Goal: Task Accomplishment & Management: Manage account settings

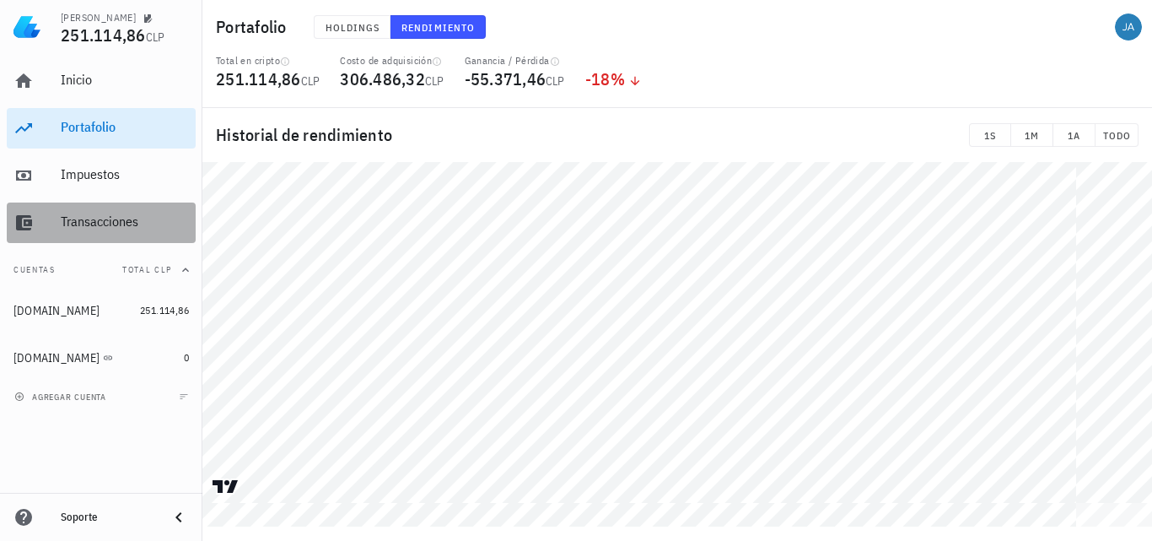
click at [110, 218] on div "Transacciones" at bounding box center [125, 221] width 128 height 16
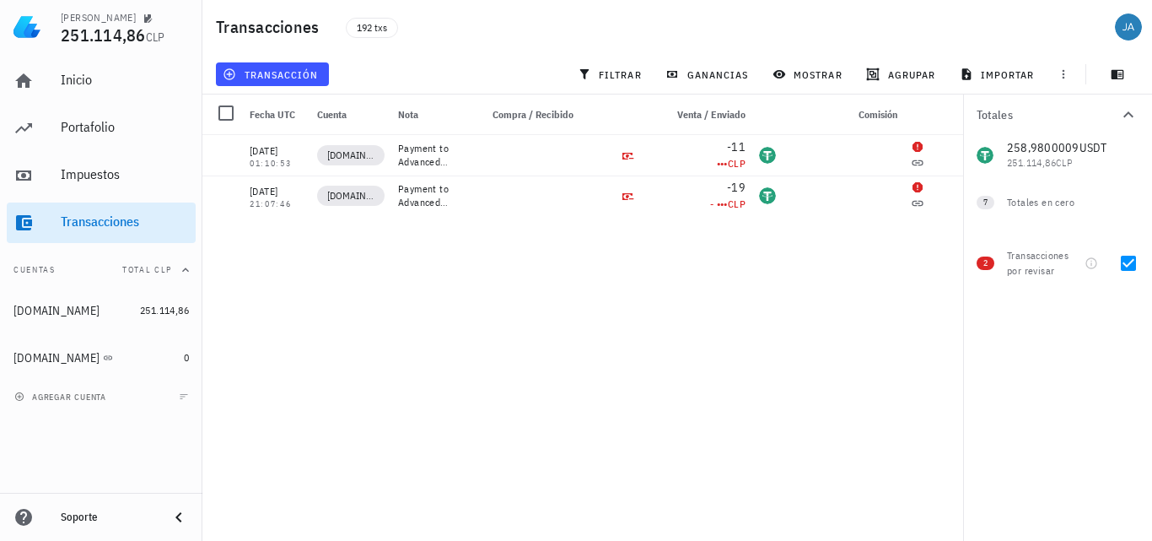
click at [1131, 265] on div at bounding box center [1128, 263] width 29 height 29
checkbox input "false"
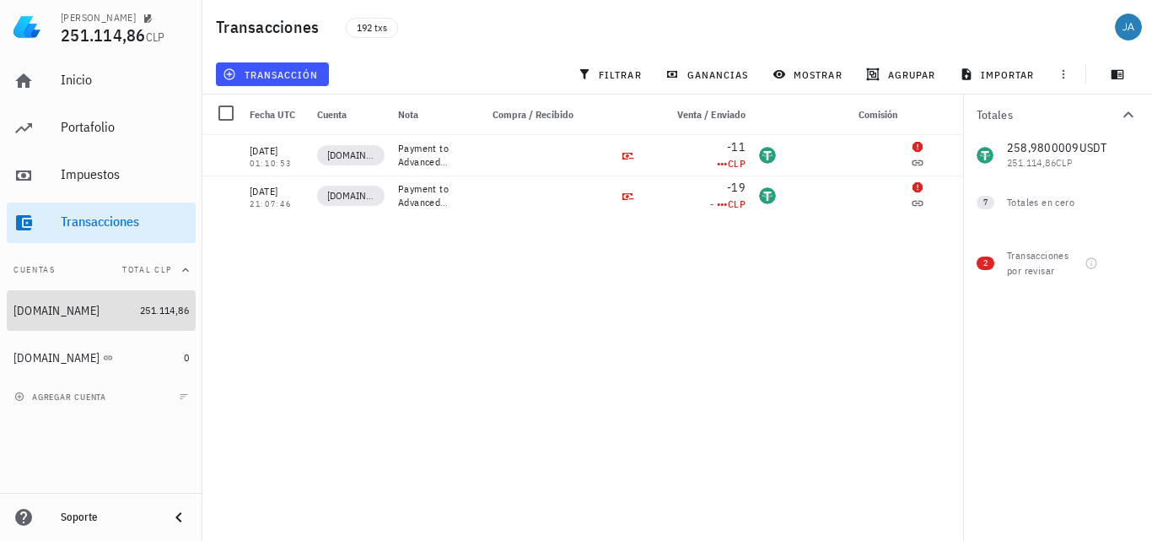
click at [59, 309] on div "[DOMAIN_NAME]" at bounding box center [56, 311] width 86 height 14
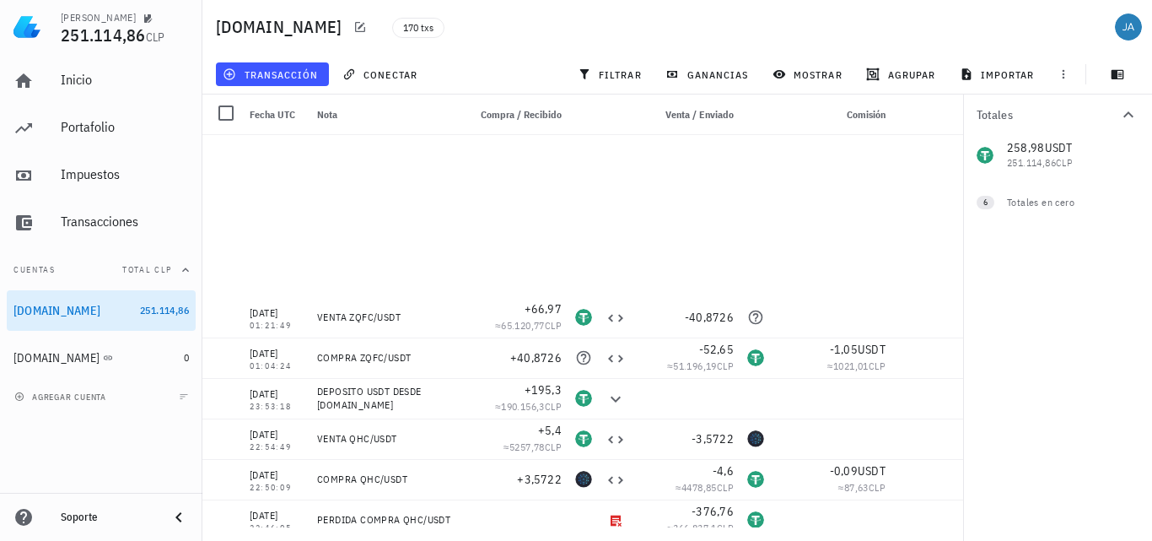
scroll to position [675, 0]
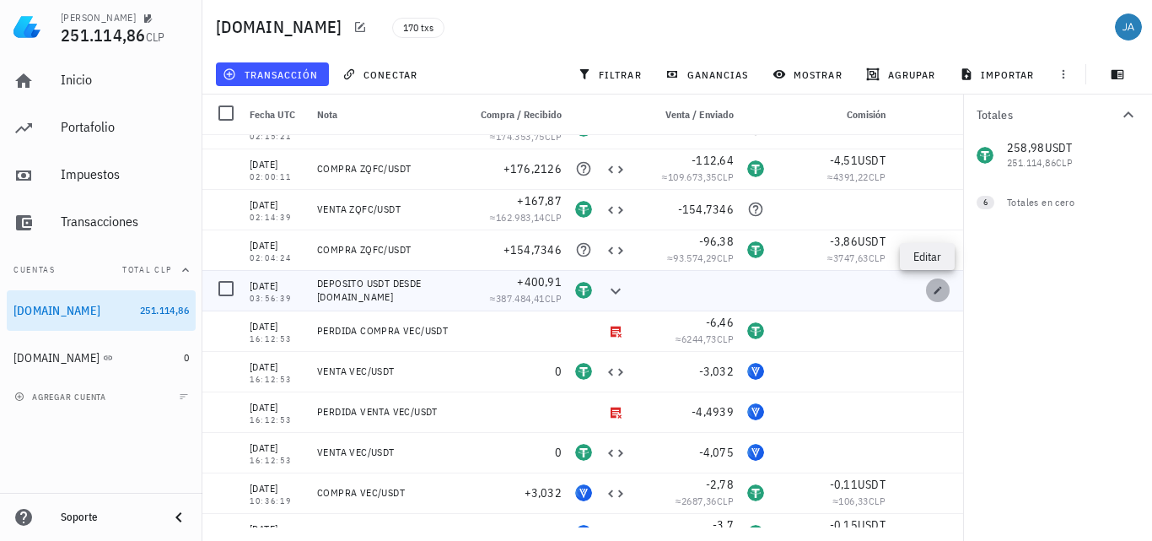
click at [935, 288] on icon "button" at bounding box center [939, 290] width 8 height 8
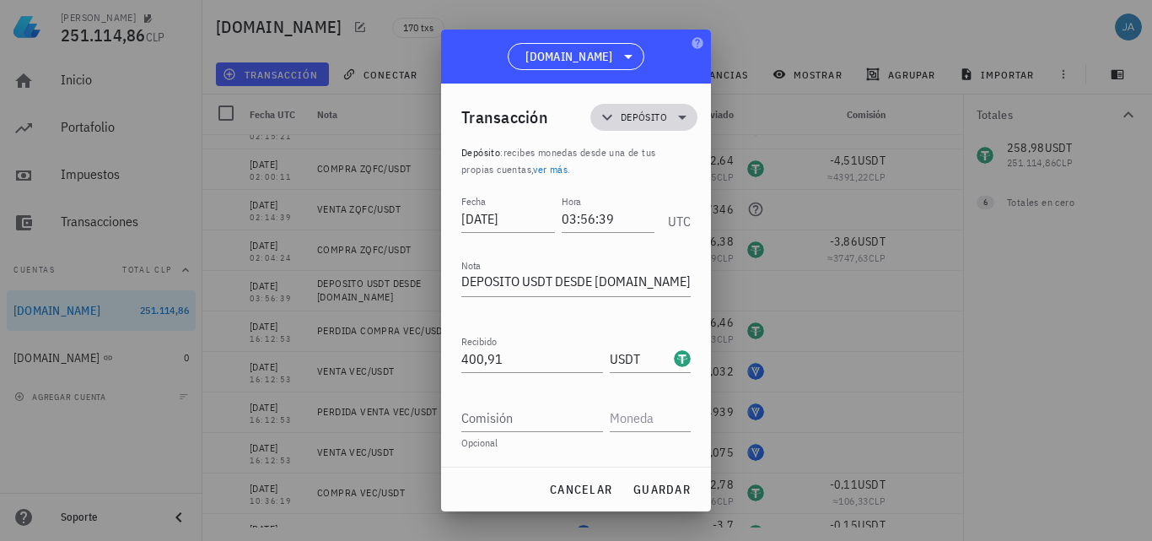
click at [683, 119] on icon at bounding box center [682, 118] width 8 height 4
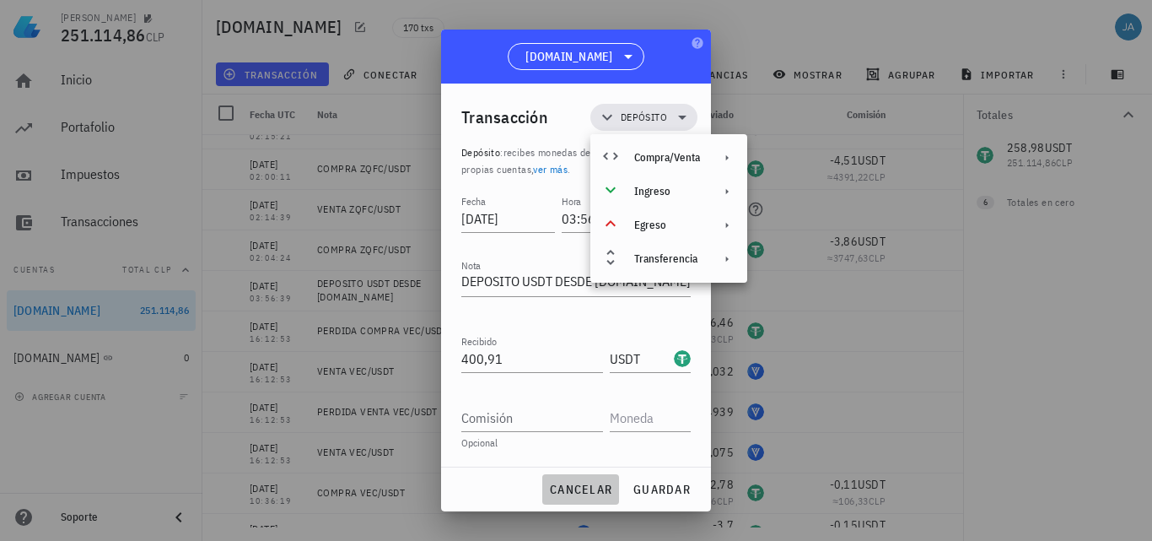
click at [582, 493] on span "cancelar" at bounding box center [580, 489] width 63 height 15
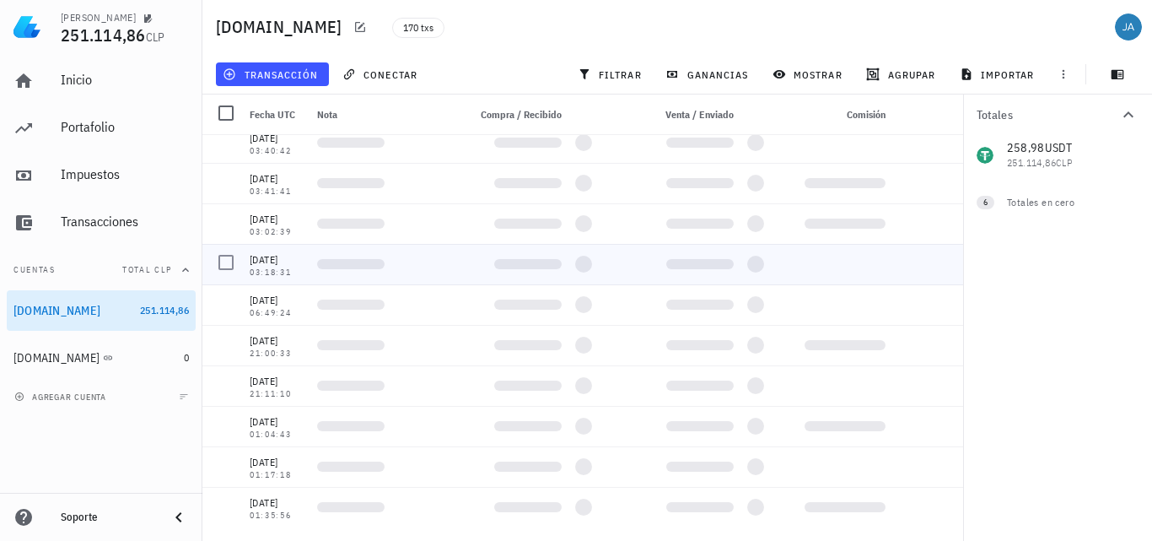
scroll to position [6492, 0]
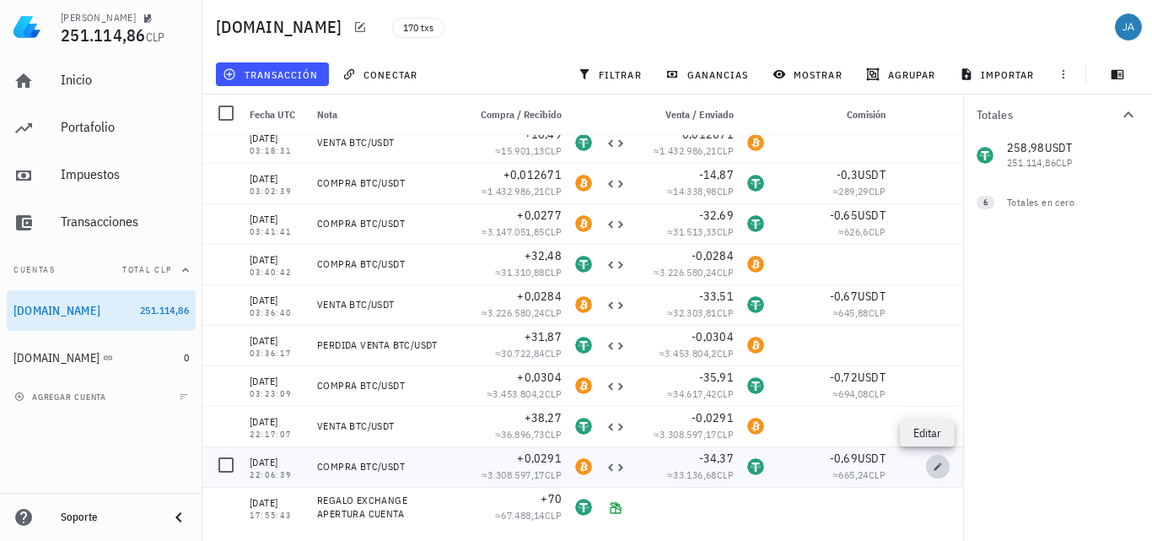
click at [935, 468] on icon "button" at bounding box center [939, 466] width 8 height 8
type input "[DATE]"
type input "22:06:39"
type textarea "COMPRA BTC/USDT"
type input "0,0291"
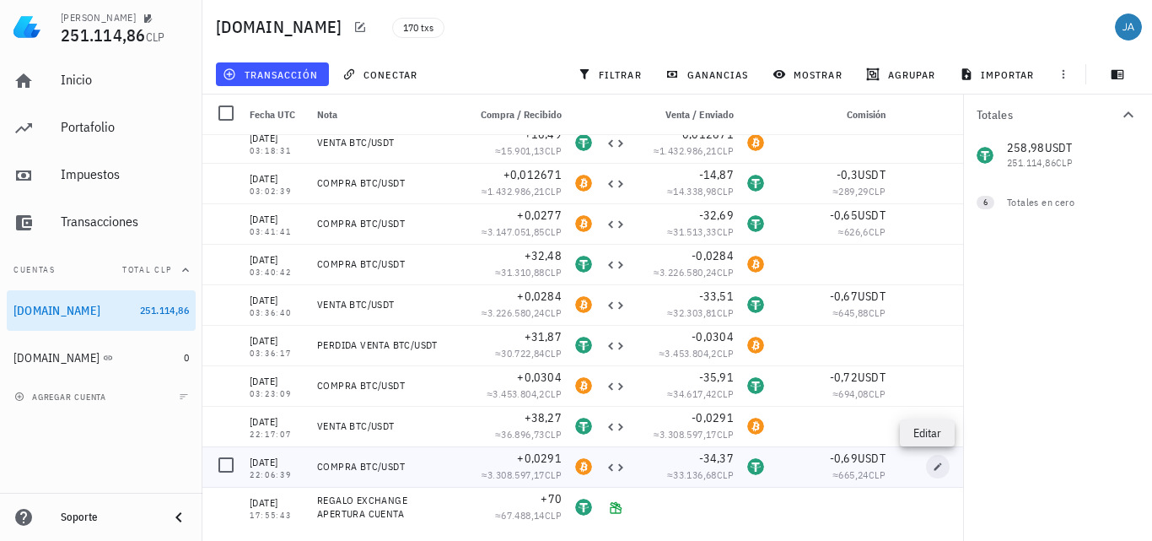
type input "BTC"
type input "34,37"
type input "USDT"
type input "0,69"
type input "USDT"
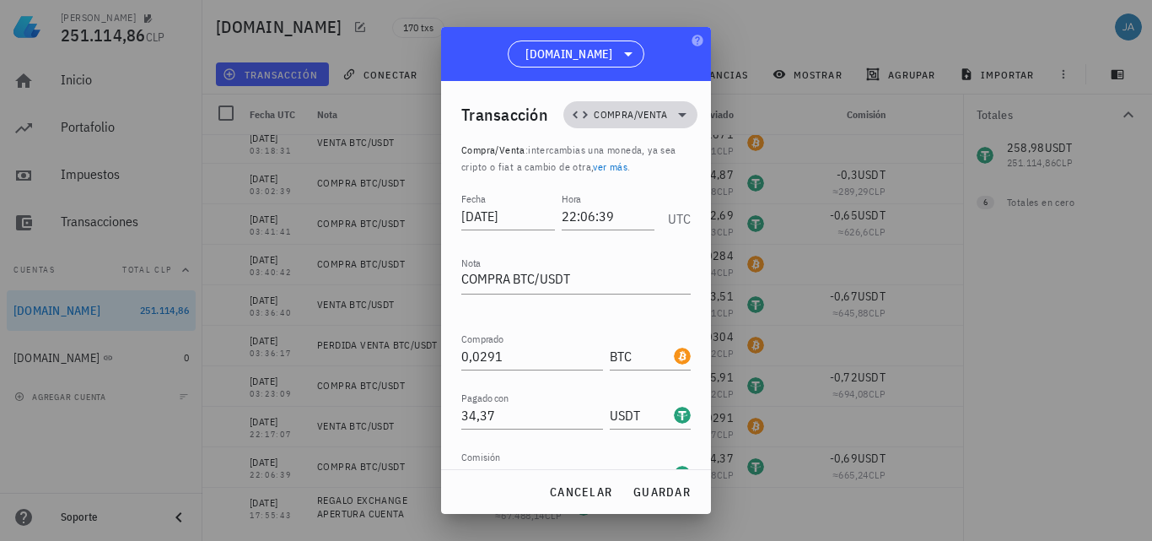
click at [672, 123] on icon at bounding box center [682, 115] width 20 height 20
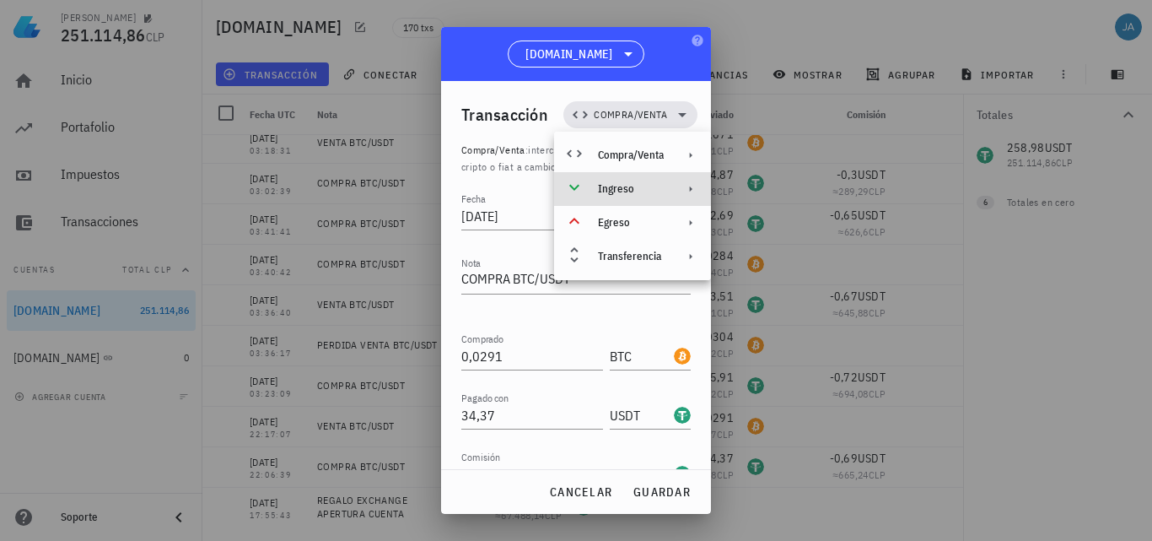
click at [643, 179] on div "Ingreso" at bounding box center [632, 189] width 157 height 34
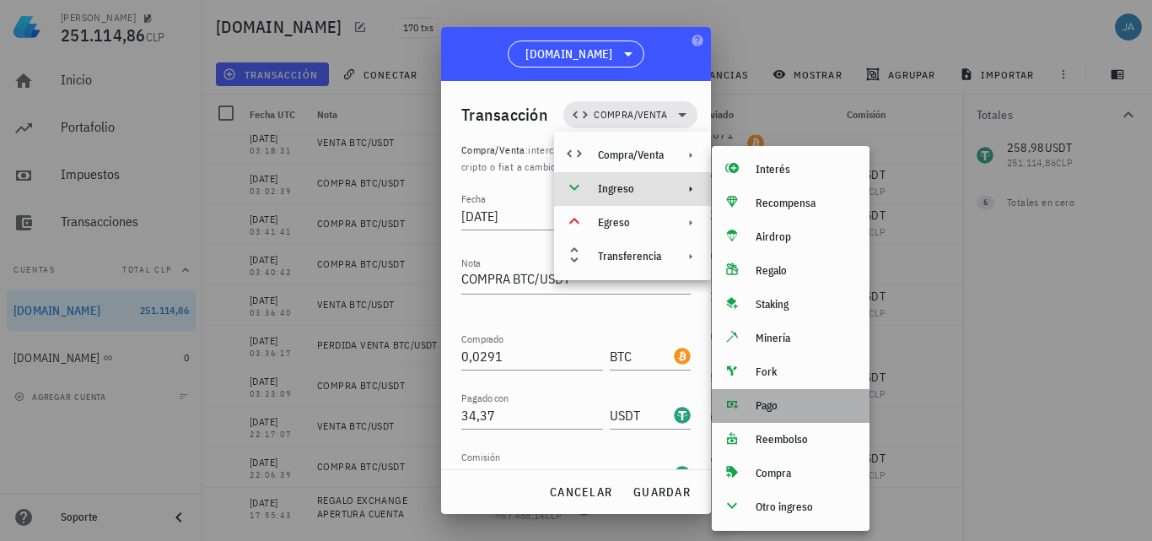
click at [783, 407] on div "Pago" at bounding box center [806, 405] width 100 height 13
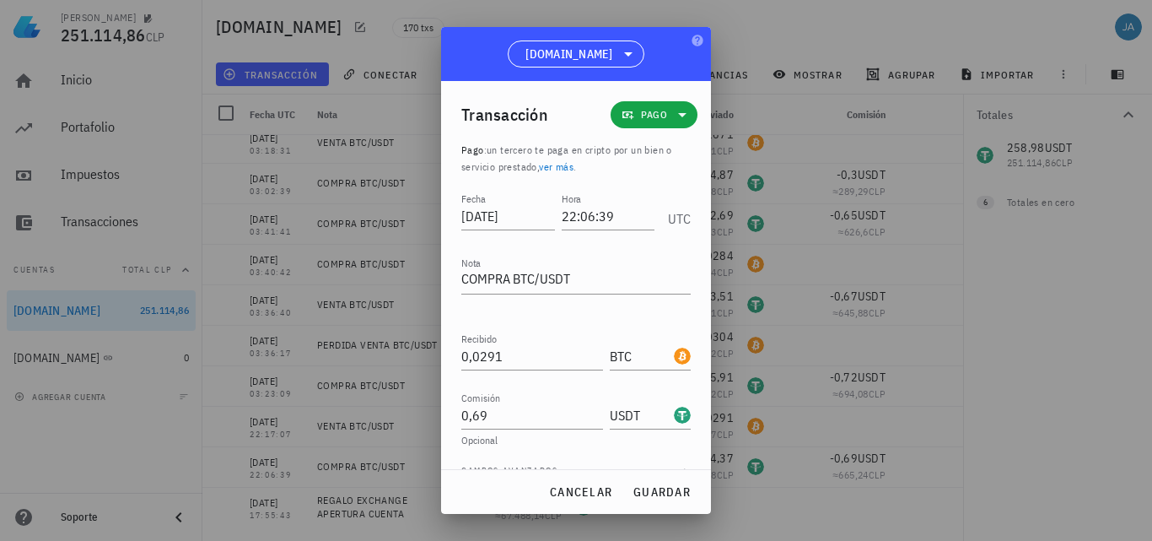
click at [566, 165] on link "ver más" at bounding box center [556, 166] width 35 height 13
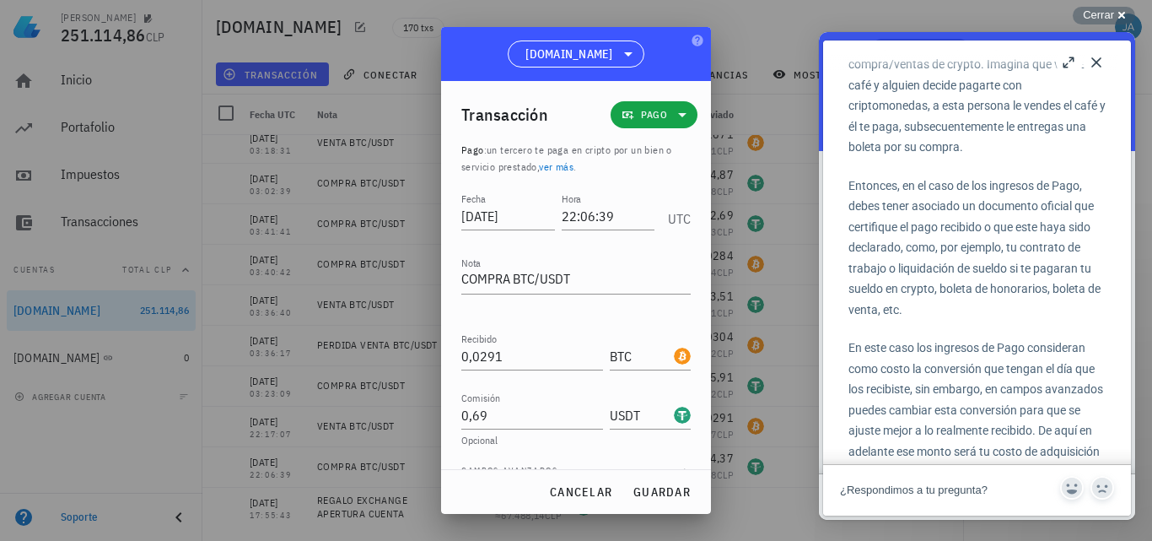
scroll to position [169, 0]
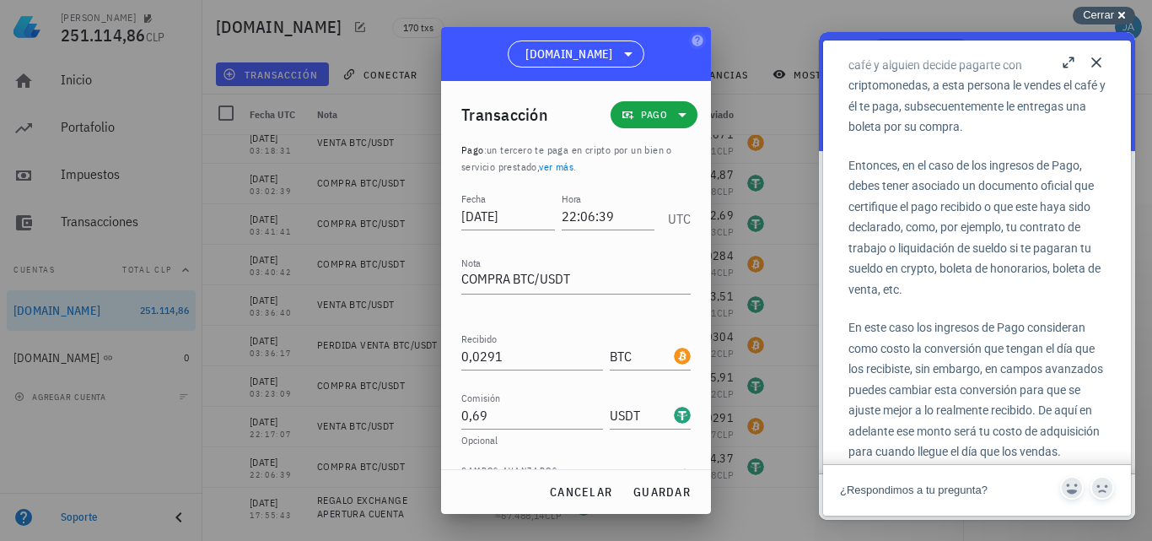
click at [1113, 15] on span "Cerrar" at bounding box center [1098, 14] width 31 height 13
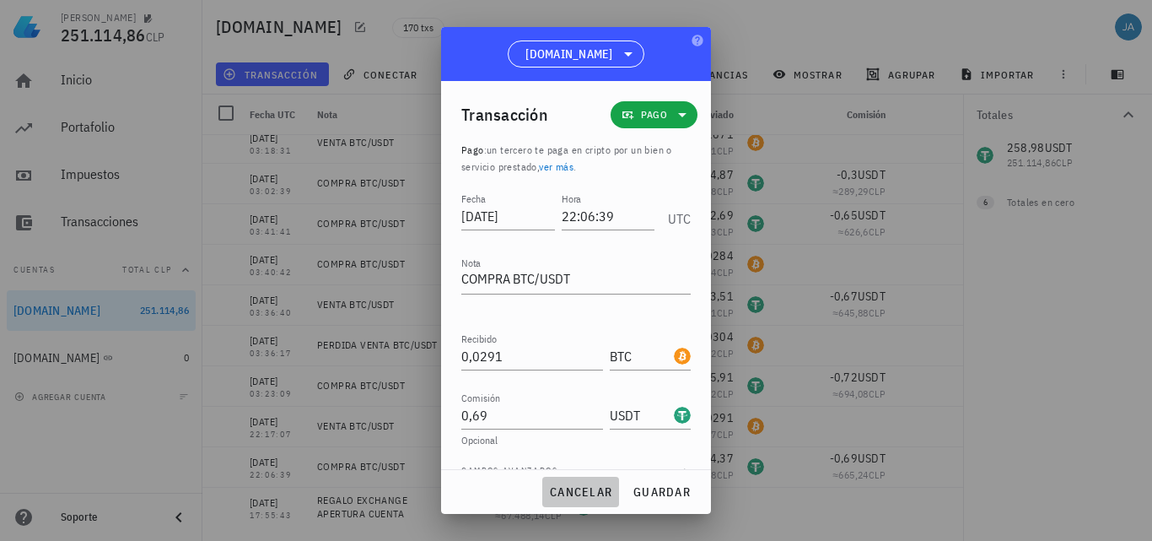
click at [591, 497] on span "cancelar" at bounding box center [580, 491] width 63 height 15
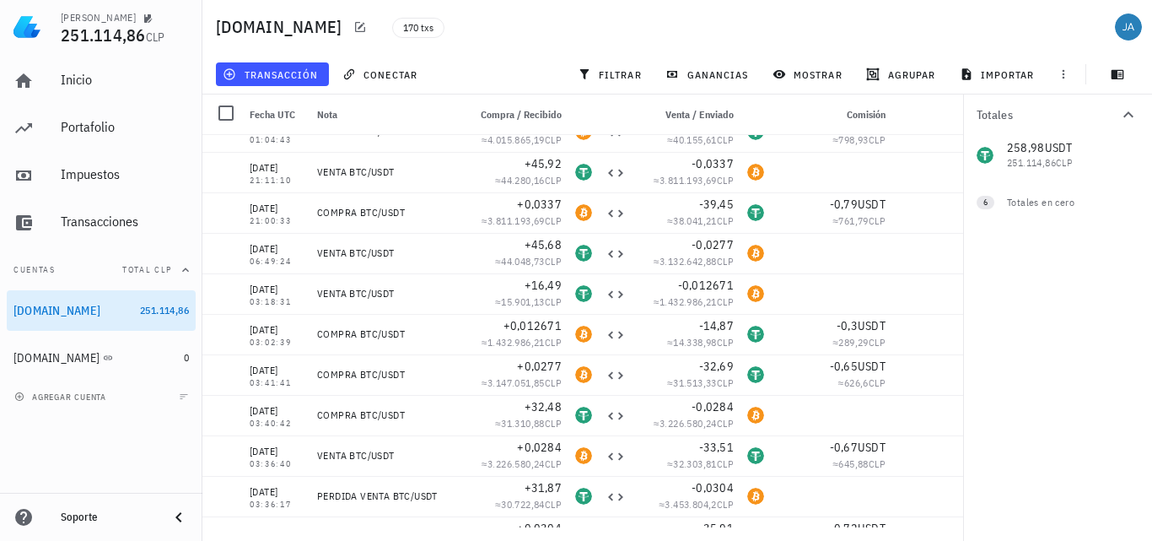
scroll to position [6492, 0]
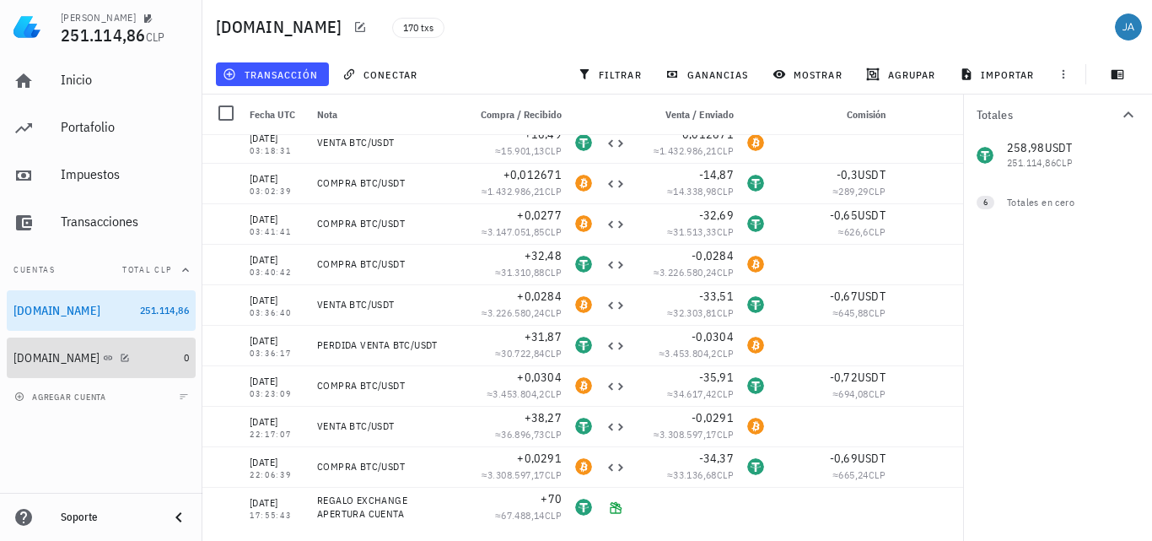
click at [55, 362] on div "[DOMAIN_NAME]" at bounding box center [56, 358] width 86 height 14
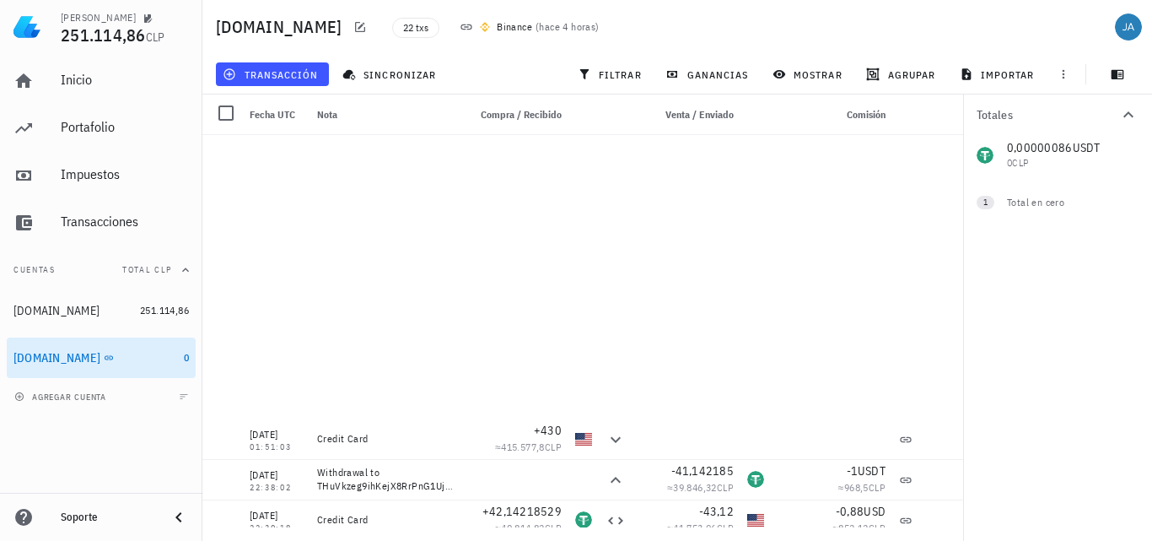
scroll to position [499, 0]
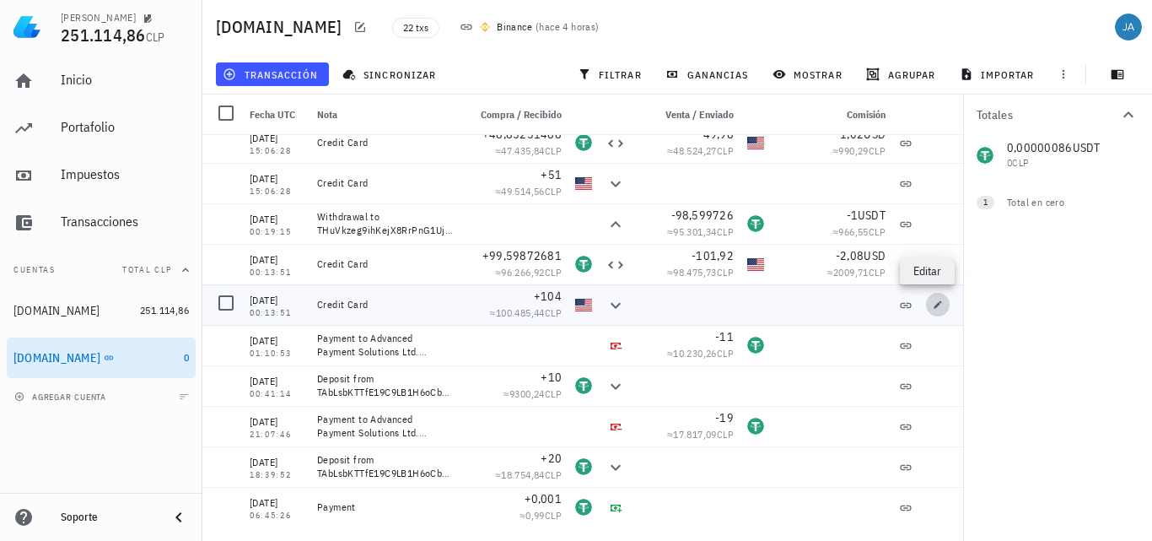
click at [939, 304] on span "button" at bounding box center [938, 304] width 24 height 10
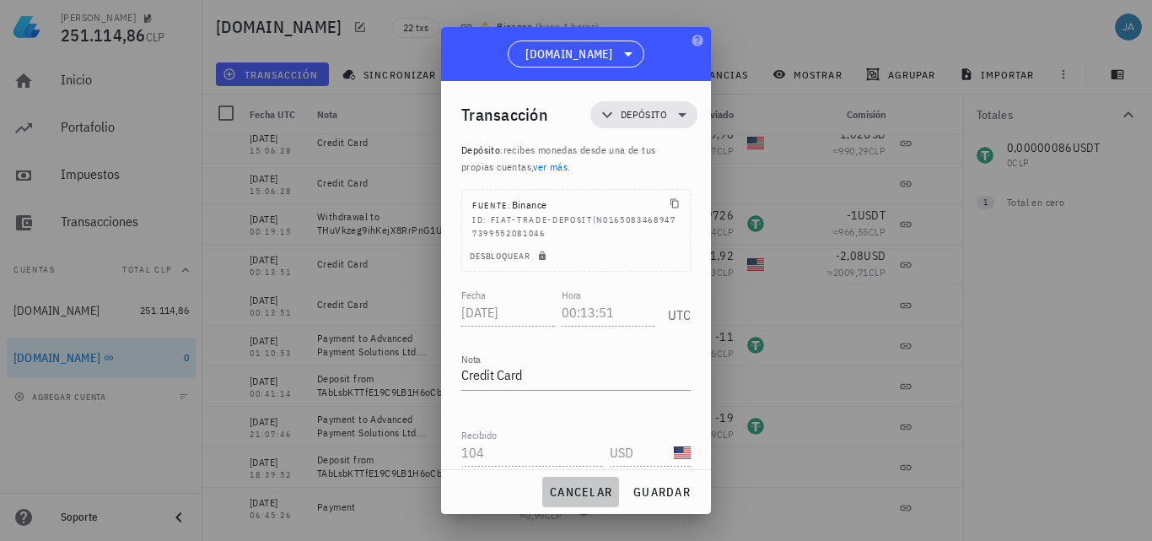
click at [572, 495] on span "cancelar" at bounding box center [580, 491] width 63 height 15
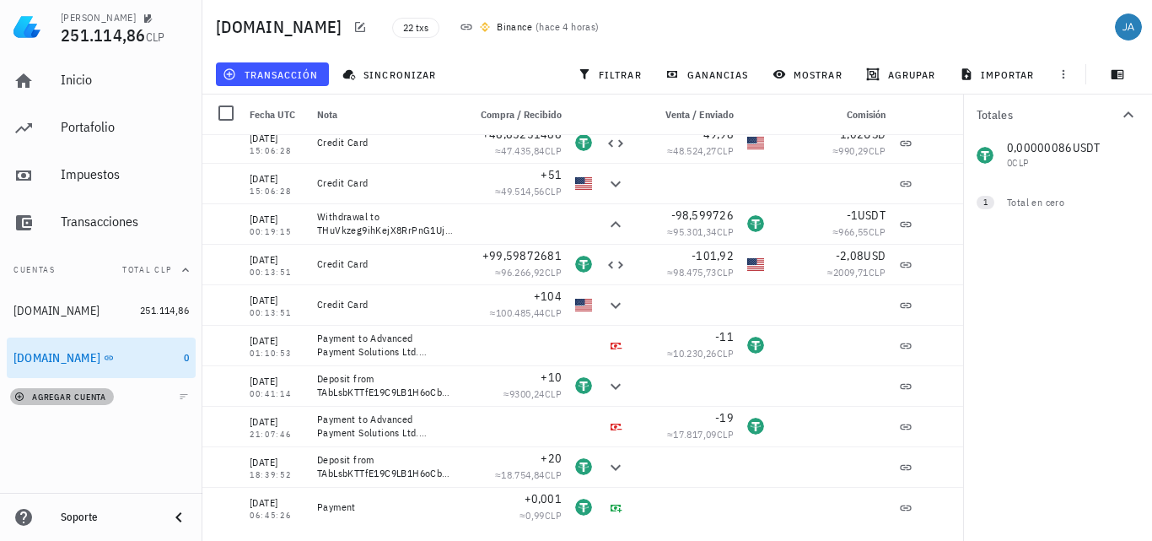
click at [98, 398] on span "agregar cuenta" at bounding box center [62, 396] width 89 height 11
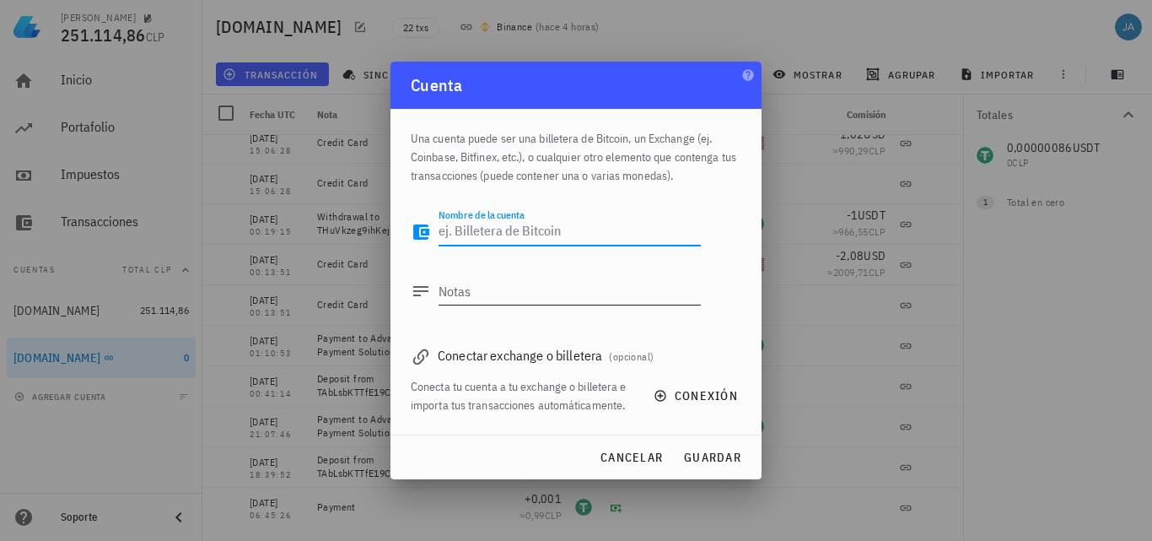
type textarea "x"
type textarea "[DOMAIN_NAME]"
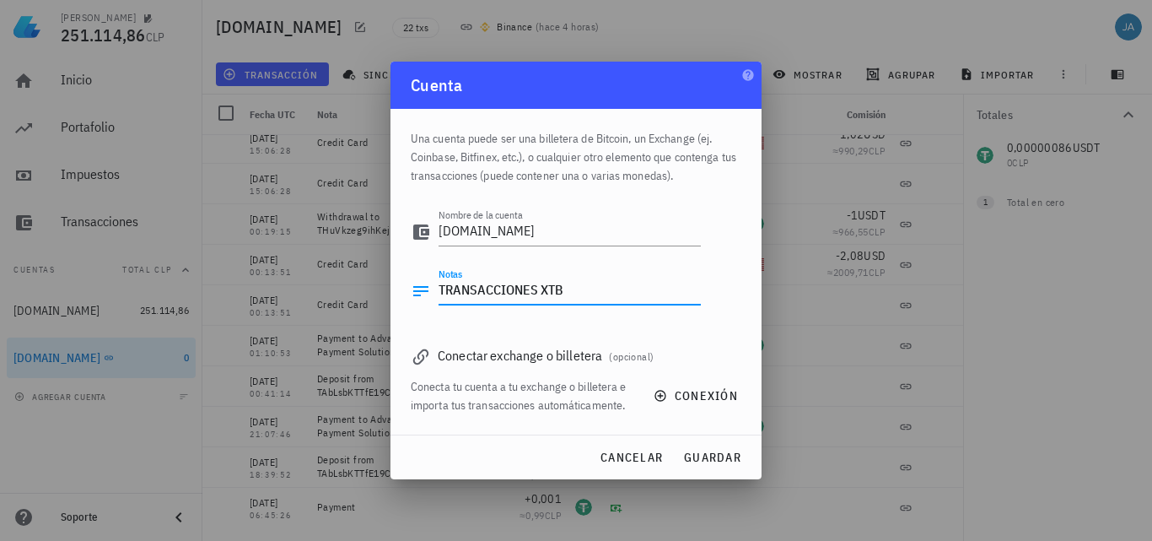
type textarea "TRANSACCIONES XTB"
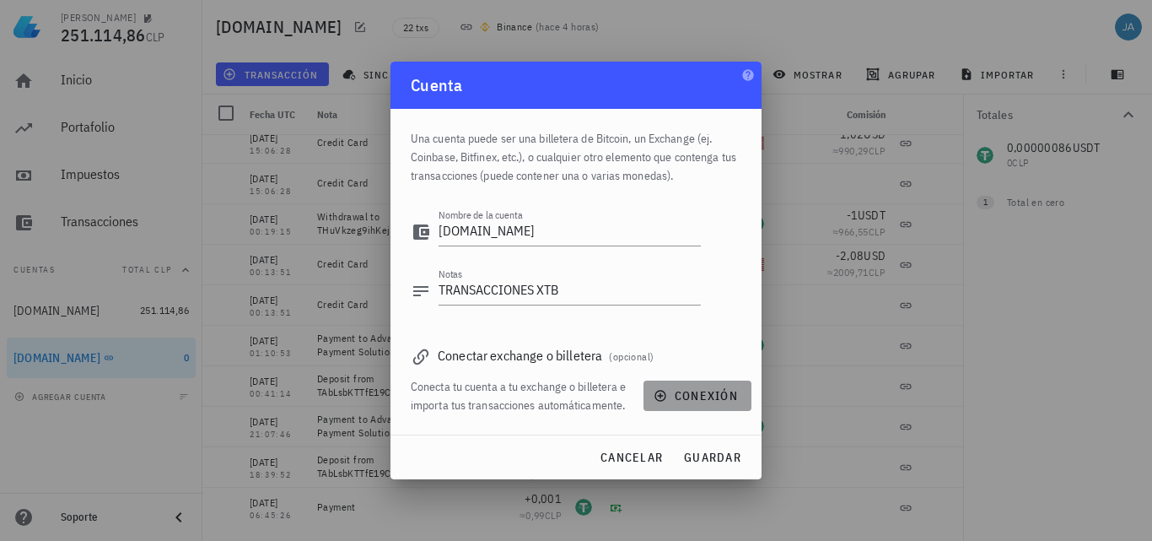
click at [686, 403] on button "conexión" at bounding box center [698, 395] width 108 height 30
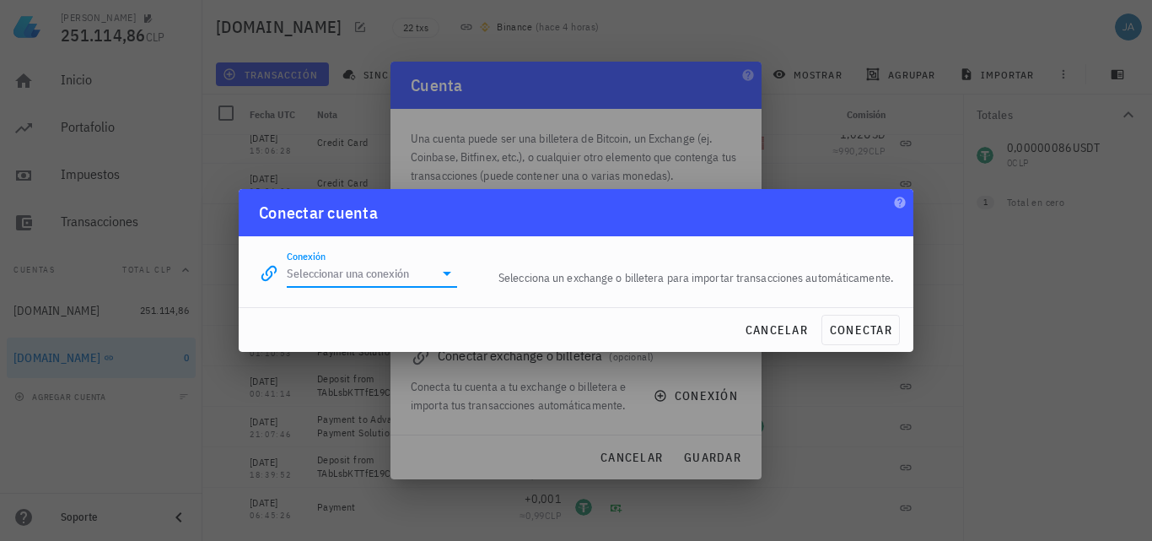
click at [412, 278] on input "Conexión" at bounding box center [360, 273] width 147 height 27
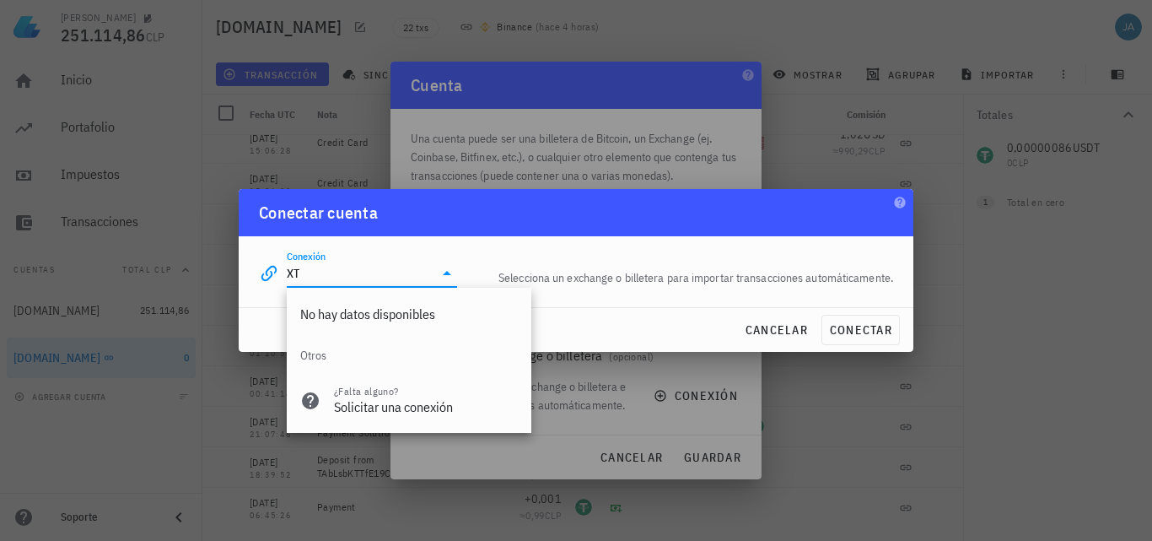
type input "X"
type input "R"
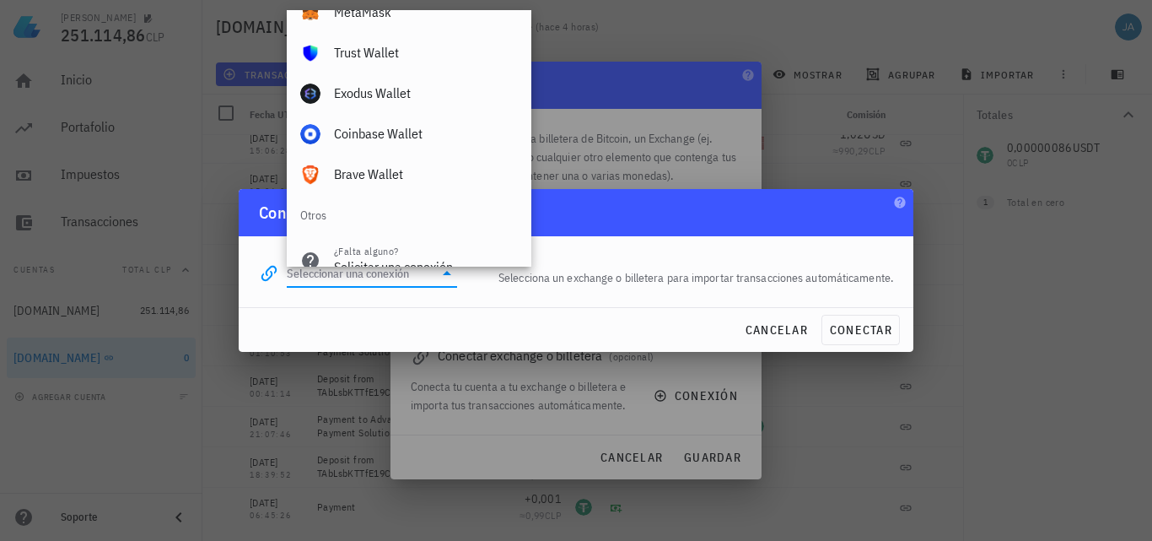
scroll to position [1184, 0]
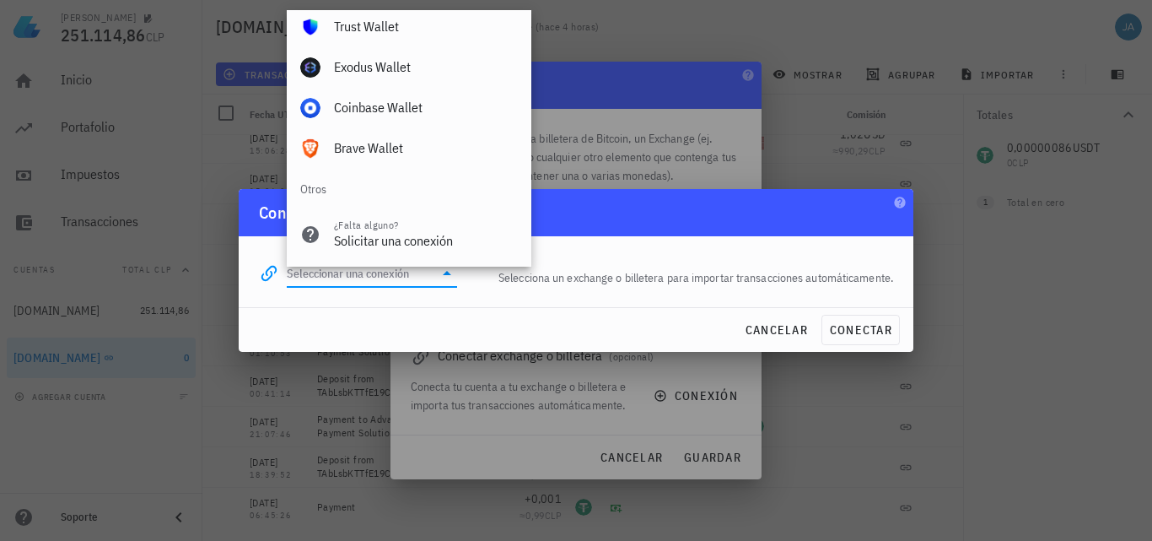
click at [310, 349] on div "cancelar conectar" at bounding box center [576, 330] width 675 height 44
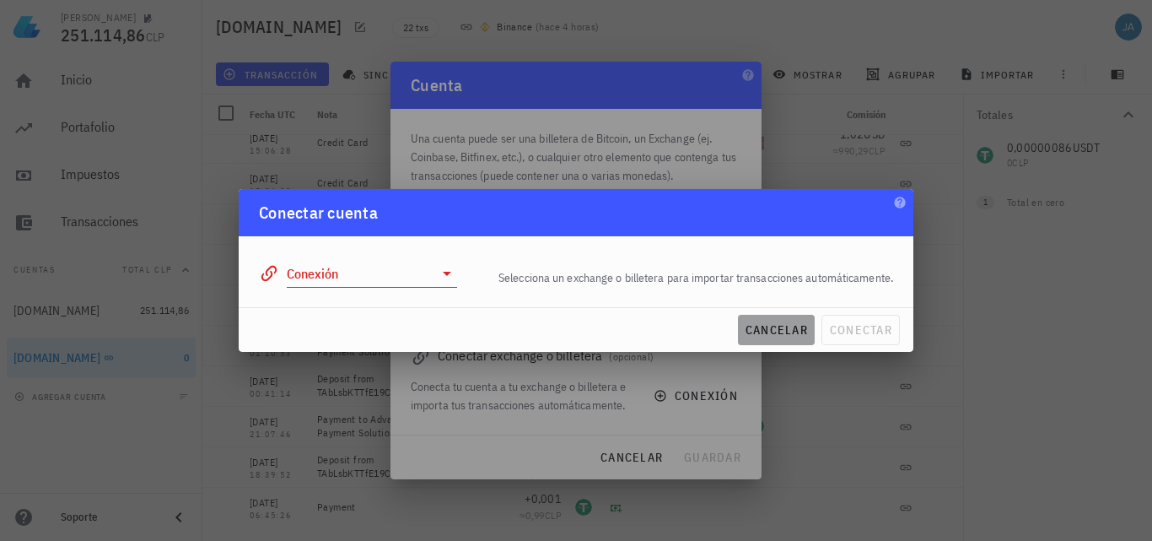
drag, startPoint x: 774, startPoint y: 334, endPoint x: 0, endPoint y: 343, distance: 773.7
click at [774, 334] on span "cancelar" at bounding box center [776, 329] width 63 height 15
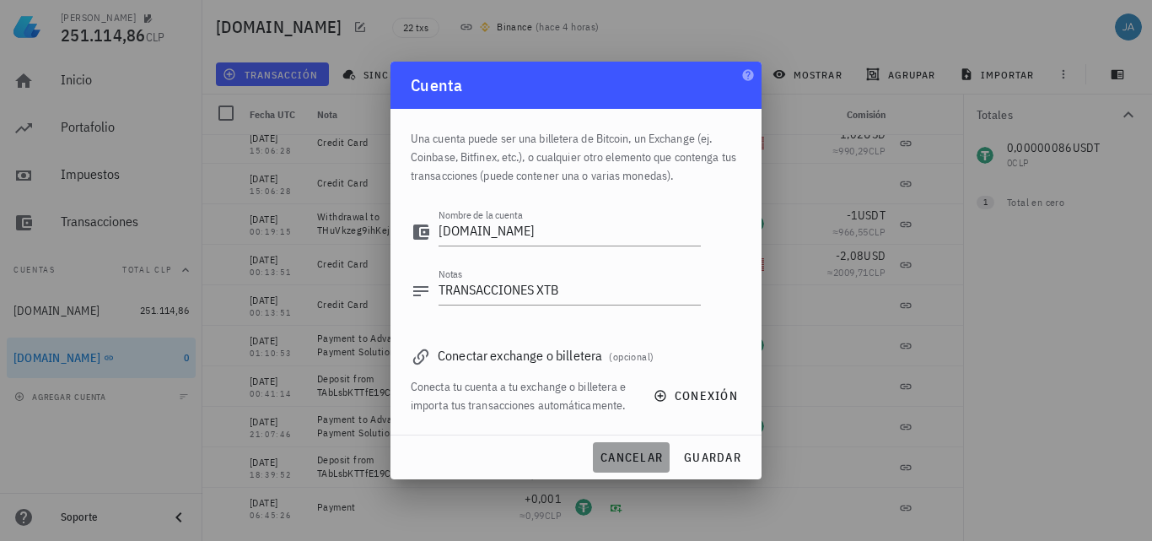
click at [635, 461] on span "cancelar" at bounding box center [631, 457] width 63 height 15
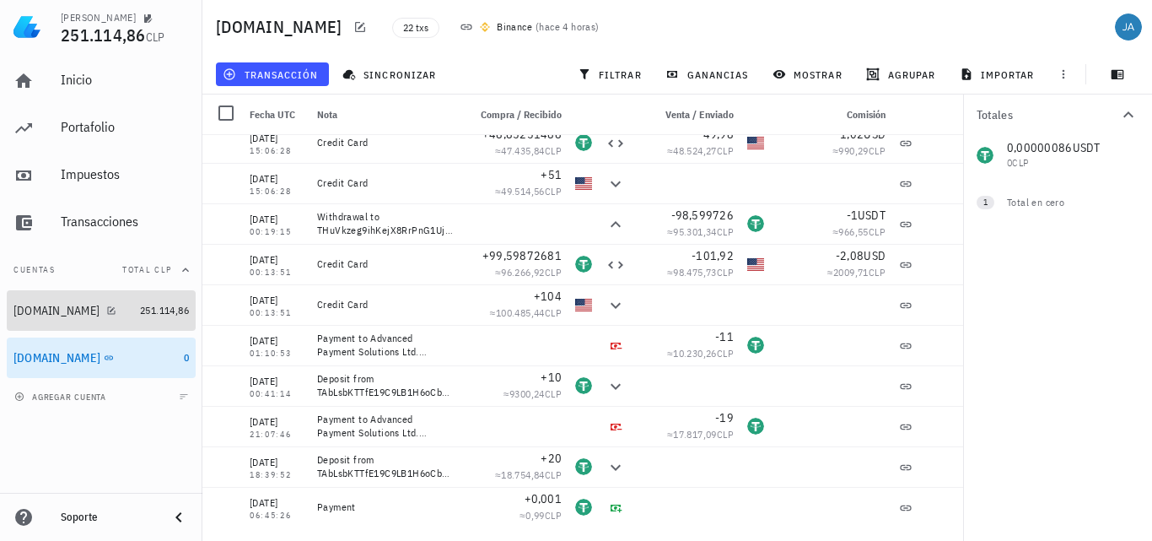
click at [70, 312] on div "[DOMAIN_NAME]" at bounding box center [56, 311] width 86 height 14
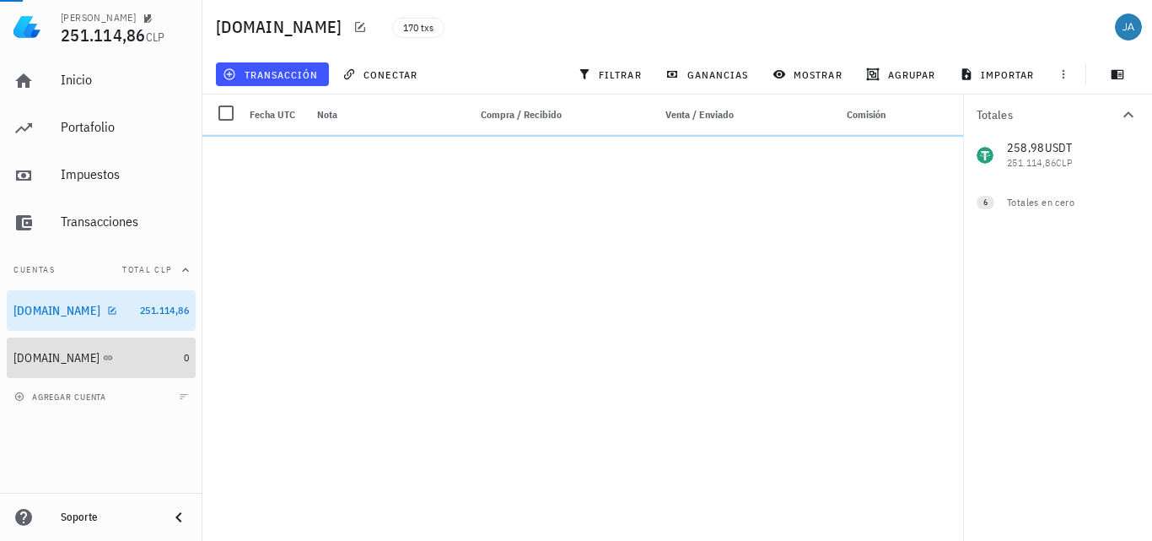
click at [65, 364] on div "[DOMAIN_NAME]" at bounding box center [56, 358] width 86 height 14
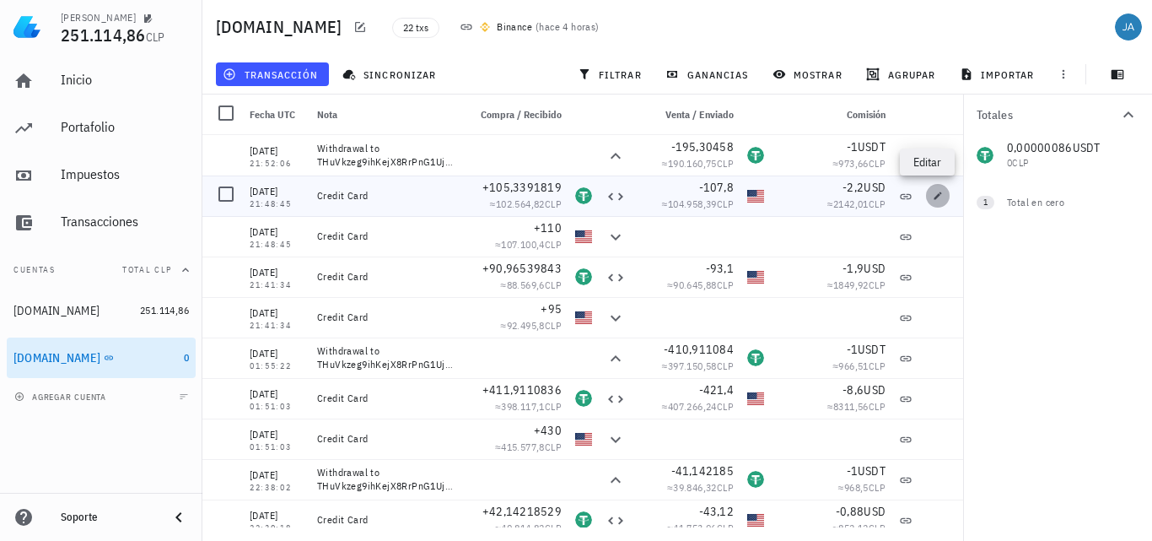
click at [926, 202] on button "button" at bounding box center [938, 196] width 24 height 24
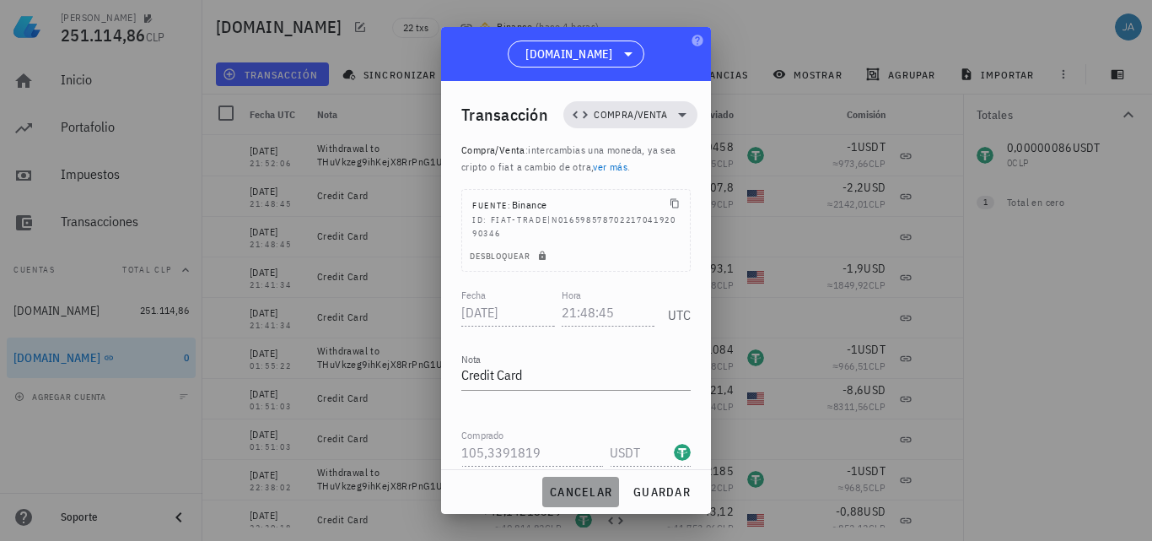
click at [573, 487] on span "cancelar" at bounding box center [580, 491] width 63 height 15
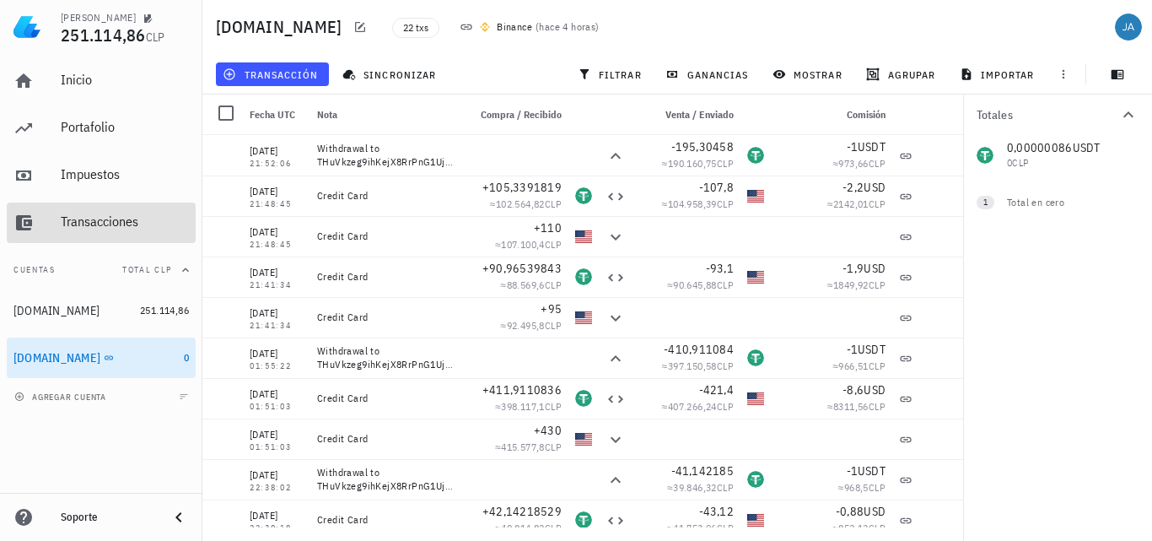
click at [111, 215] on div "Transacciones" at bounding box center [125, 221] width 128 height 16
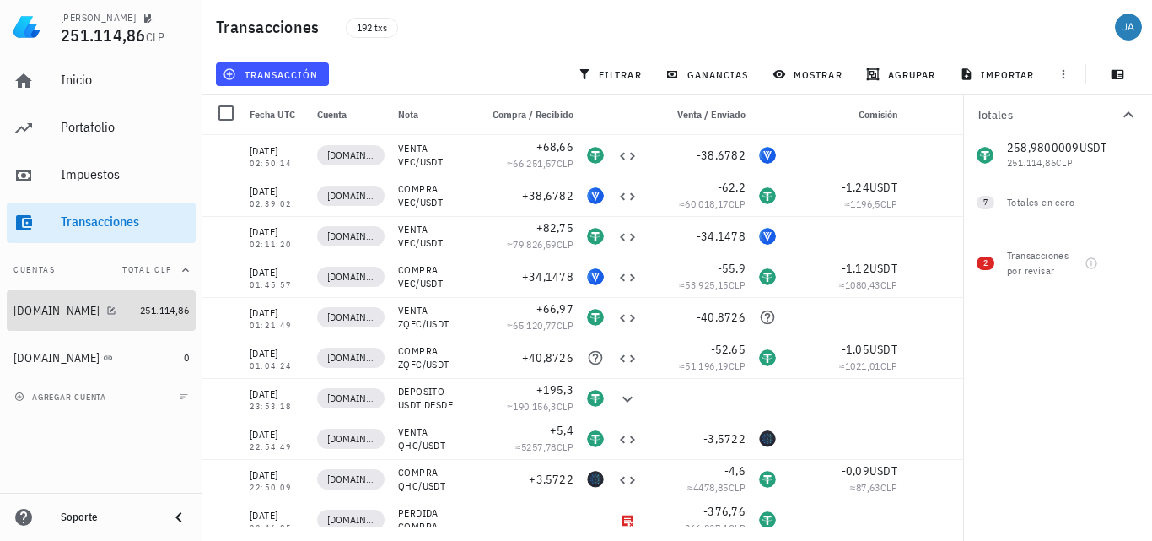
click at [55, 306] on div "[DOMAIN_NAME]" at bounding box center [56, 311] width 86 height 14
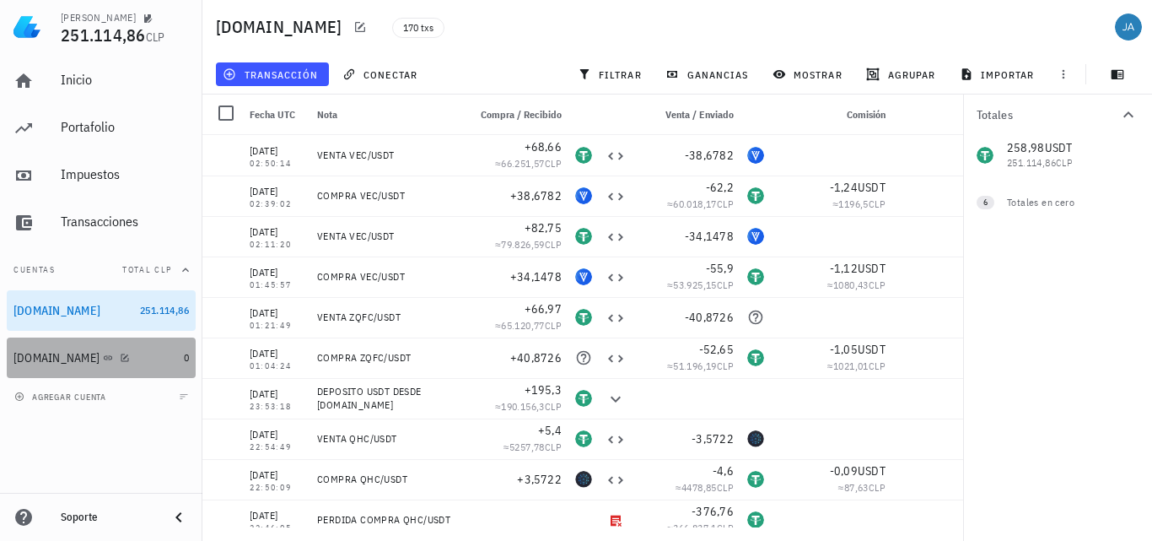
click at [62, 354] on div "[DOMAIN_NAME]" at bounding box center [56, 358] width 86 height 14
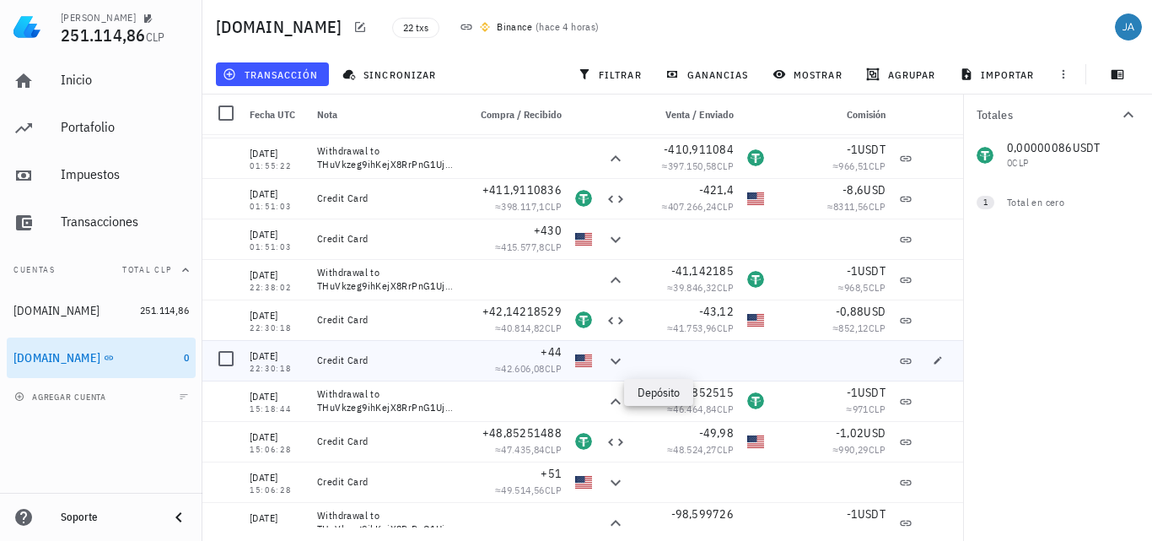
scroll to position [253, 0]
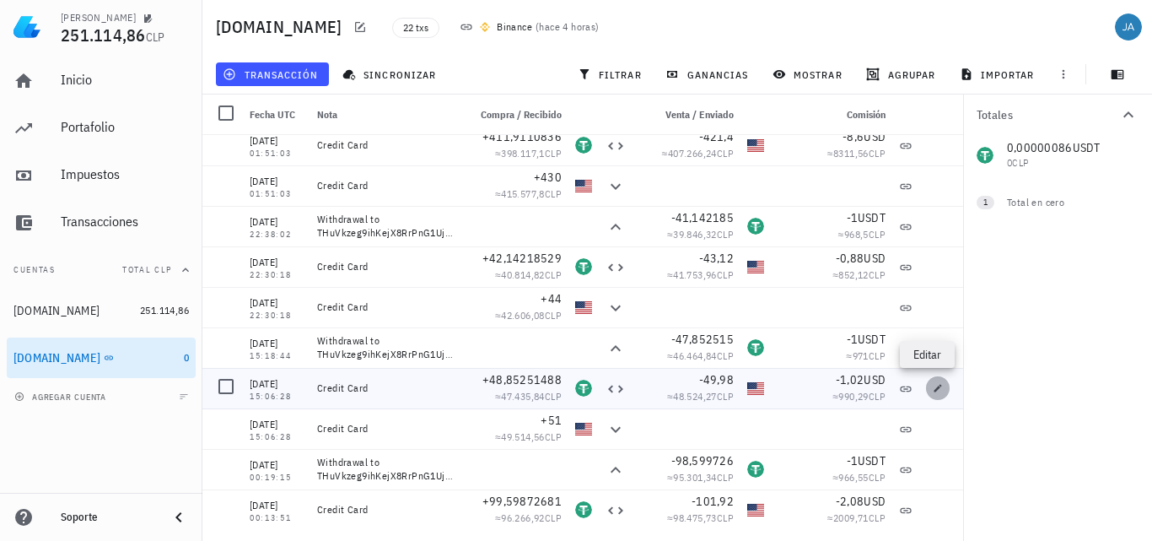
click at [933, 392] on icon "button" at bounding box center [938, 388] width 10 height 10
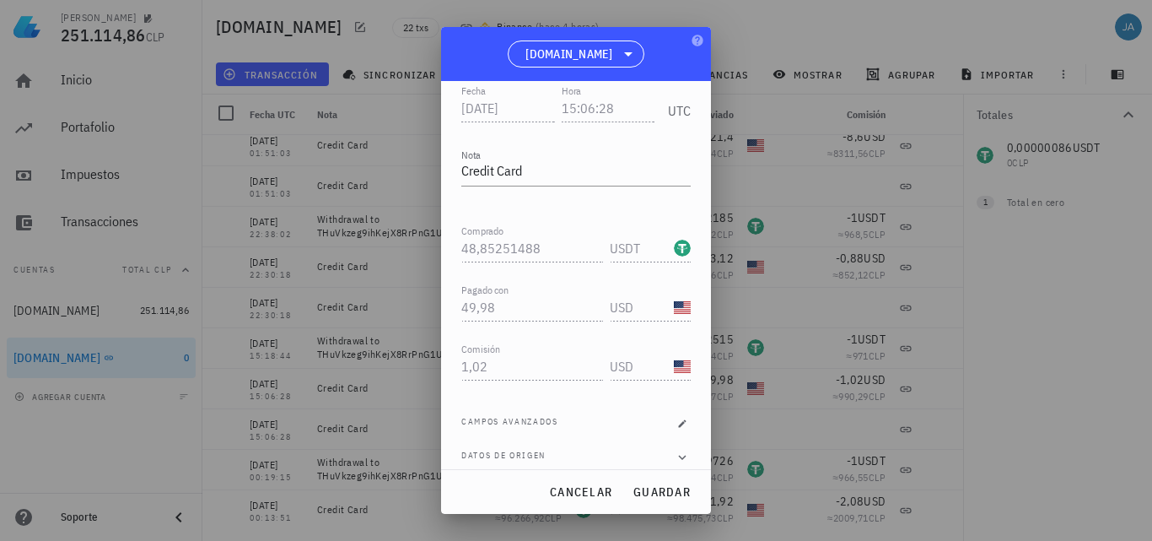
scroll to position [218, 0]
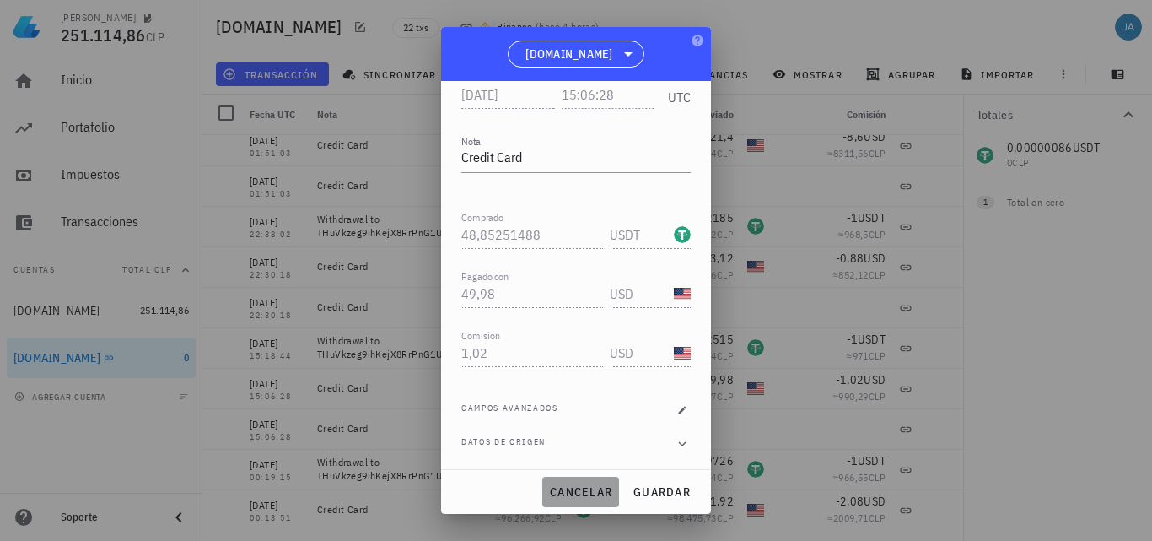
click at [558, 494] on span "cancelar" at bounding box center [580, 491] width 63 height 15
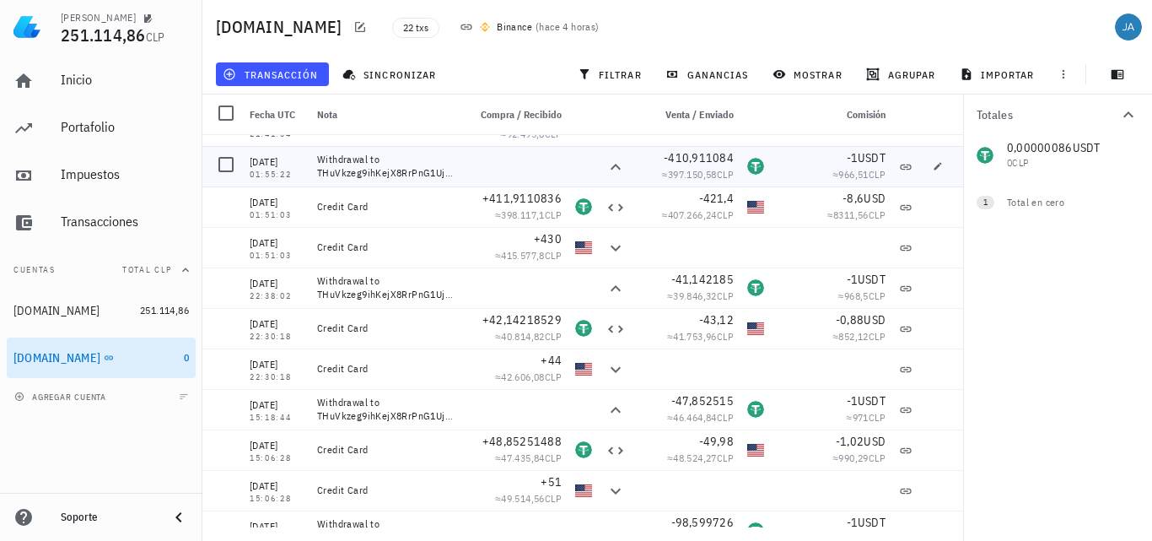
scroll to position [0, 0]
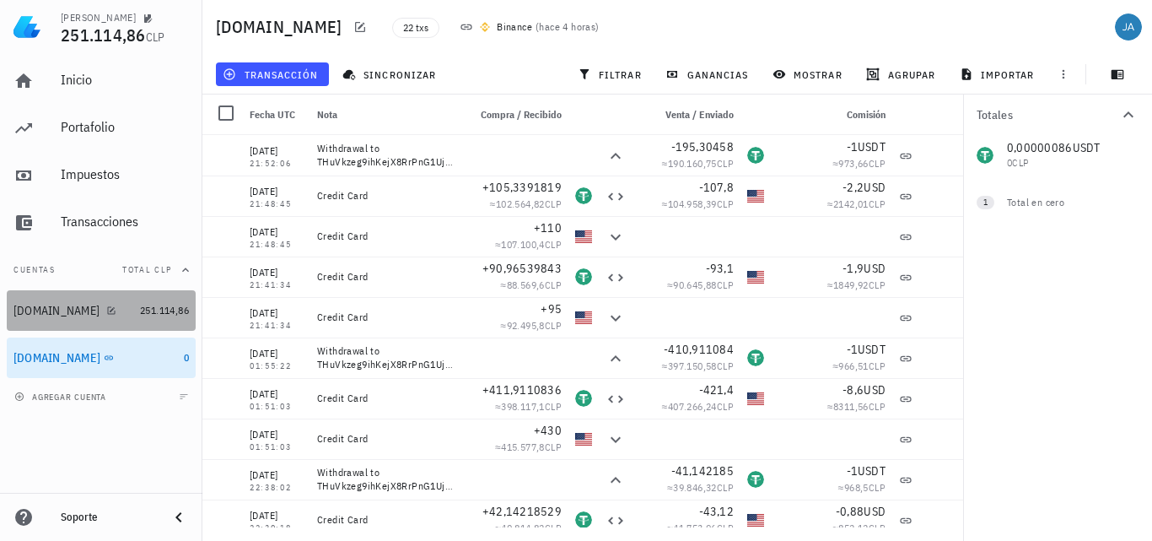
click at [65, 317] on div "[DOMAIN_NAME]" at bounding box center [56, 311] width 86 height 14
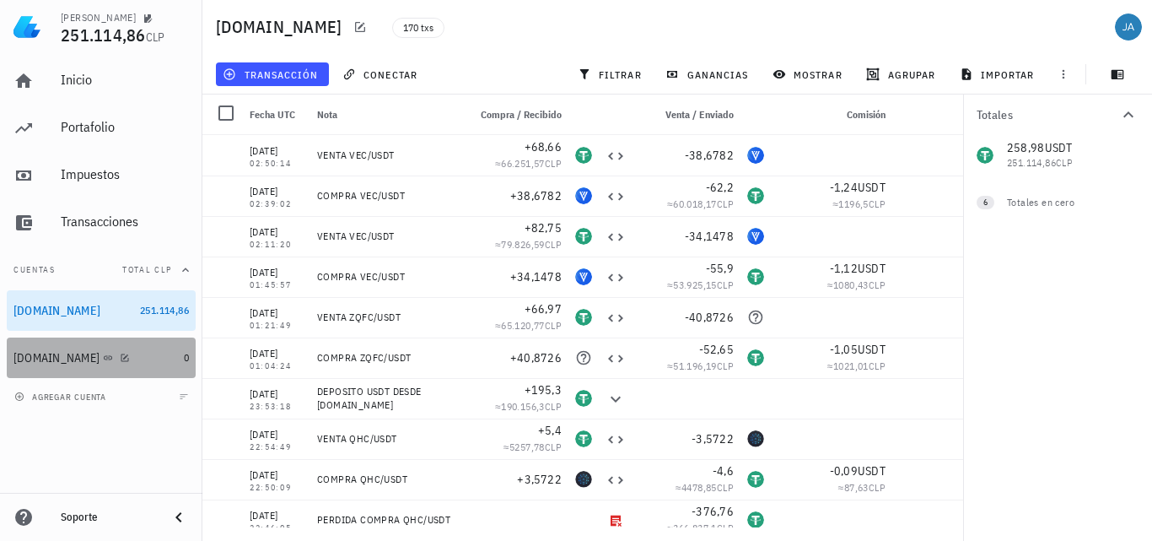
click at [33, 358] on div "[DOMAIN_NAME]" at bounding box center [56, 358] width 86 height 14
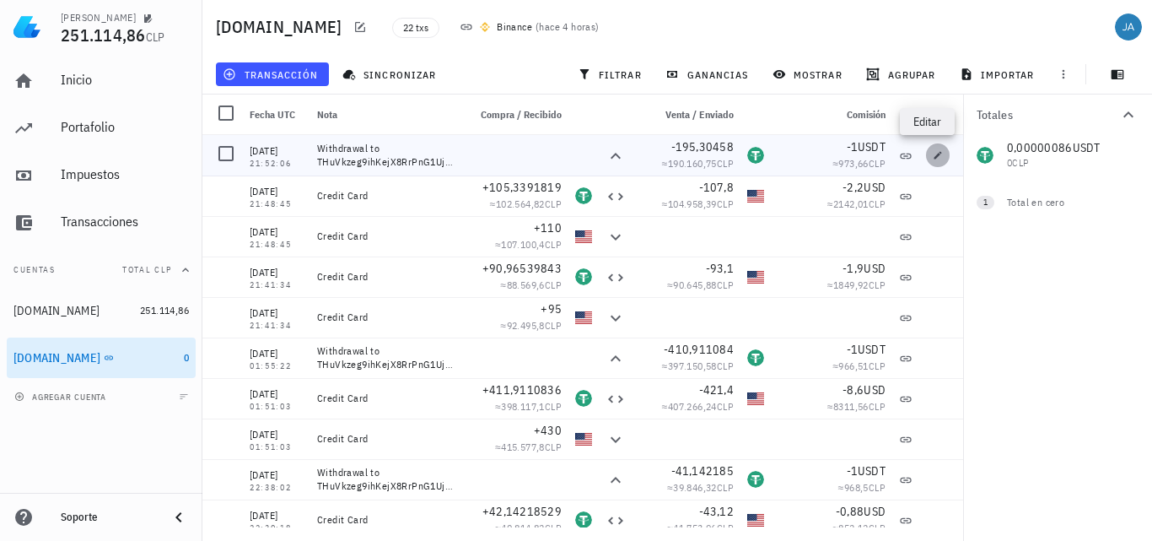
click at [933, 156] on icon "button" at bounding box center [938, 155] width 10 height 10
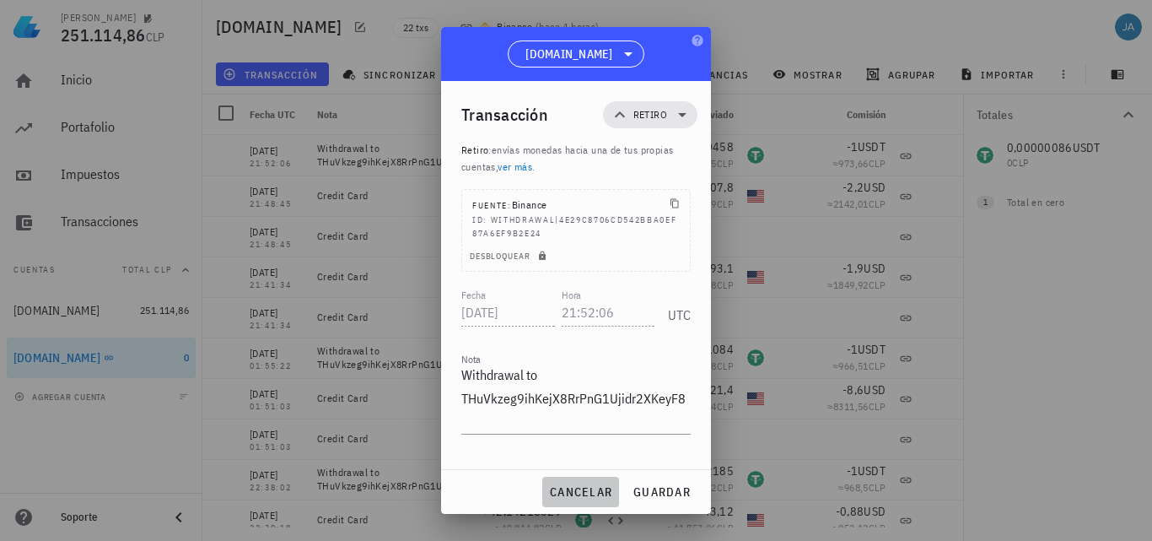
click at [596, 489] on span "cancelar" at bounding box center [580, 491] width 63 height 15
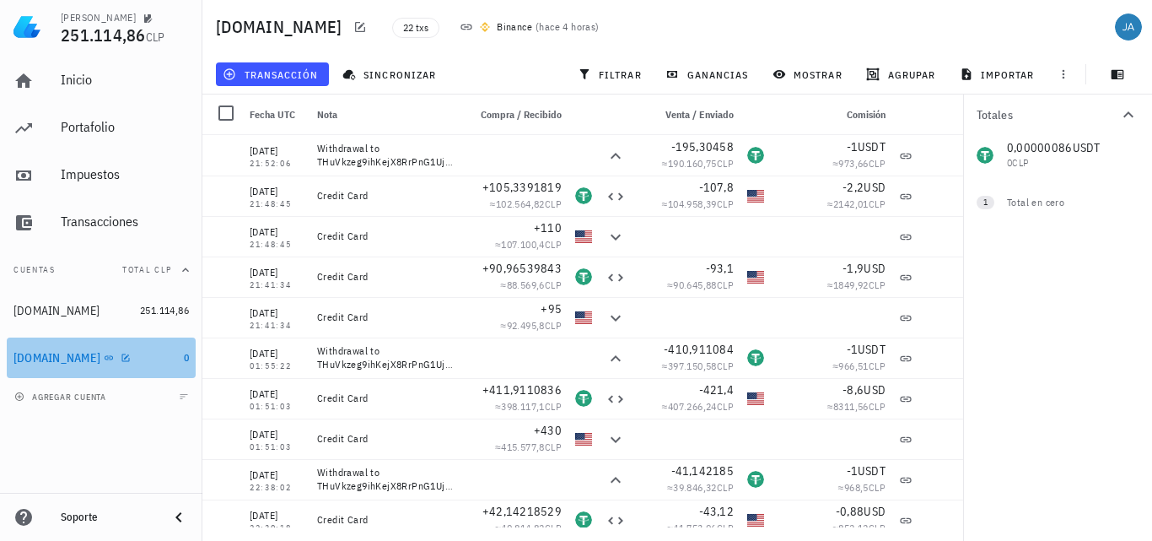
click at [59, 358] on div "[DOMAIN_NAME]" at bounding box center [56, 358] width 87 height 14
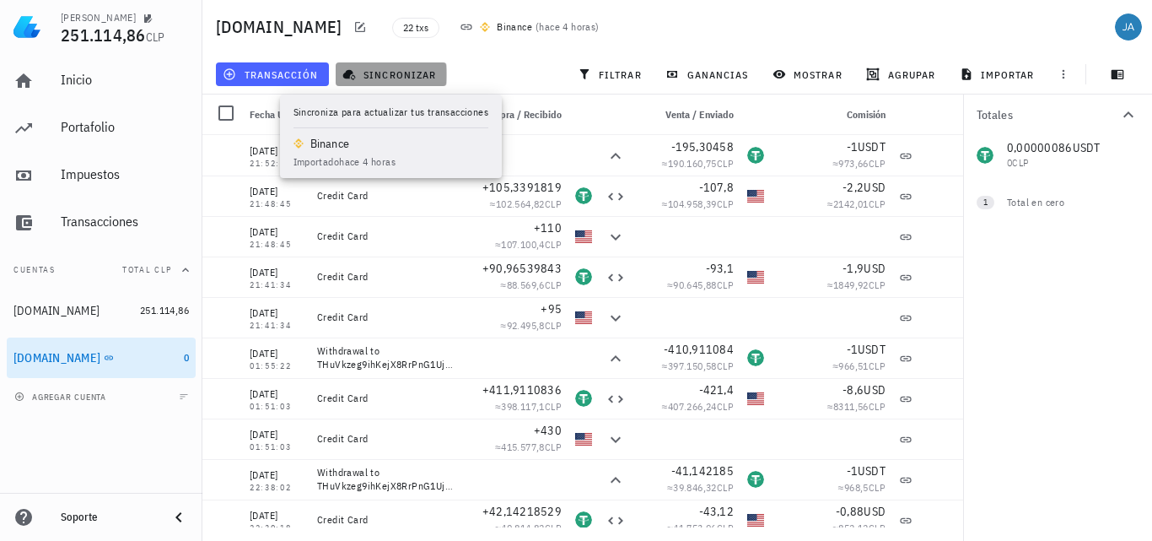
drag, startPoint x: 375, startPoint y: 73, endPoint x: 273, endPoint y: 79, distance: 102.3
click at [273, 79] on div "transacción sincronizar filtrar ganancias mostrar [GEOGRAPHIC_DATA] importar" at bounding box center [678, 74] width 930 height 40
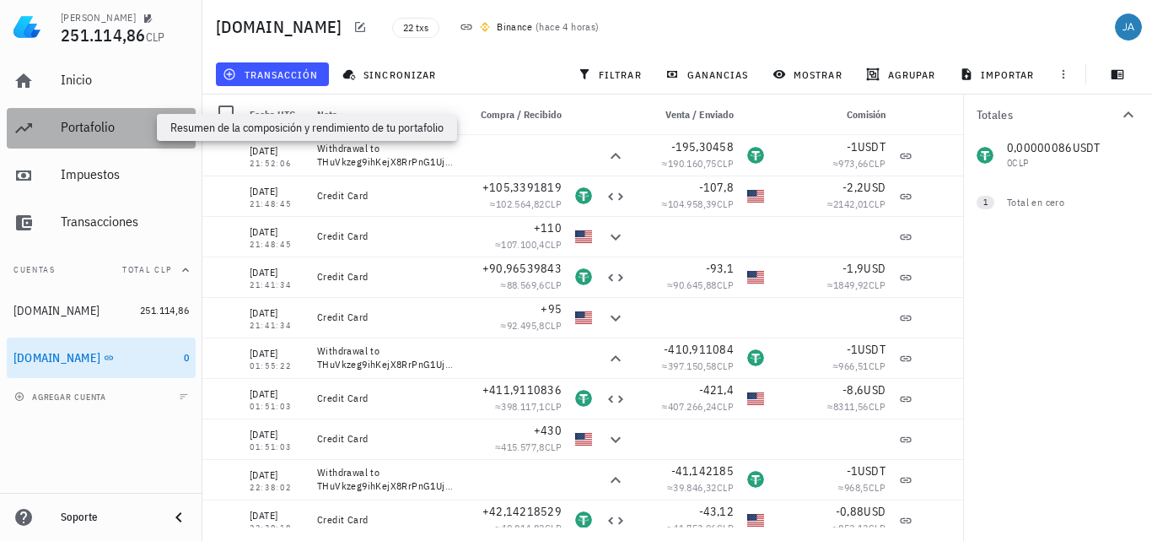
click at [89, 132] on div "Portafolio" at bounding box center [125, 127] width 128 height 16
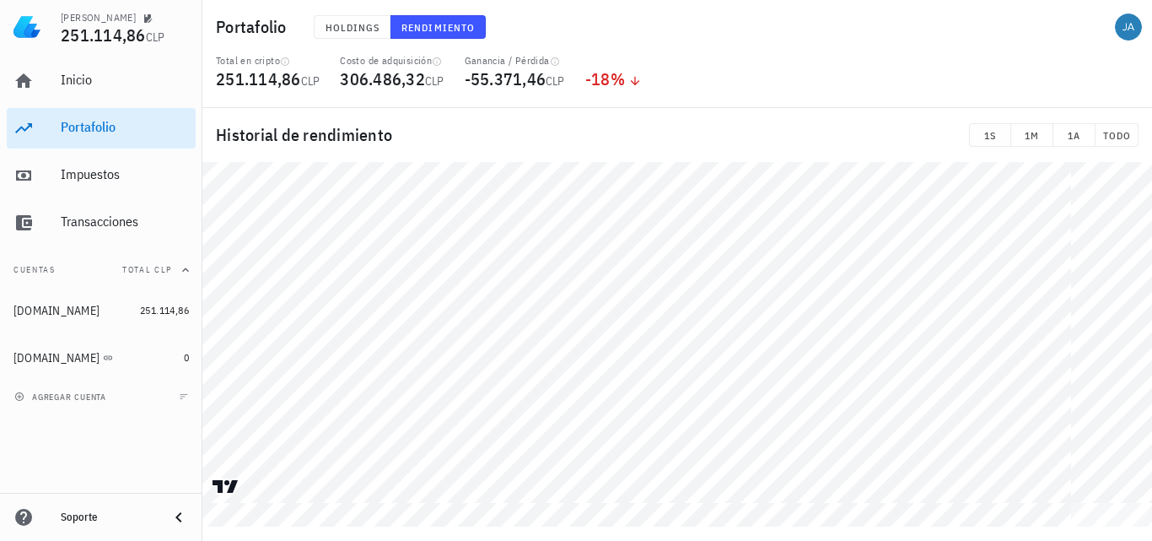
click at [248, 27] on h1 "Portafolio" at bounding box center [255, 26] width 78 height 27
click at [332, 28] on span "Holdings" at bounding box center [353, 27] width 56 height 13
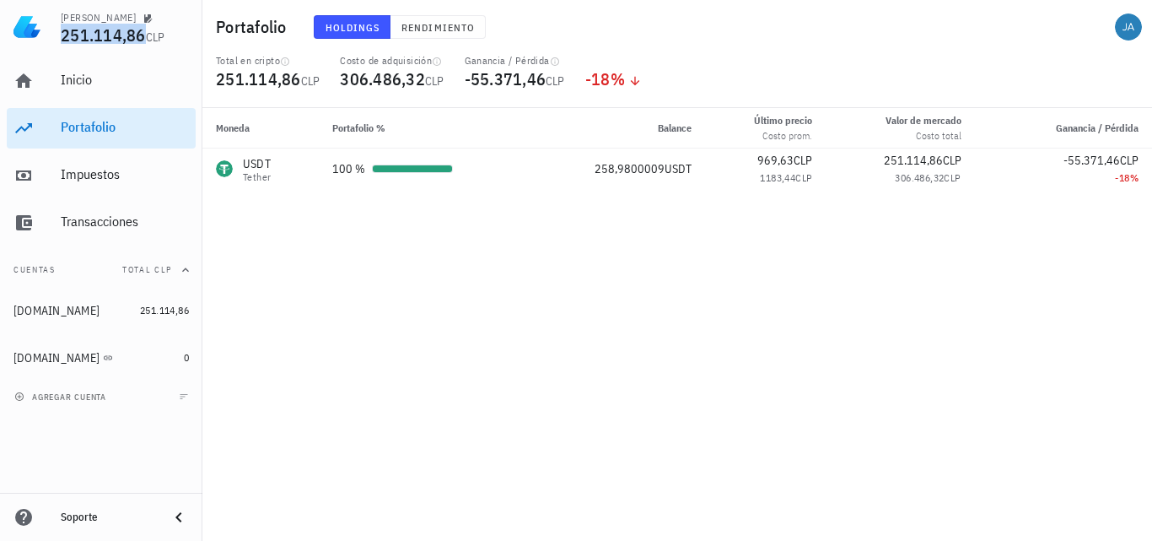
click at [143, 30] on span "251.114,86" at bounding box center [103, 35] width 85 height 23
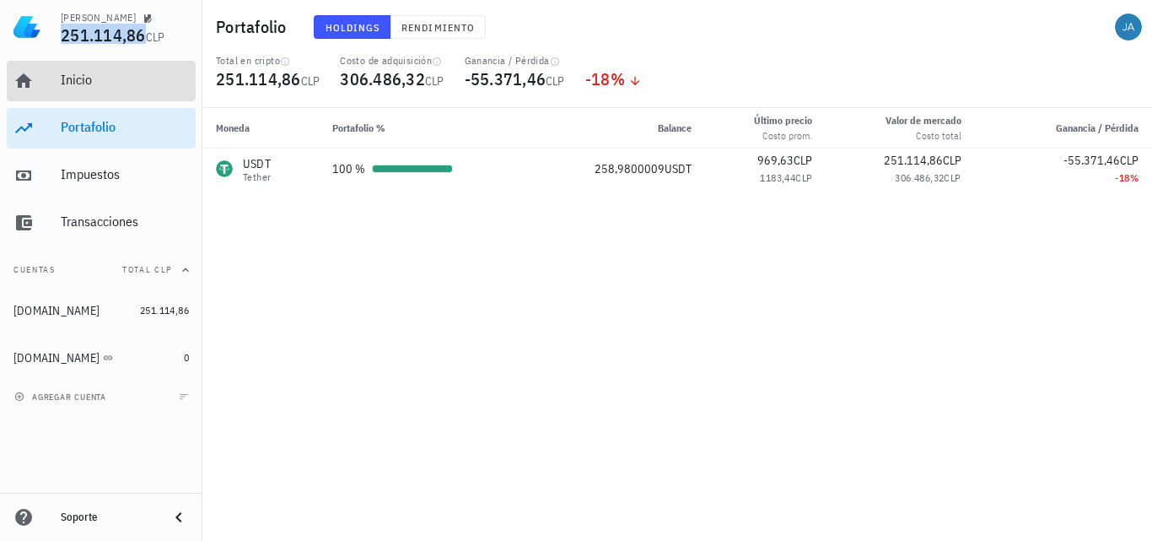
click at [91, 77] on div "Inicio" at bounding box center [125, 80] width 128 height 16
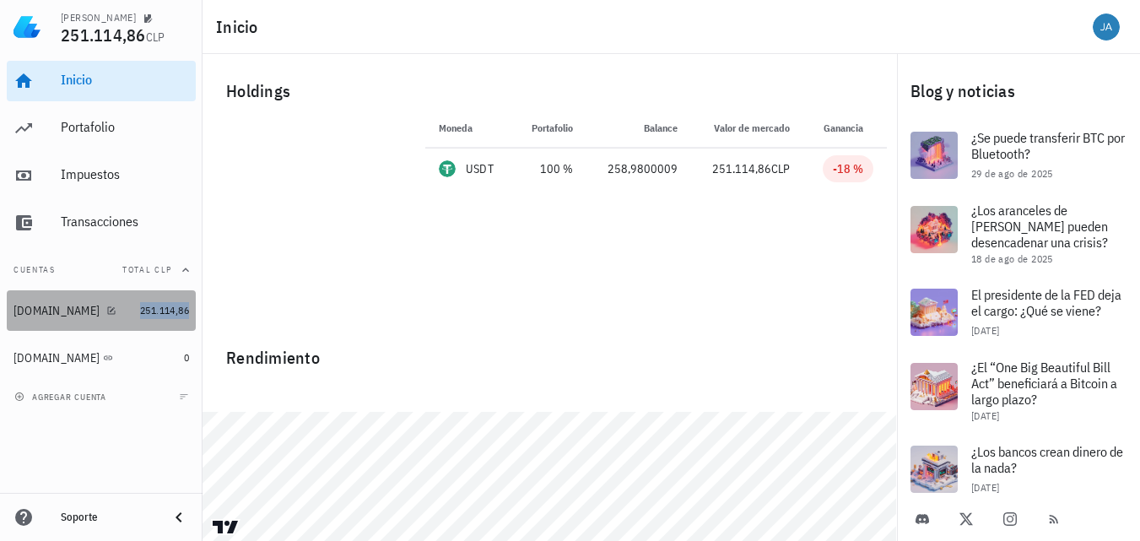
click at [175, 312] on span "251.114,86" at bounding box center [164, 310] width 49 height 13
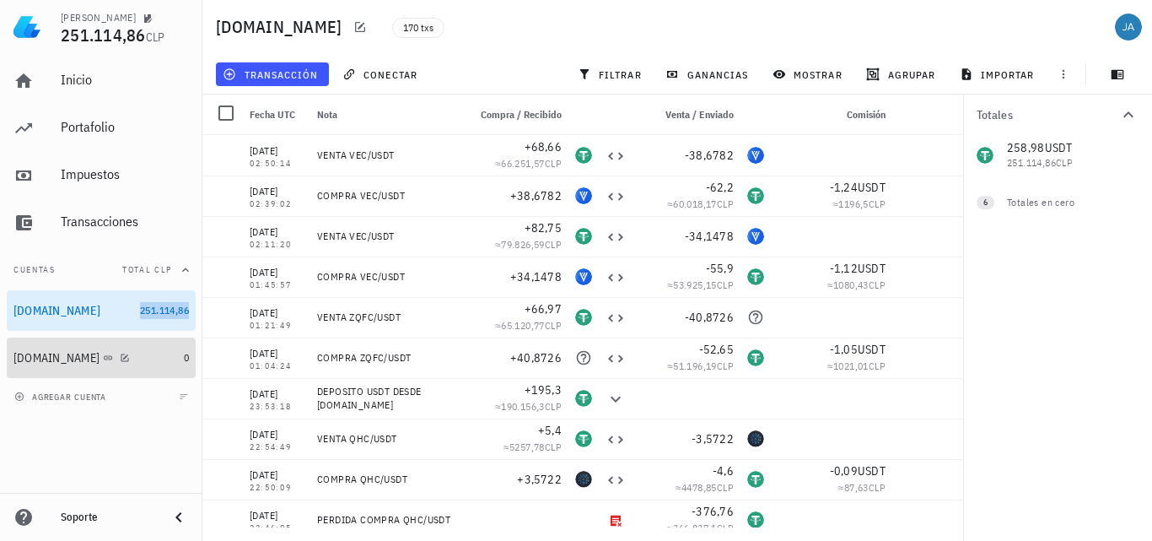
click at [58, 361] on div "[DOMAIN_NAME]" at bounding box center [56, 358] width 86 height 14
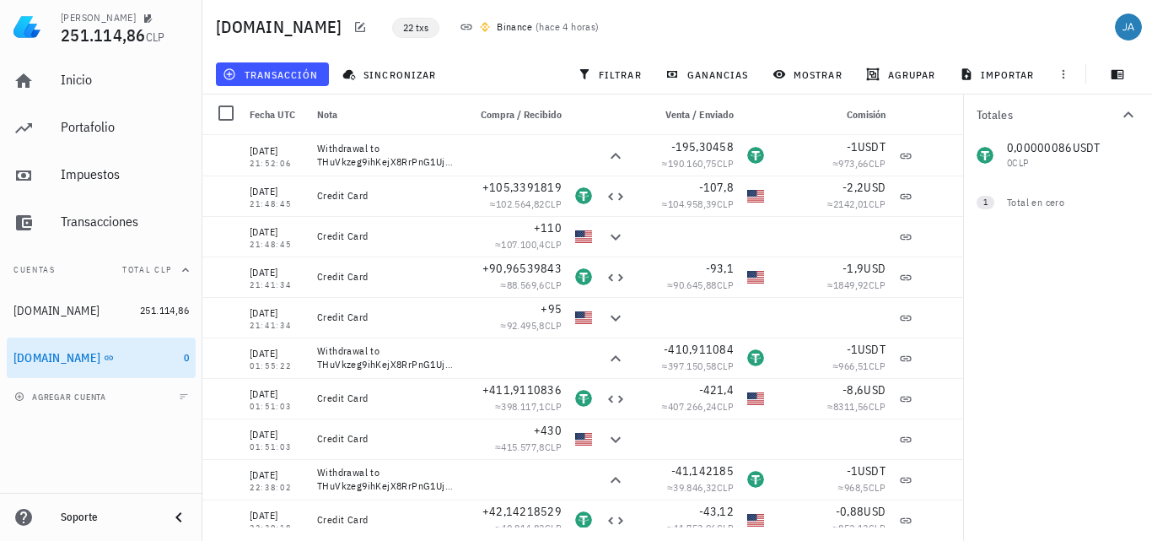
click at [403, 28] on span "22 txs" at bounding box center [415, 28] width 25 height 19
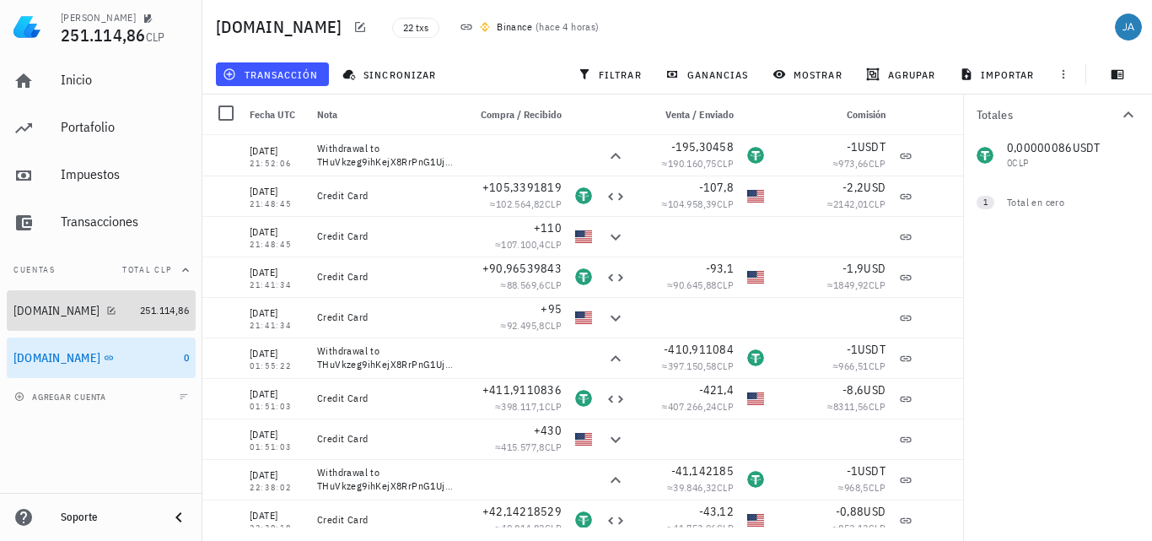
click at [30, 310] on div "[DOMAIN_NAME]" at bounding box center [56, 311] width 86 height 14
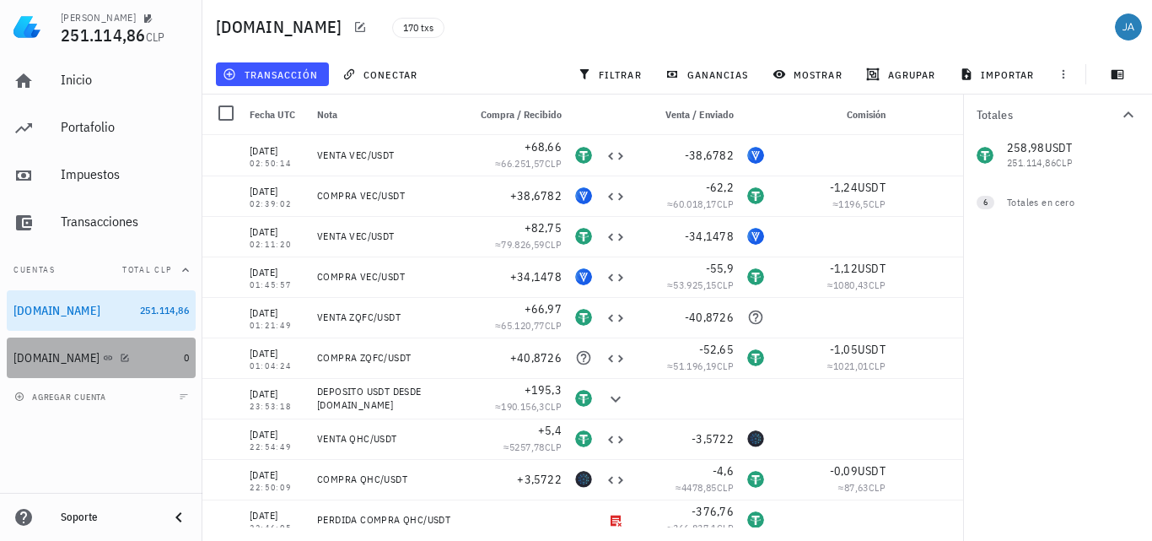
click at [50, 357] on div "[DOMAIN_NAME]" at bounding box center [56, 358] width 86 height 14
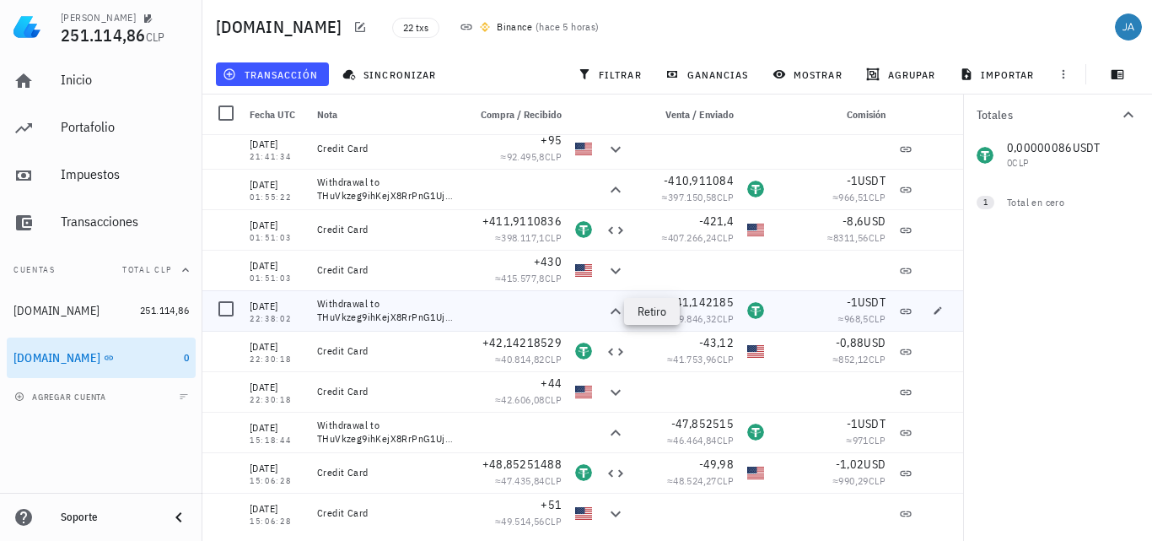
scroll to position [84, 0]
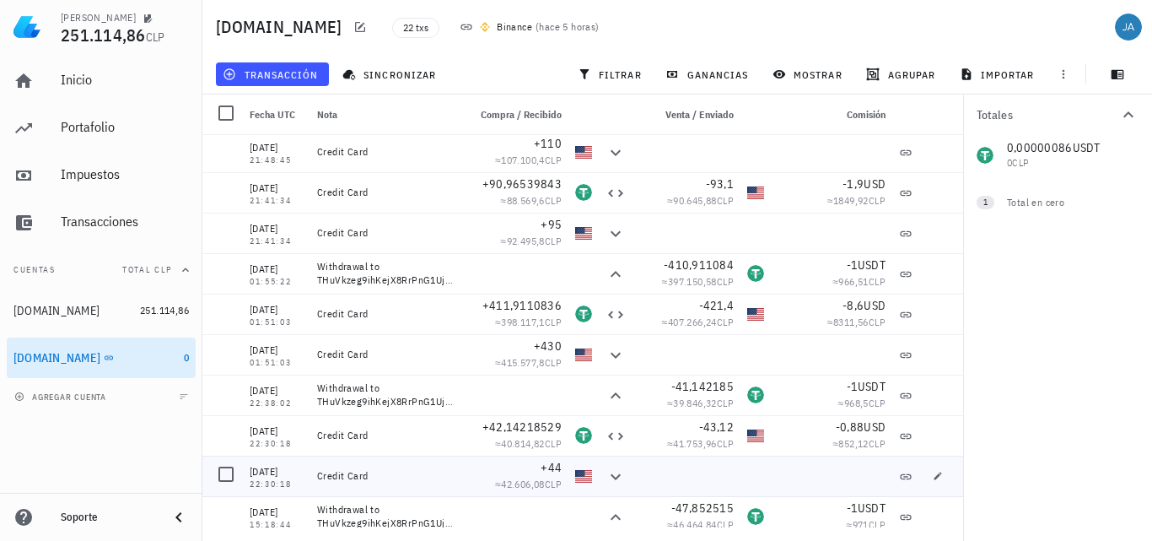
click at [809, 457] on div at bounding box center [831, 476] width 121 height 40
click at [935, 356] on icon "button" at bounding box center [939, 354] width 8 height 8
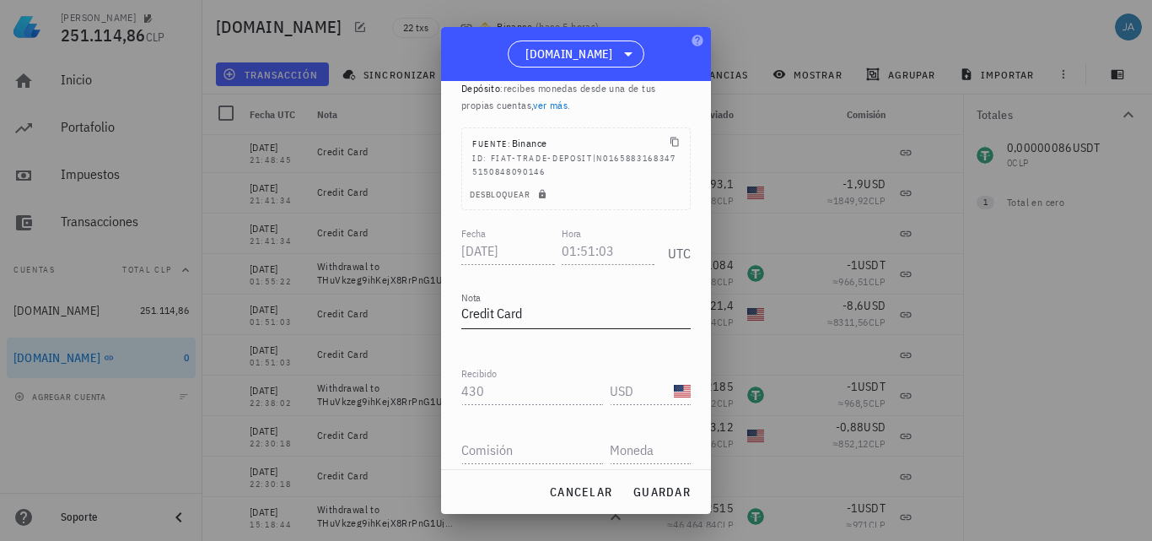
scroll to position [125, 0]
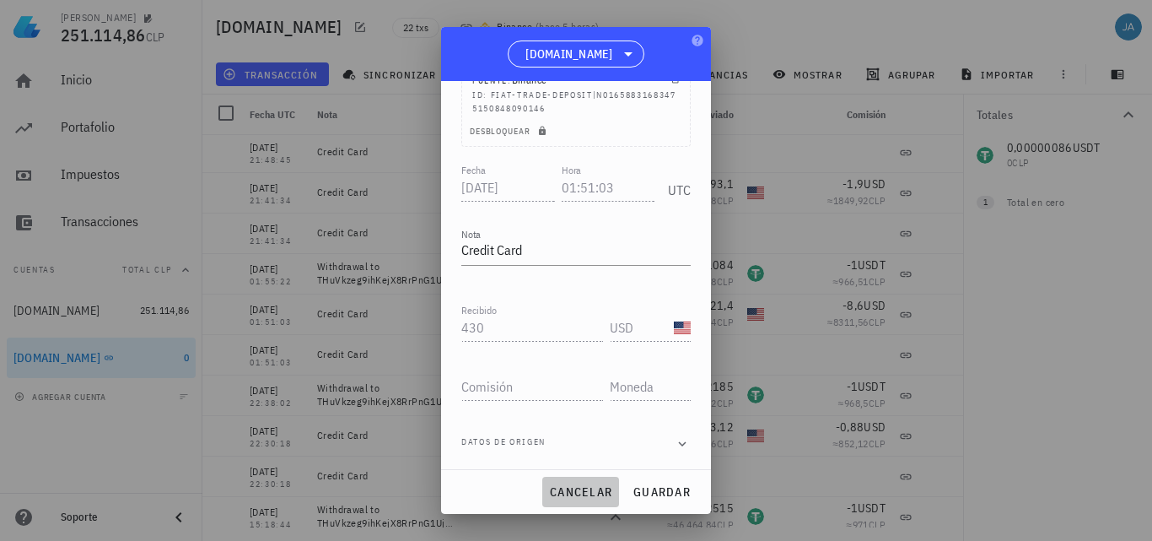
click at [585, 496] on span "cancelar" at bounding box center [580, 491] width 63 height 15
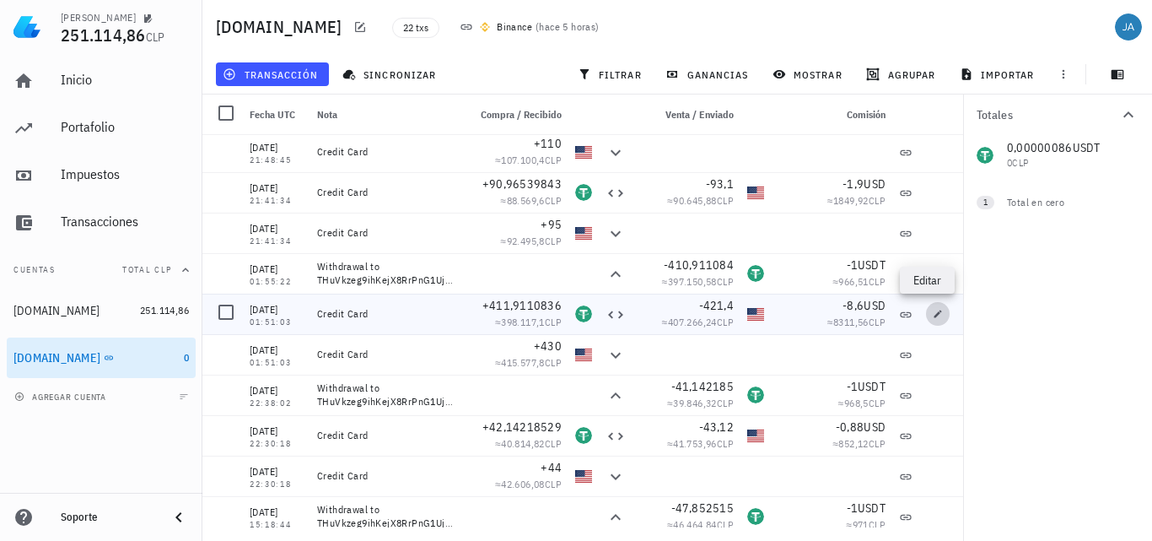
click at [935, 316] on icon "button" at bounding box center [939, 314] width 8 height 8
type input "411,91108355"
type input "USDT"
type input "421,4"
type input "USD"
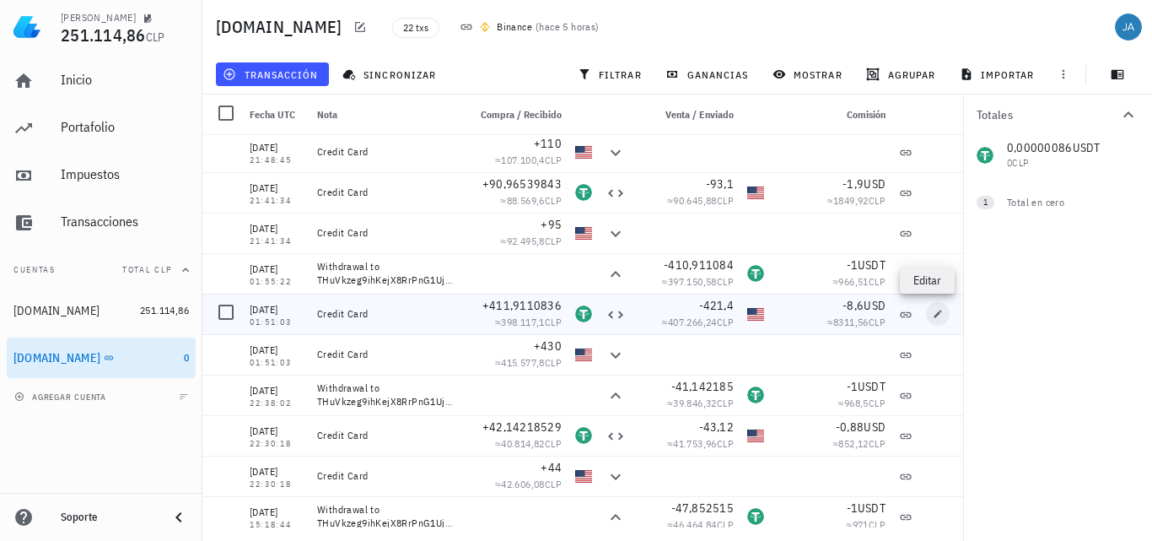
type input "8,6"
type input "USD"
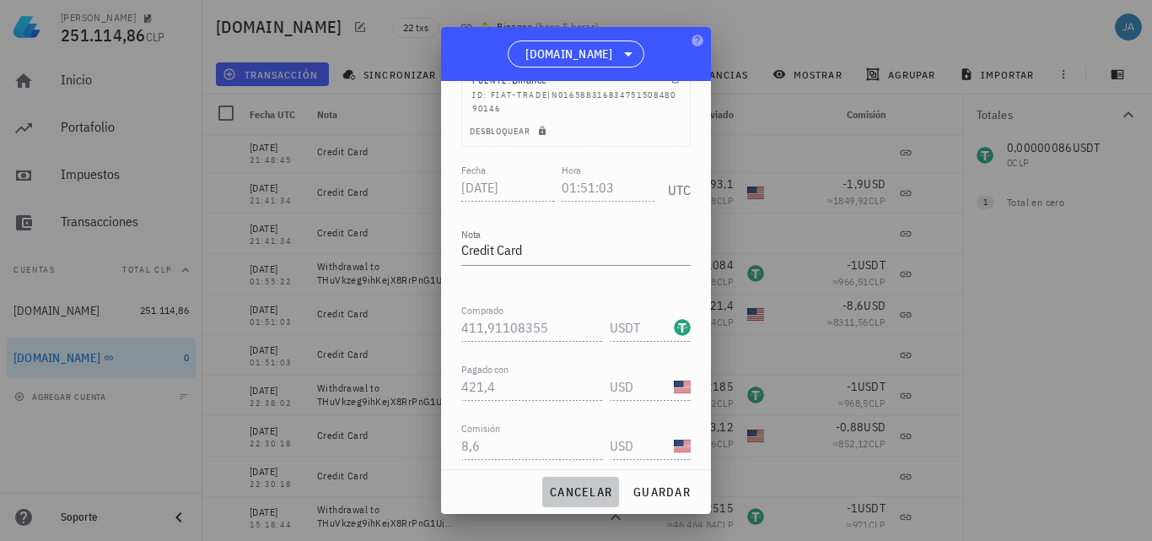
click at [580, 487] on span "cancelar" at bounding box center [580, 491] width 63 height 15
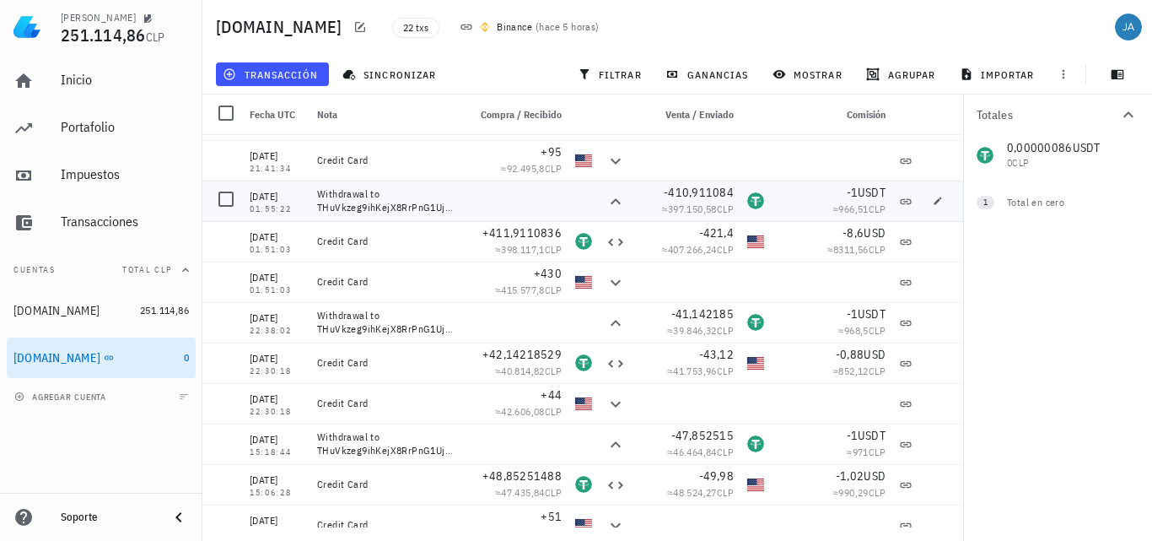
scroll to position [169, 0]
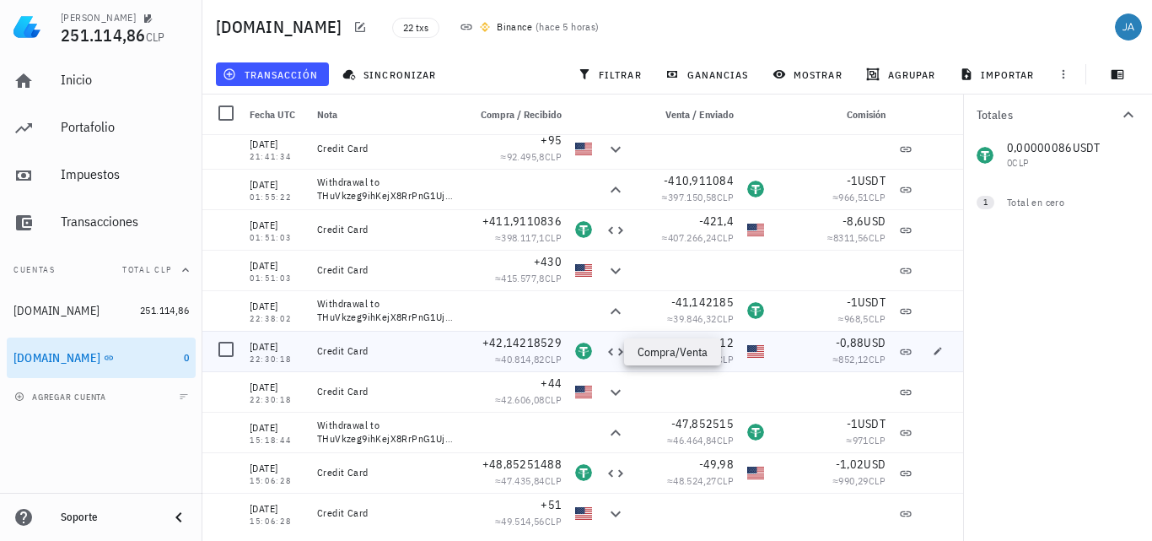
click at [606, 353] on icon at bounding box center [616, 352] width 20 height 20
click at [684, 39] on div "22 txs Binance ( hace 5 horas )" at bounding box center [623, 27] width 482 height 42
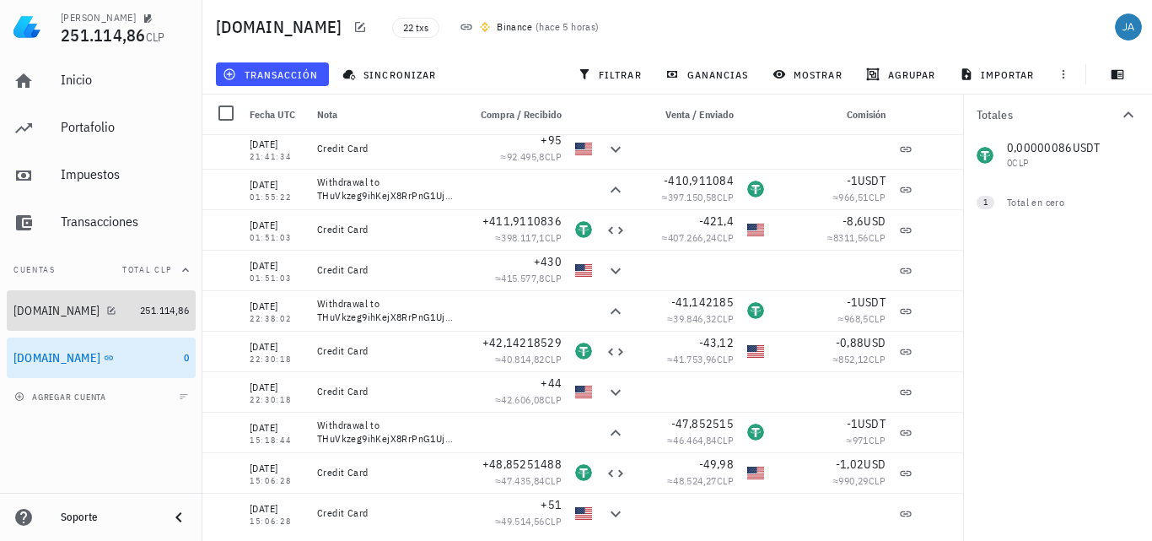
click at [34, 314] on div "[DOMAIN_NAME]" at bounding box center [56, 311] width 86 height 14
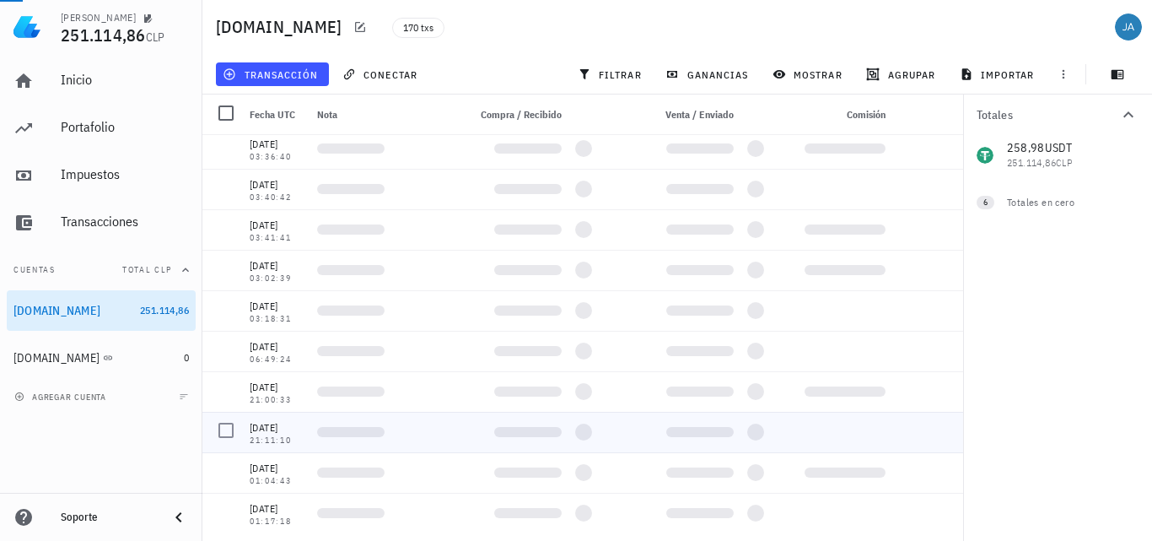
scroll to position [6492, 0]
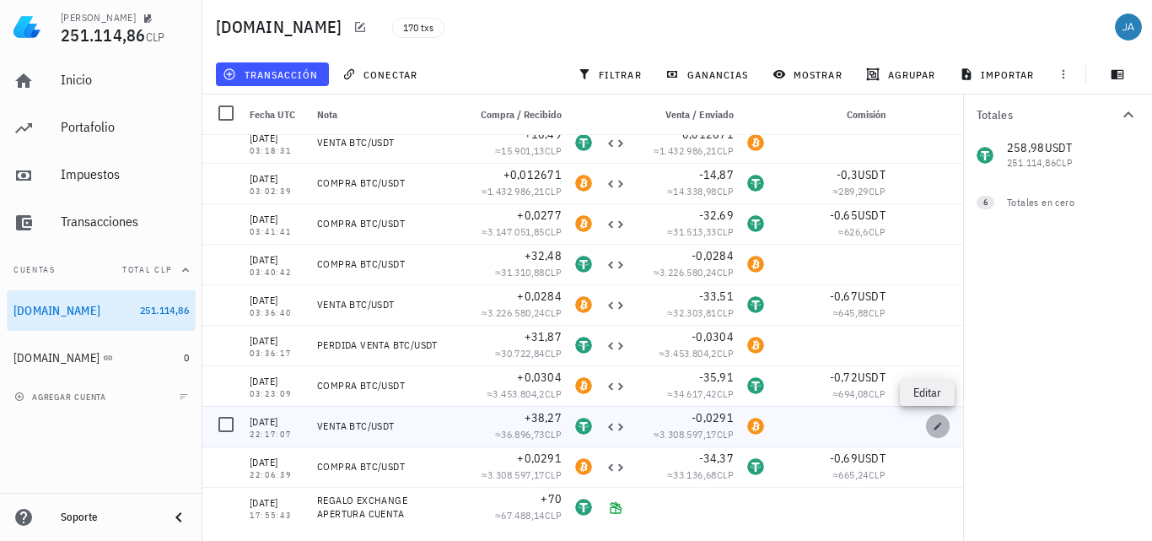
click at [933, 426] on icon "button" at bounding box center [938, 426] width 10 height 10
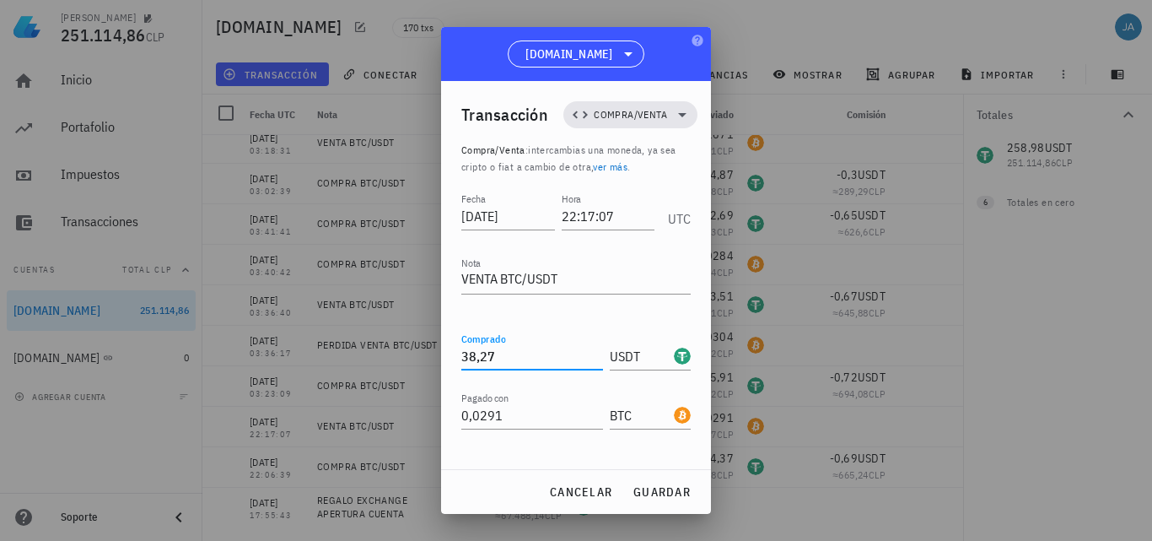
drag, startPoint x: 503, startPoint y: 359, endPoint x: 440, endPoint y: 361, distance: 62.5
click at [440, 361] on div "[PERSON_NAME] 251.114,86 CLP Inicio [GEOGRAPHIC_DATA] Impuestos [GEOGRAPHIC_DAT…" at bounding box center [576, 270] width 1152 height 541
click at [453, 464] on div "Transacción Compra/Venta Compra/Venta : intercambias una moneda, ya sea cripto …" at bounding box center [576, 275] width 270 height 388
click at [579, 489] on span "cancelar" at bounding box center [580, 491] width 63 height 15
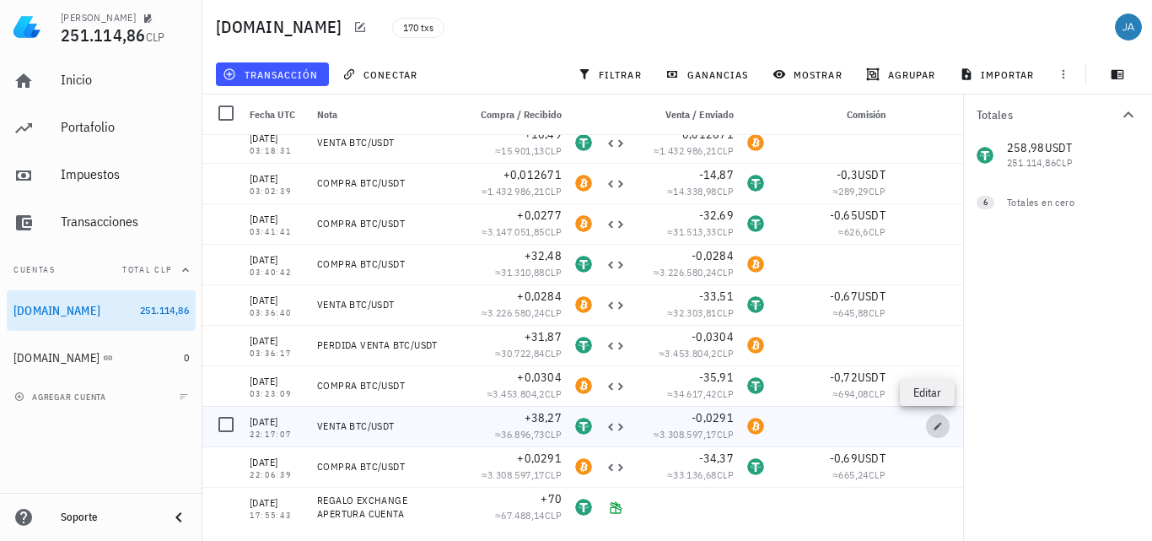
click at [936, 429] on span "button" at bounding box center [938, 426] width 24 height 10
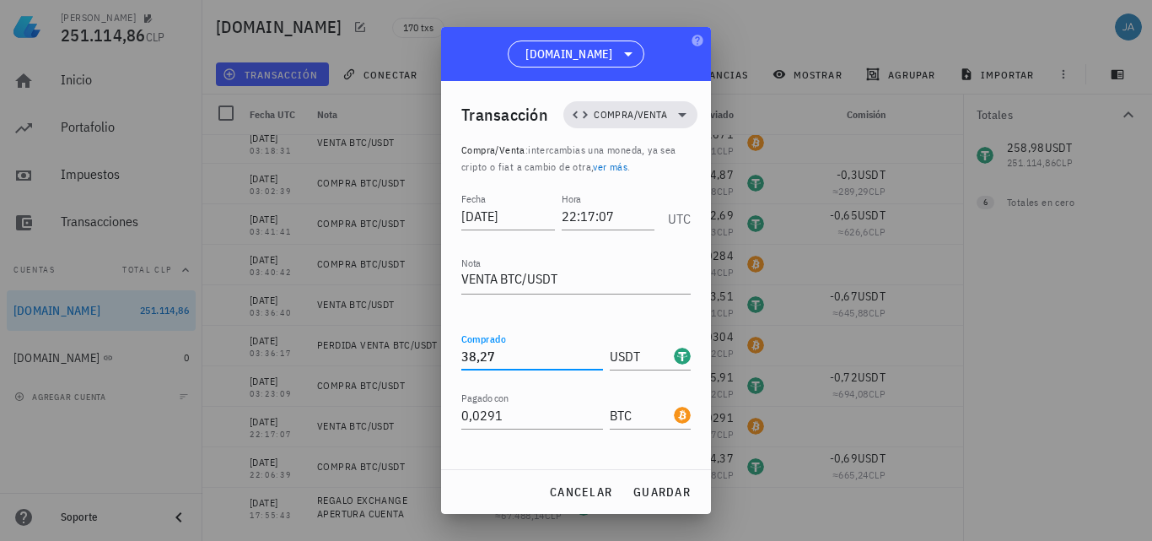
drag, startPoint x: 512, startPoint y: 348, endPoint x: 394, endPoint y: 349, distance: 118.1
click at [410, 349] on div "[PERSON_NAME] 251.114,86 CLP Inicio [GEOGRAPHIC_DATA] Impuestos [GEOGRAPHIC_DAT…" at bounding box center [576, 270] width 1152 height 541
click at [661, 488] on span "guardar" at bounding box center [662, 491] width 58 height 15
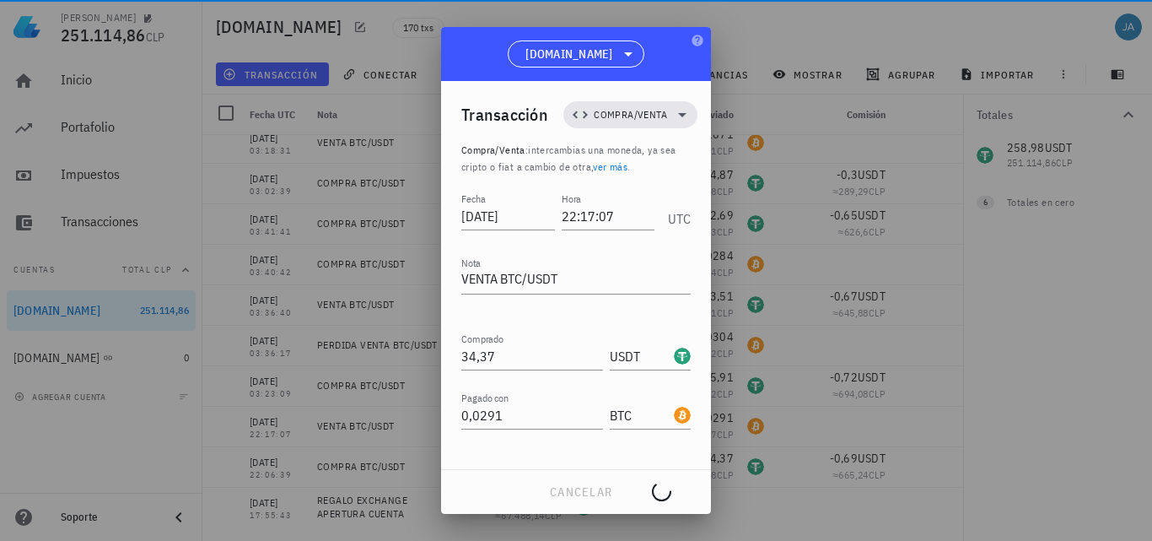
type input "38,27"
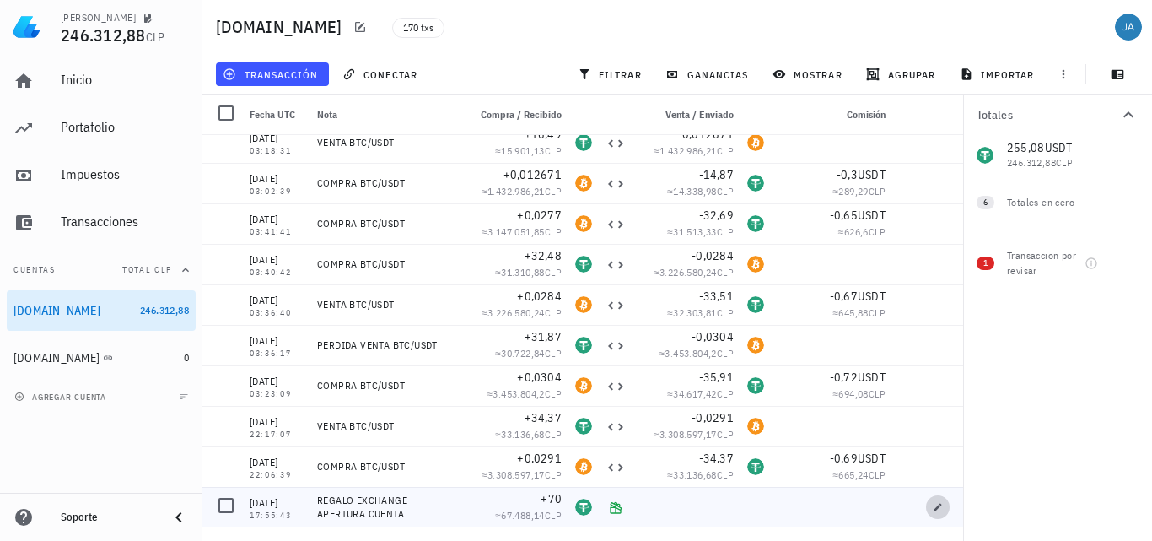
click at [933, 507] on icon "button" at bounding box center [938, 507] width 10 height 10
click at [920, 478] on div at bounding box center [942, 466] width 44 height 40
type input "17:55:43"
type textarea "REGALO EXCHANGE APERTURA CUENTA"
type input "70"
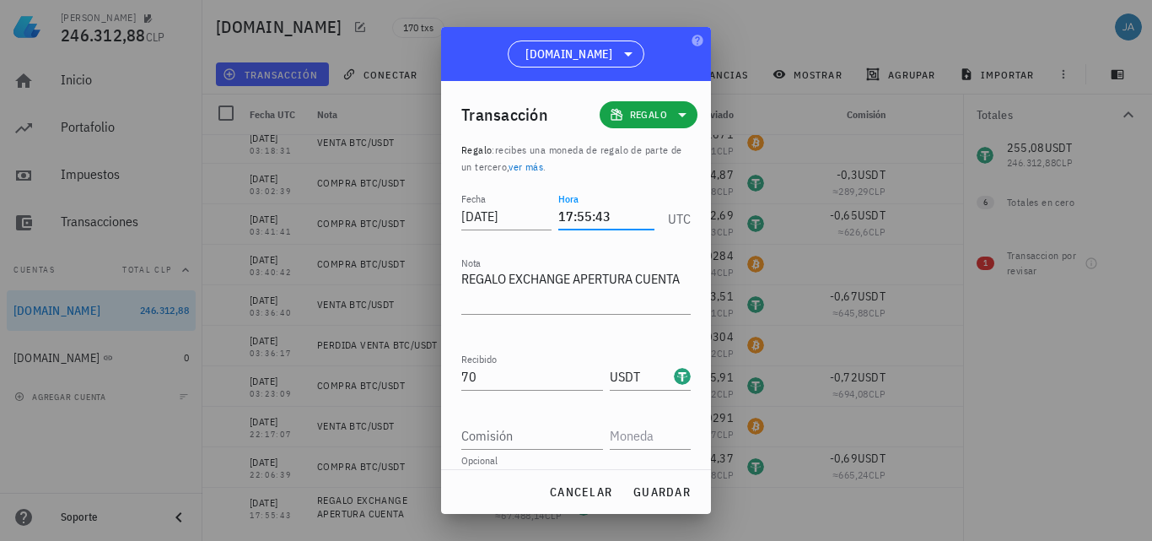
drag, startPoint x: 571, startPoint y: 216, endPoint x: 553, endPoint y: 210, distance: 18.7
click at [558, 213] on input "17:55:43" at bounding box center [606, 215] width 96 height 27
click at [645, 495] on span "guardar" at bounding box center [662, 491] width 58 height 15
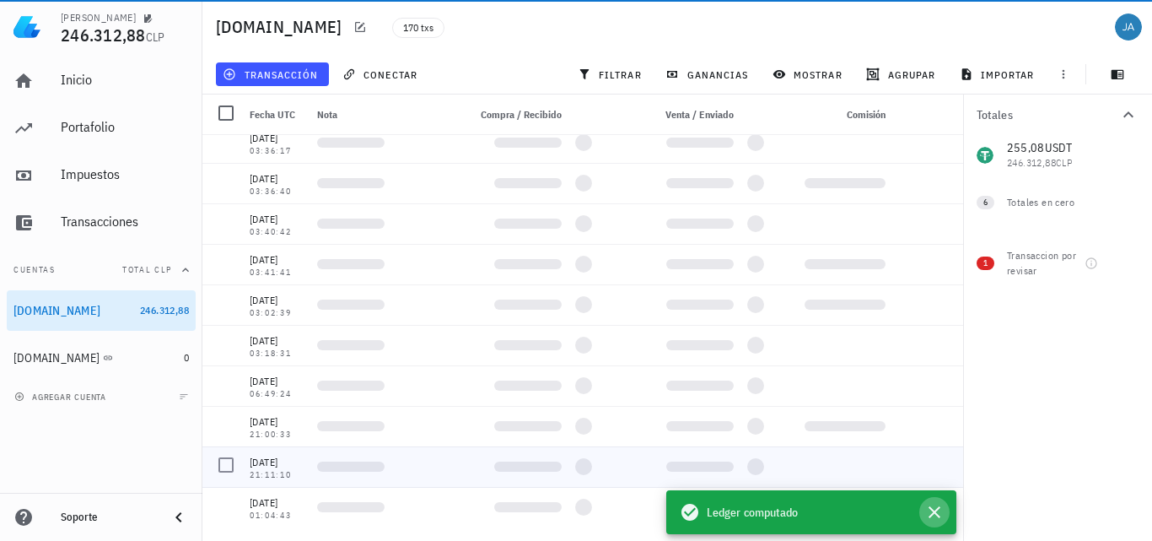
click at [936, 511] on icon "button" at bounding box center [935, 512] width 12 height 12
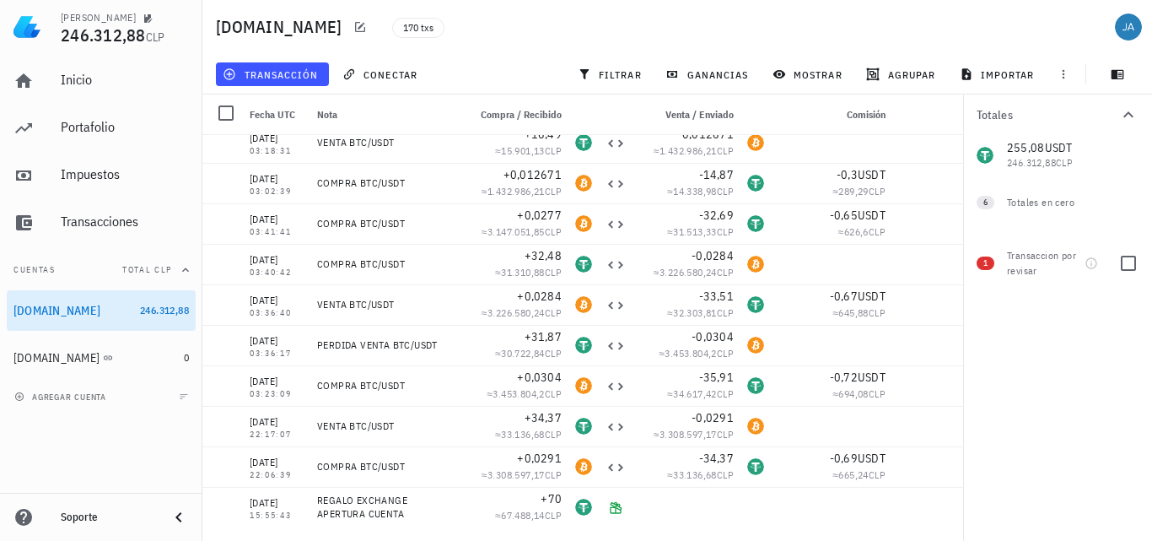
click at [987, 262] on span "1" at bounding box center [986, 262] width 4 height 13
click at [1095, 265] on icon "button" at bounding box center [1091, 262] width 13 height 13
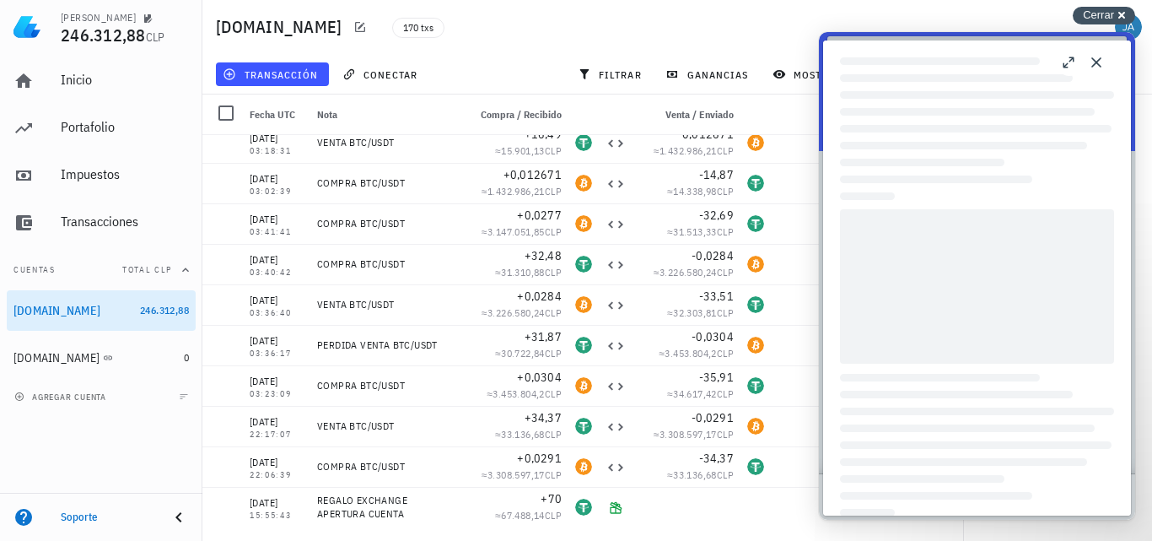
click at [1109, 9] on span "Cerrar" at bounding box center [1098, 14] width 31 height 13
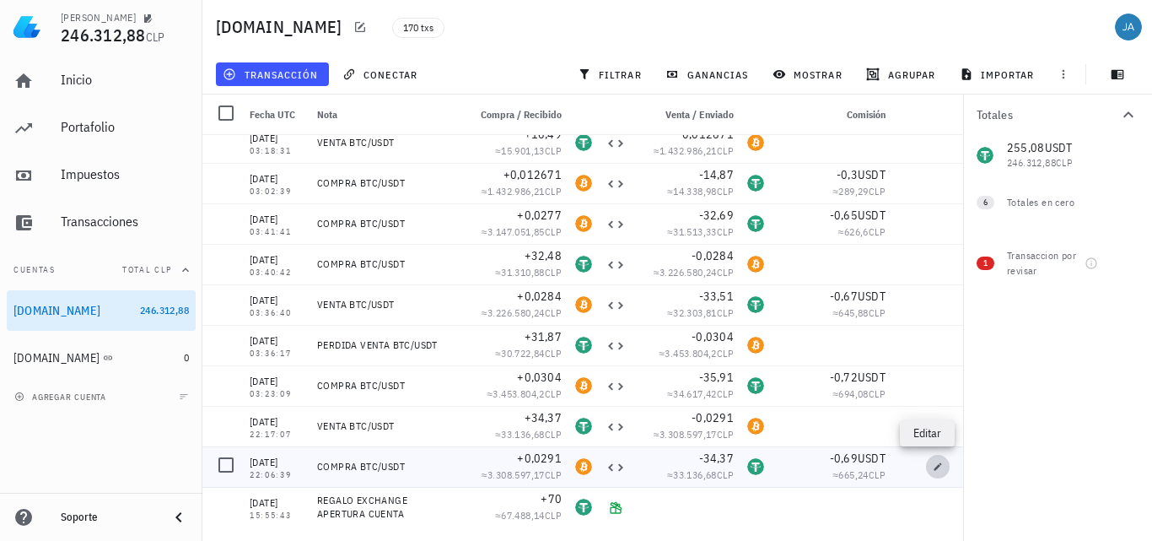
click at [926, 472] on button "button" at bounding box center [938, 467] width 24 height 24
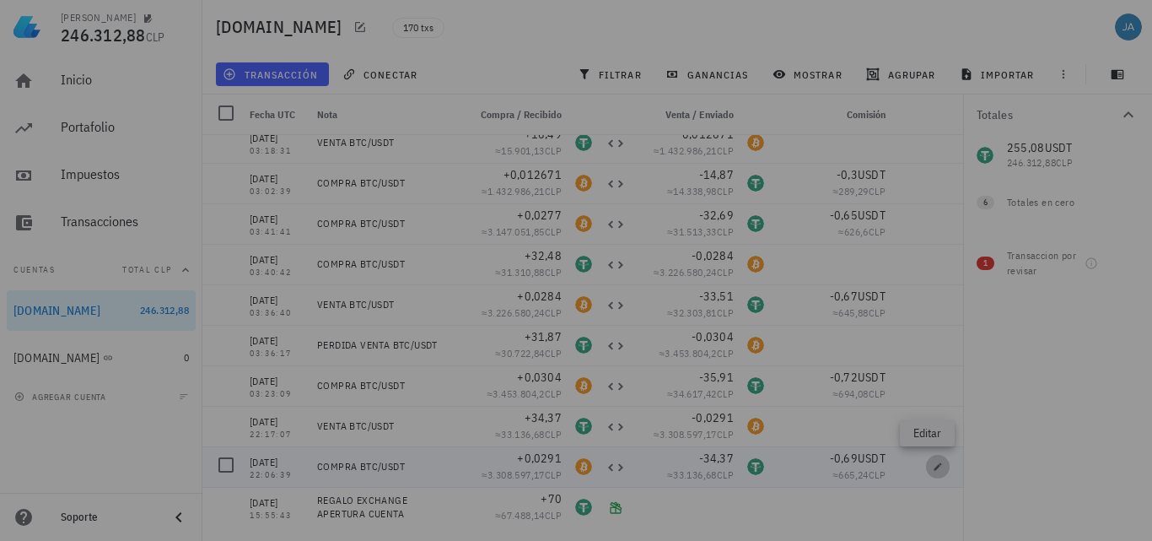
type input "22:06:39"
type textarea "COMPRA BTC/USDT"
type input "0,0291"
type input "BTC"
type input "34,37"
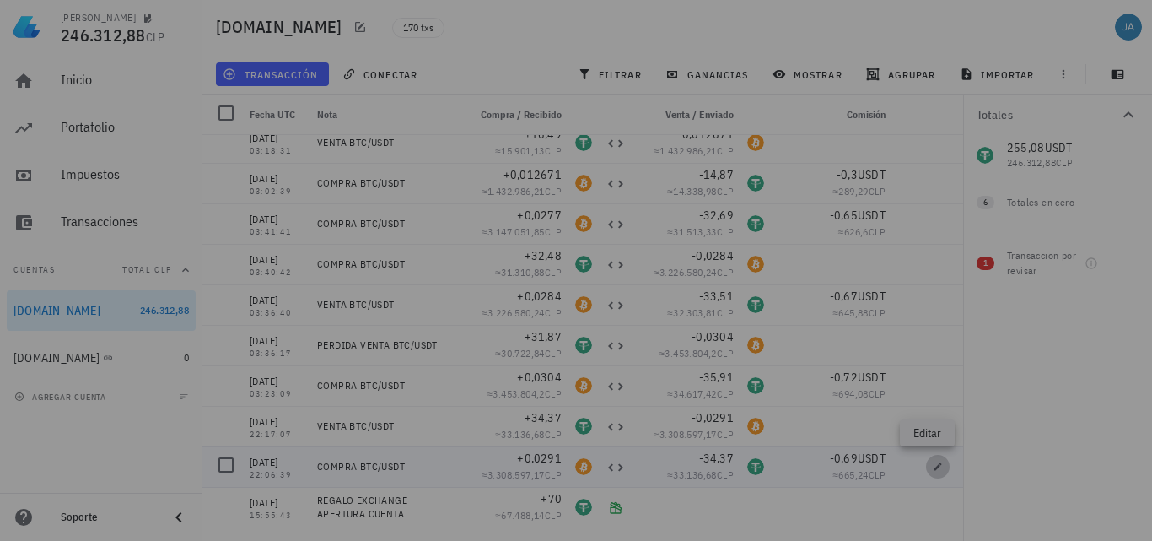
type input "USDT"
type input "0,69"
type input "USDT"
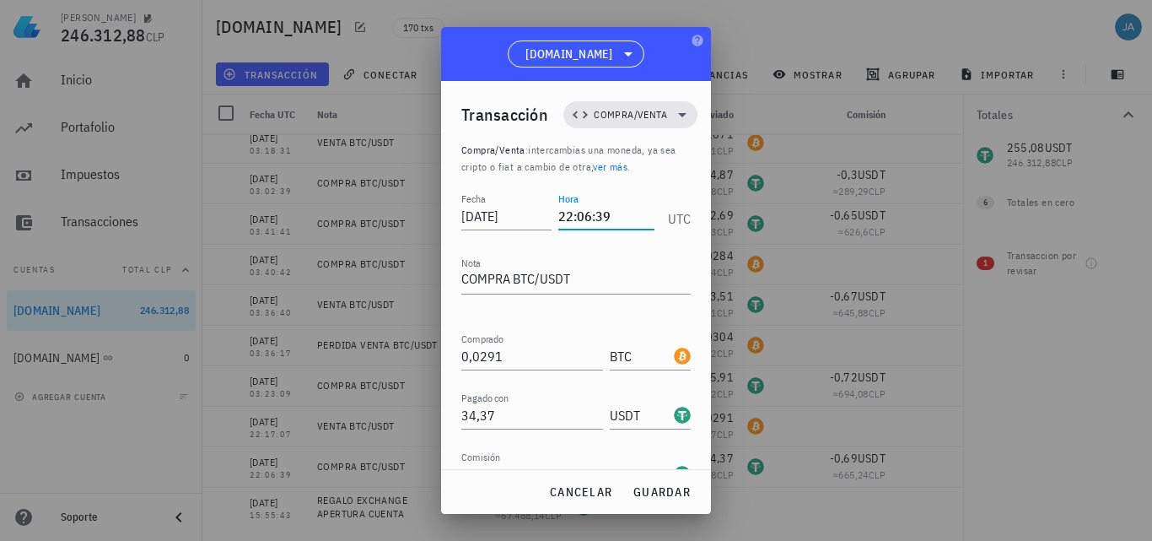
click at [558, 206] on input "22:06:39" at bounding box center [606, 215] width 96 height 27
click at [680, 493] on span "guardar" at bounding box center [662, 491] width 58 height 15
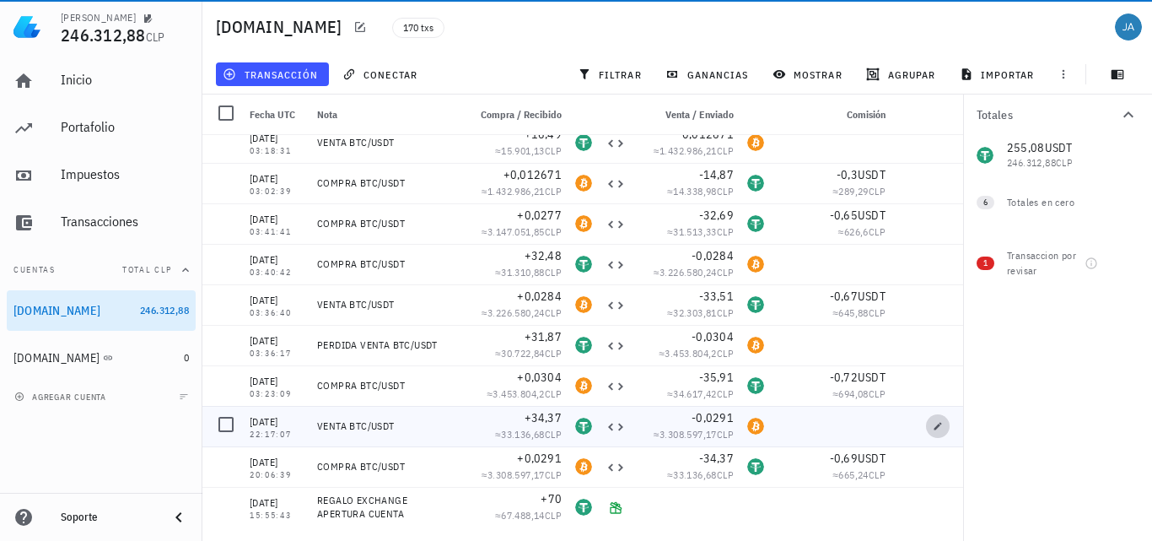
click at [933, 426] on icon "button" at bounding box center [938, 426] width 10 height 10
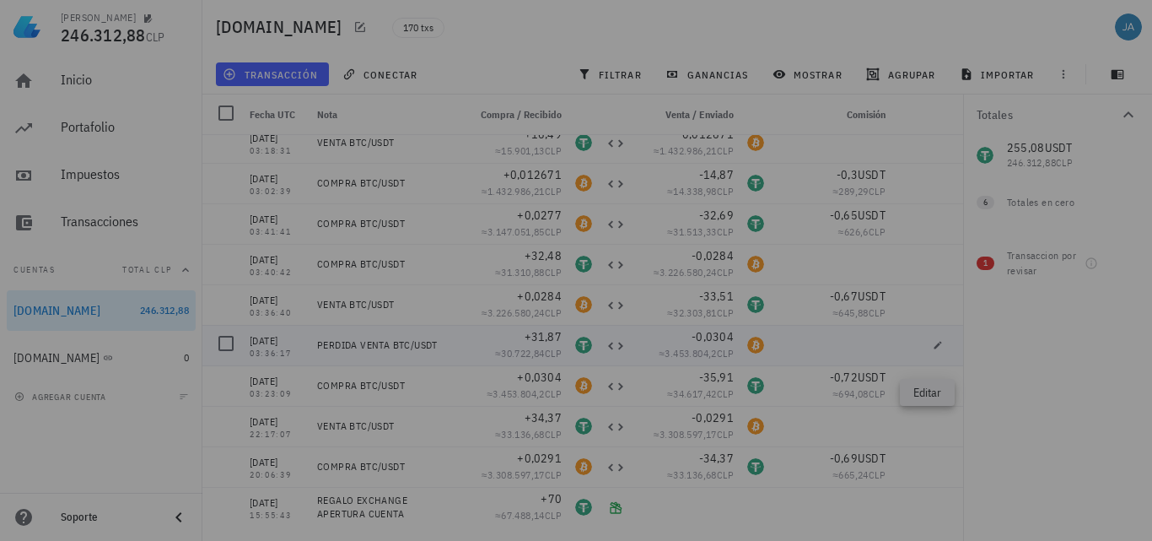
type input "22:17:07"
type textarea "VENTA BTC/USDT"
type input "34,37"
type input "USDT"
type input "0,0291"
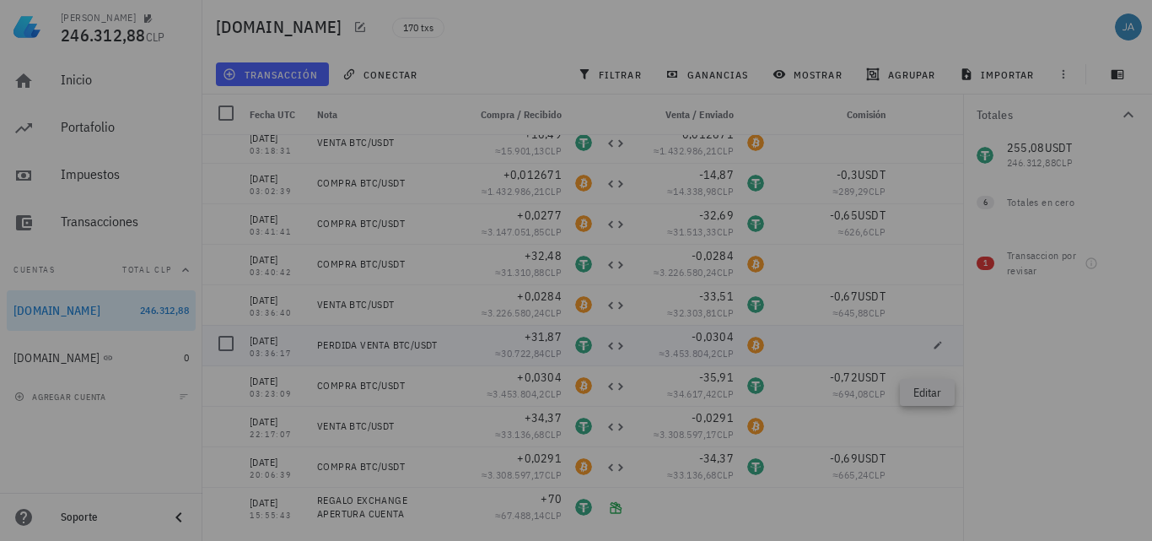
type input "BTC"
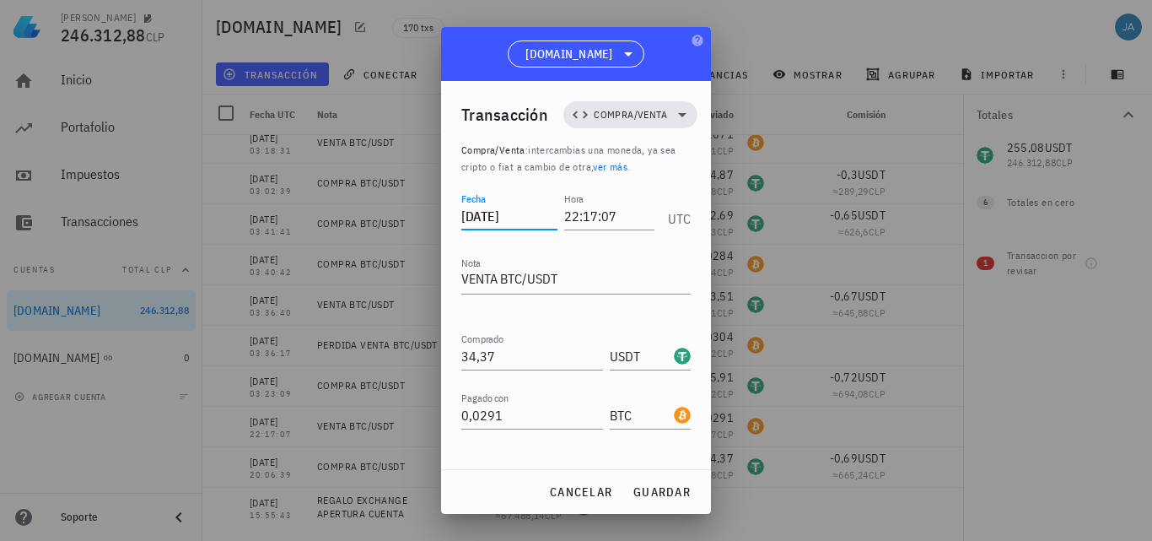
click at [526, 221] on input "[DATE]" at bounding box center [509, 215] width 96 height 27
click at [568, 216] on input "22:17:07" at bounding box center [609, 215] width 90 height 27
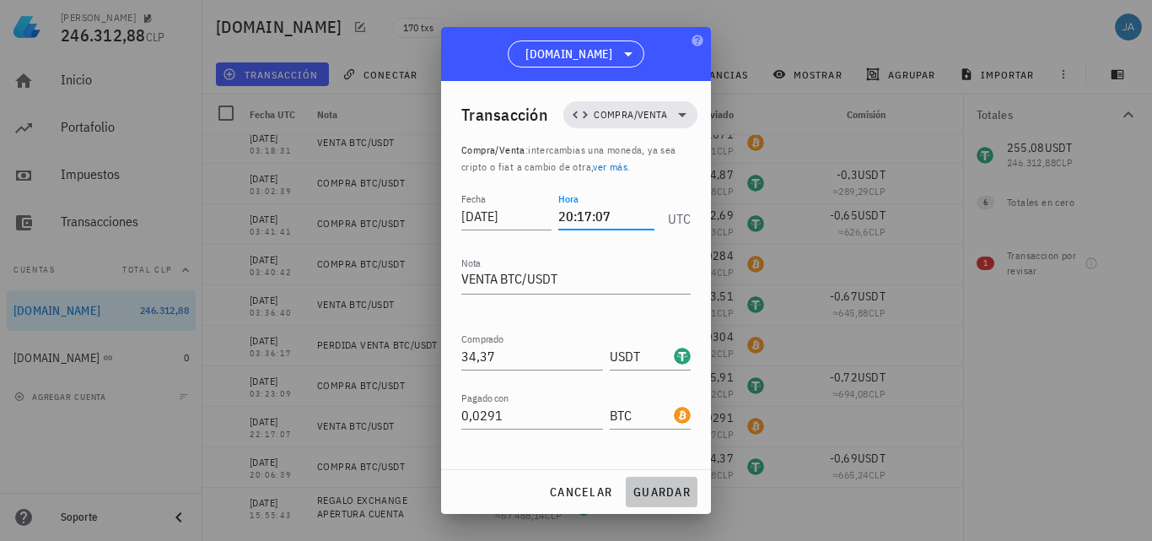
click at [649, 487] on span "guardar" at bounding box center [662, 491] width 58 height 15
type input "22:17:07"
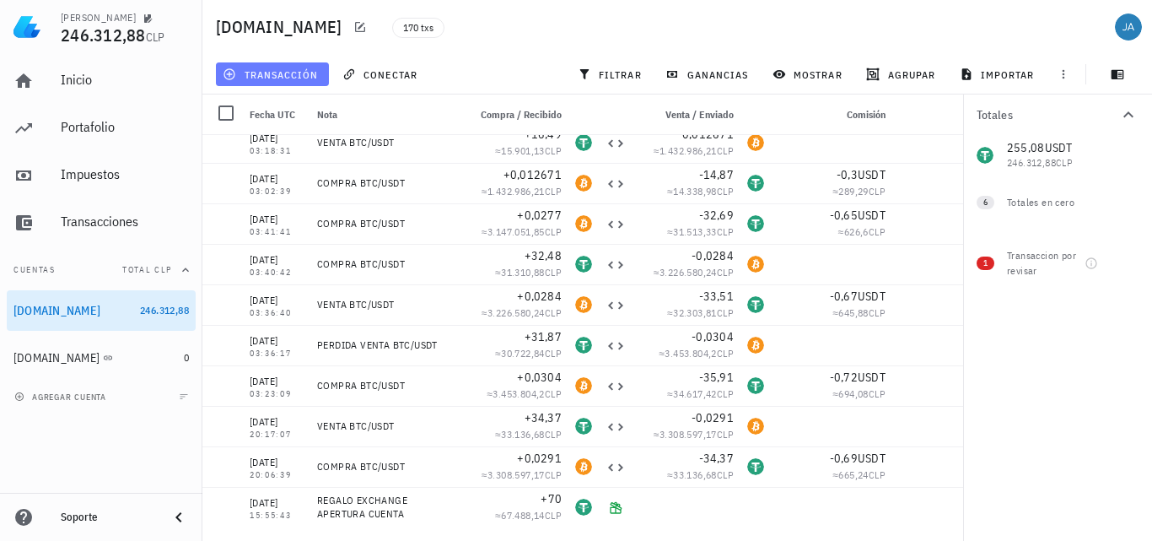
click at [276, 69] on span "transacción" at bounding box center [272, 73] width 92 height 13
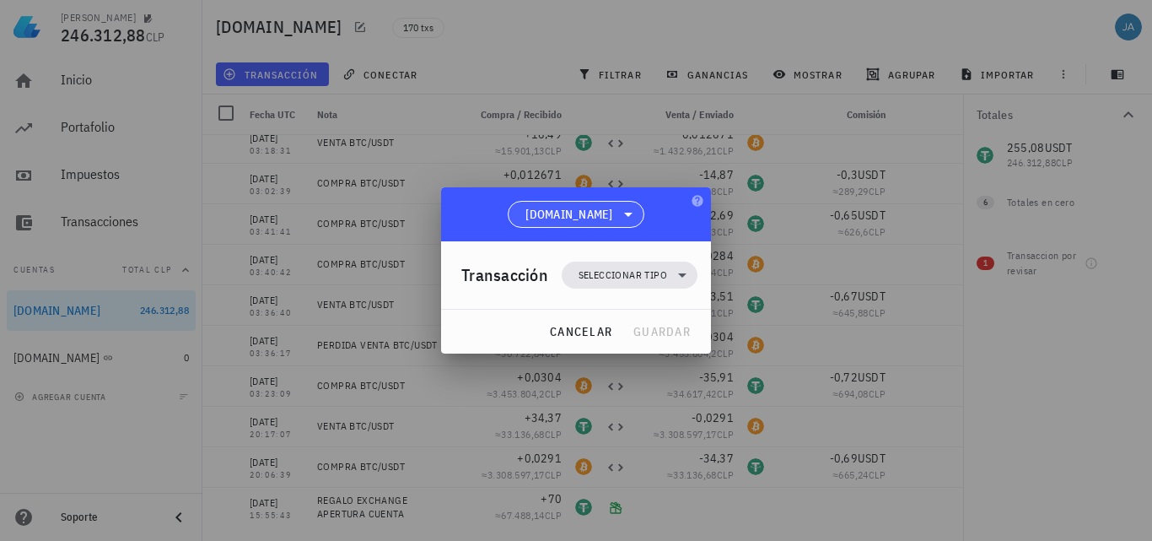
click at [625, 213] on icon at bounding box center [628, 214] width 20 height 20
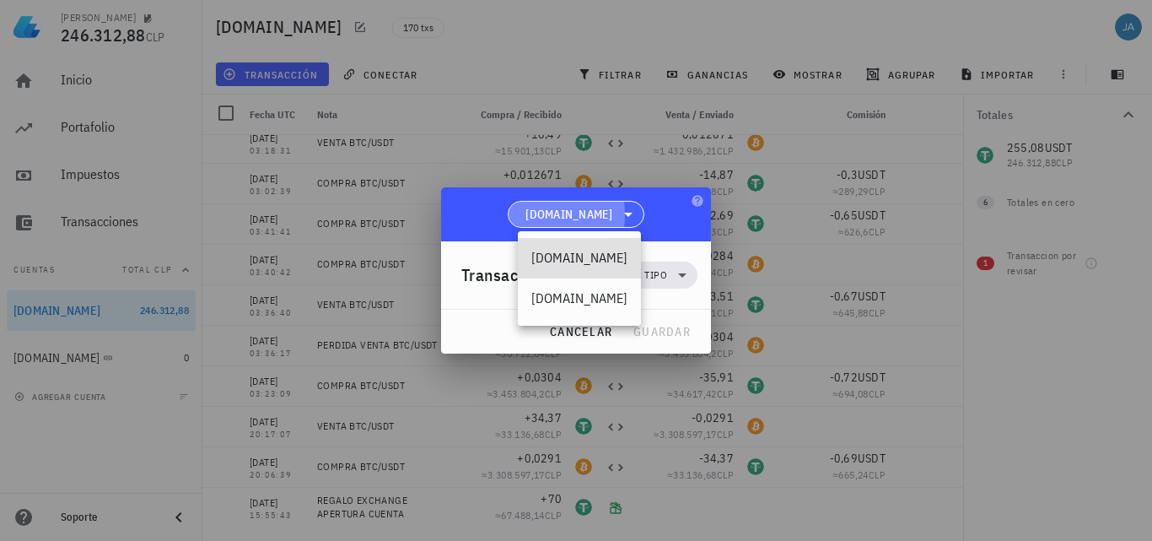
click at [625, 213] on icon at bounding box center [628, 214] width 20 height 20
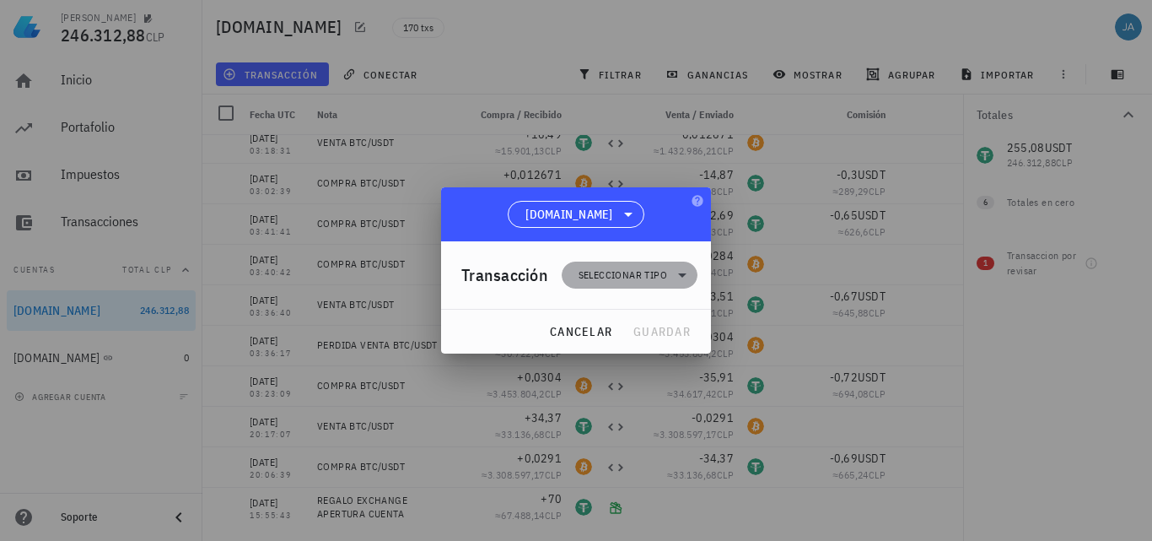
click at [685, 279] on icon at bounding box center [682, 275] width 20 height 20
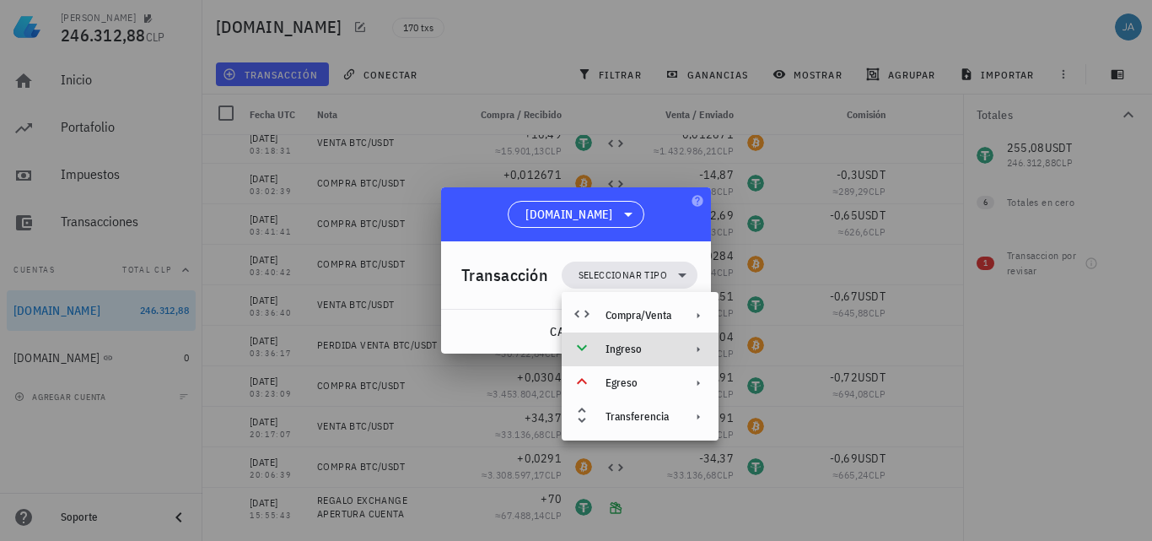
click at [645, 339] on div "Ingreso" at bounding box center [640, 349] width 157 height 34
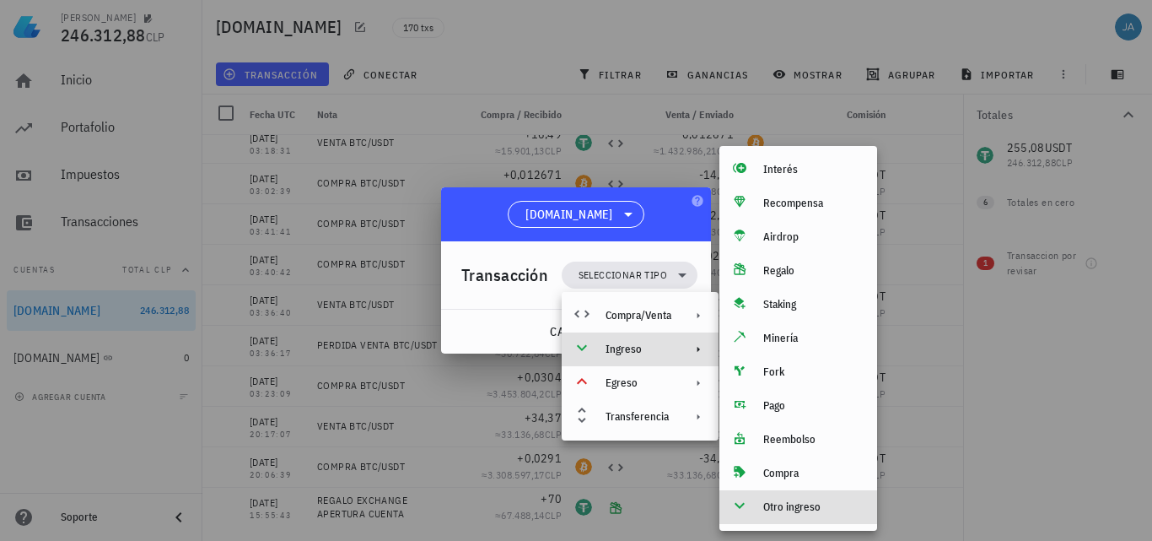
click at [785, 509] on div "Otro ingreso" at bounding box center [813, 506] width 100 height 13
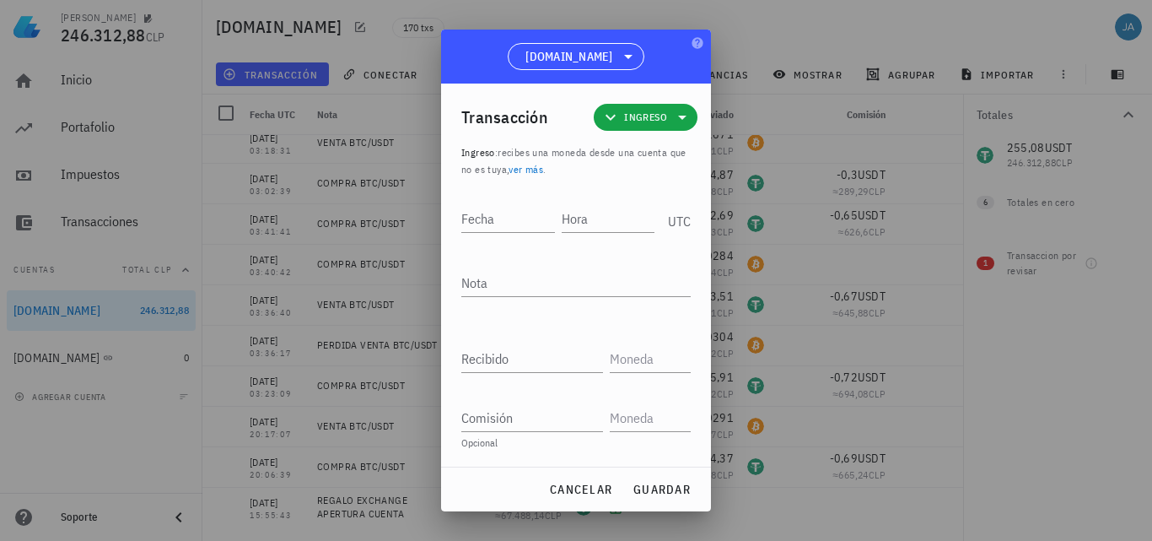
drag, startPoint x: 689, startPoint y: 76, endPoint x: 699, endPoint y: 76, distance: 9.3
click at [699, 76] on div "[DOMAIN_NAME]" at bounding box center [576, 57] width 270 height 54
click at [515, 233] on div "Fecha" at bounding box center [511, 216] width 100 height 42
click at [518, 228] on input "Fecha" at bounding box center [509, 218] width 96 height 27
type input "2"
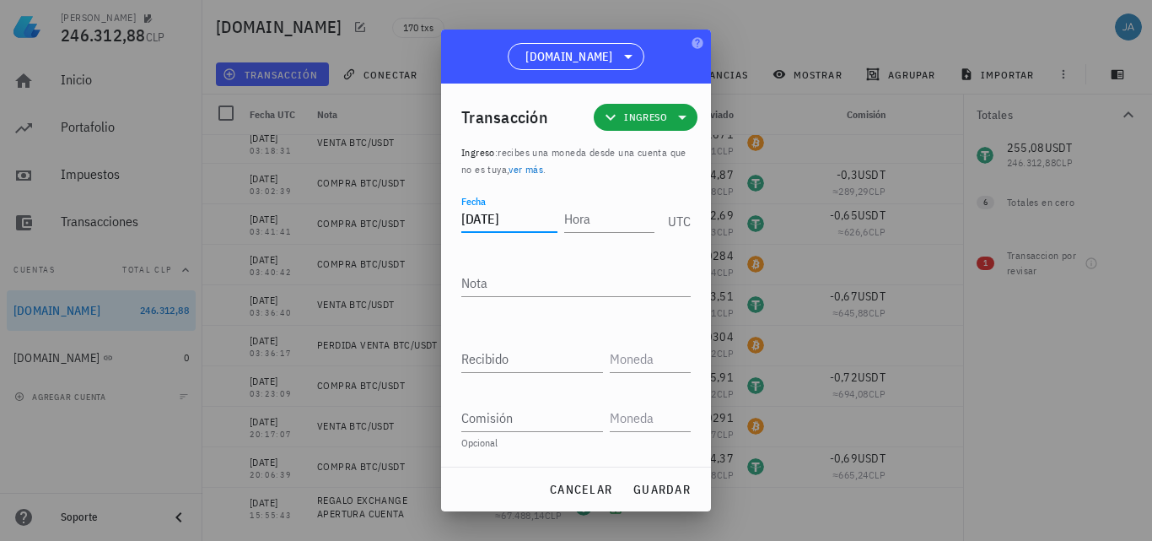
type input "[DATE]"
type input "20:17:07"
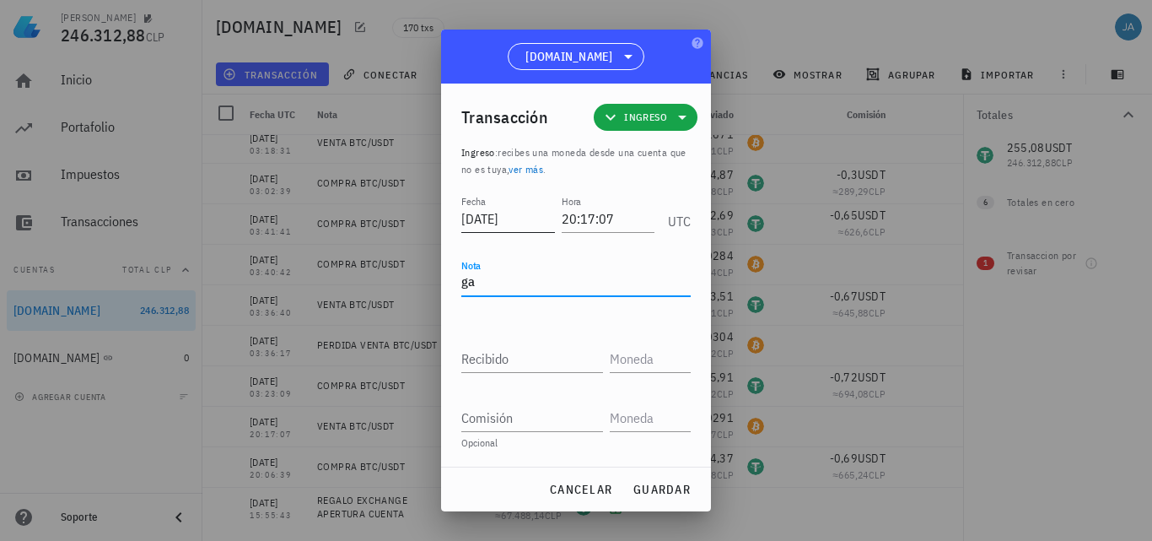
type textarea "g"
type textarea "A"
type textarea "G"
type textarea "GANANCIA VENTA BTC"
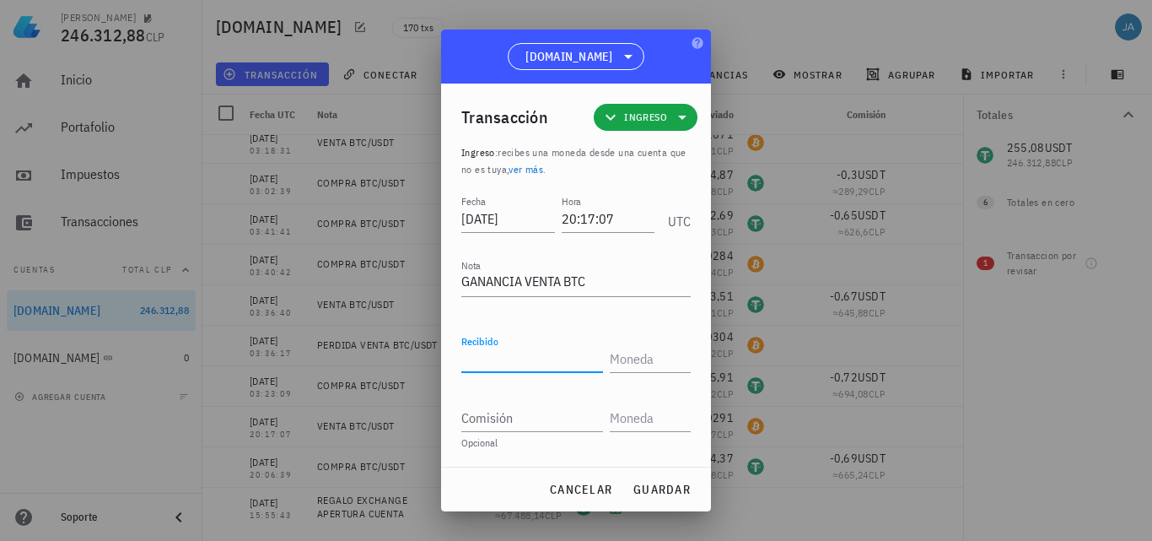
click at [483, 360] on input "Recibido" at bounding box center [532, 358] width 142 height 27
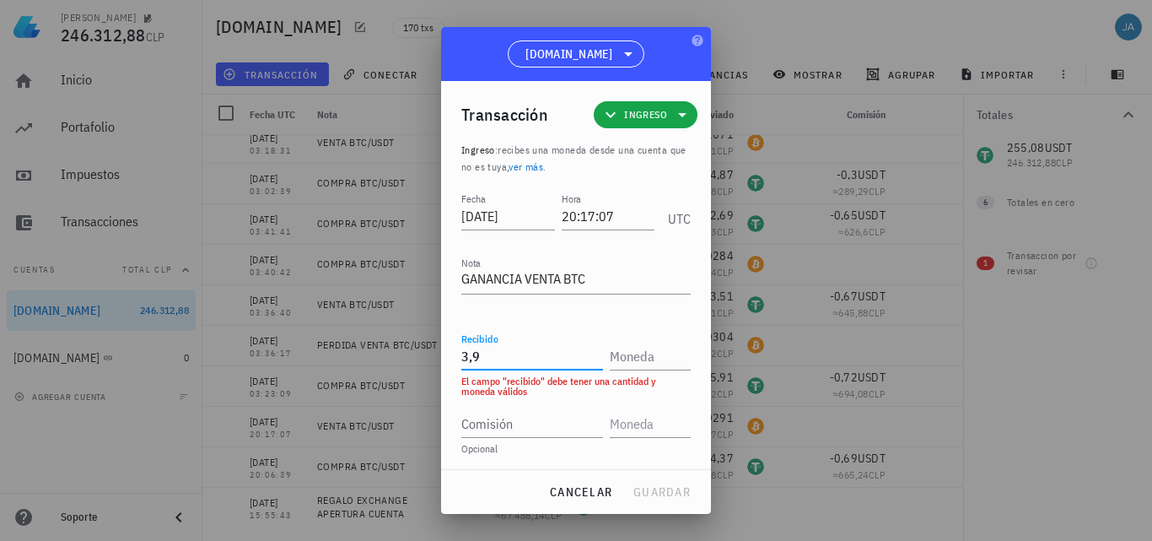
type input "3,9"
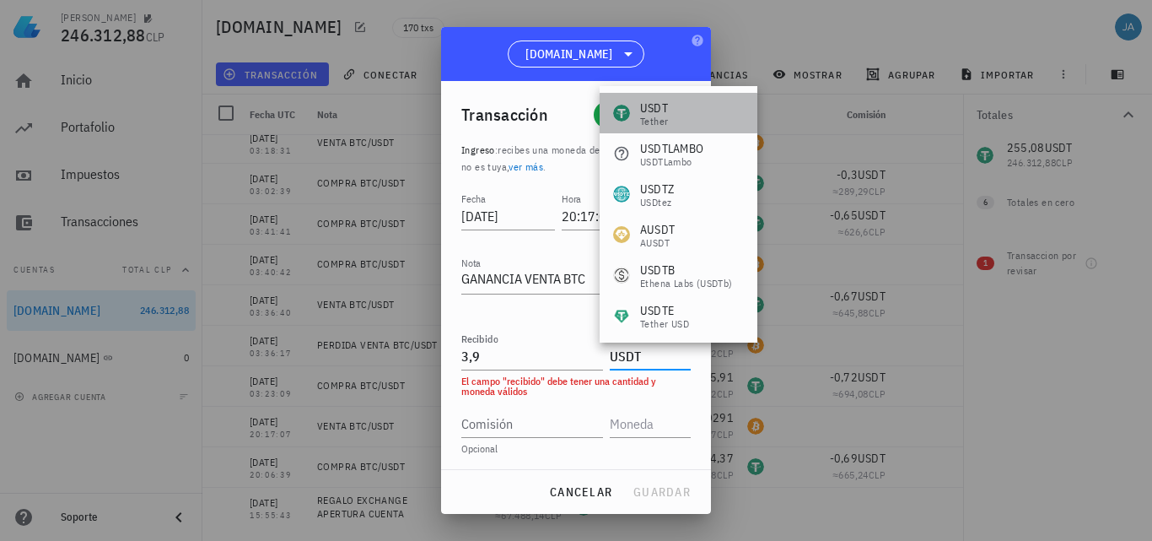
click at [681, 122] on div "USDT Tether" at bounding box center [679, 113] width 158 height 40
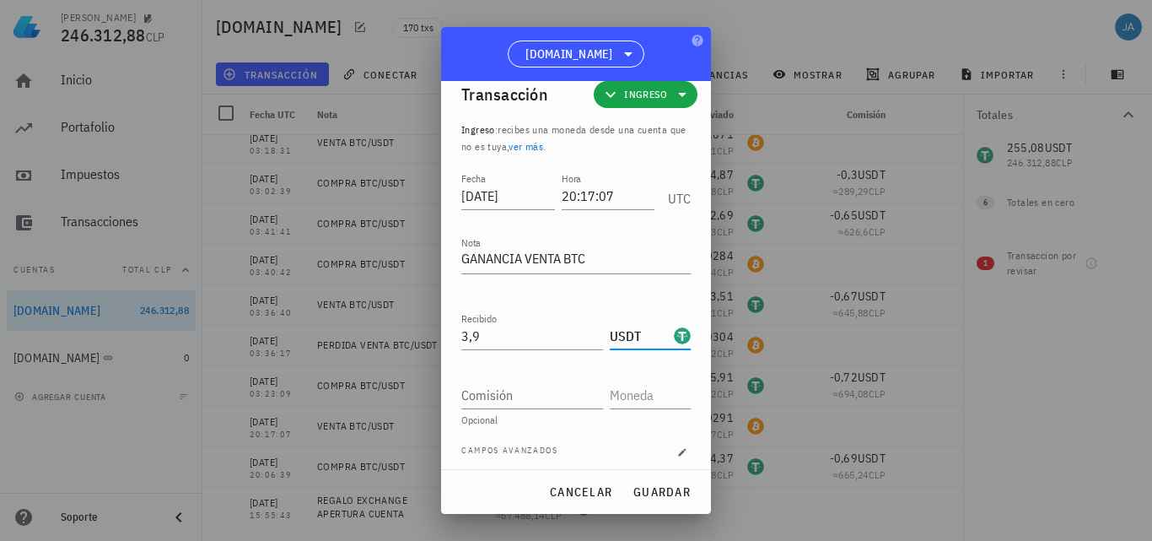
scroll to position [29, 0]
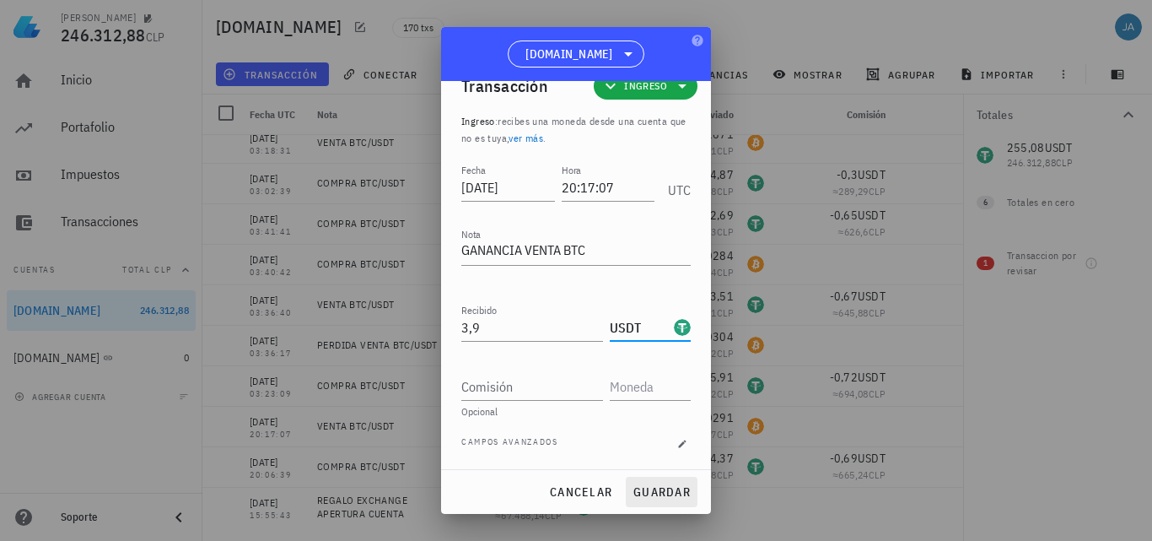
type input "USDT"
click at [659, 484] on span "guardar" at bounding box center [662, 491] width 58 height 15
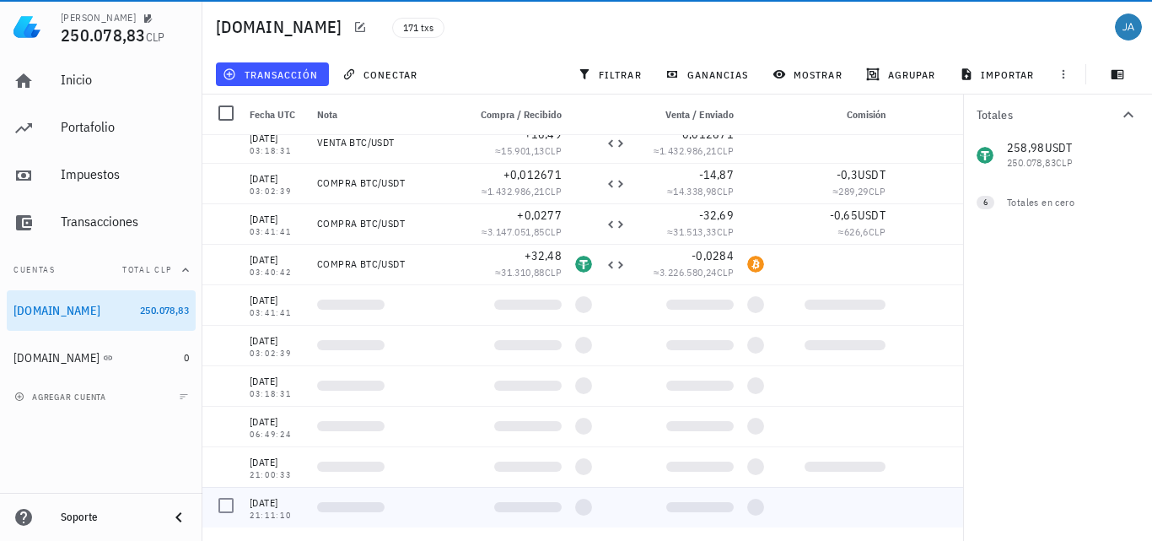
scroll to position [6532, 0]
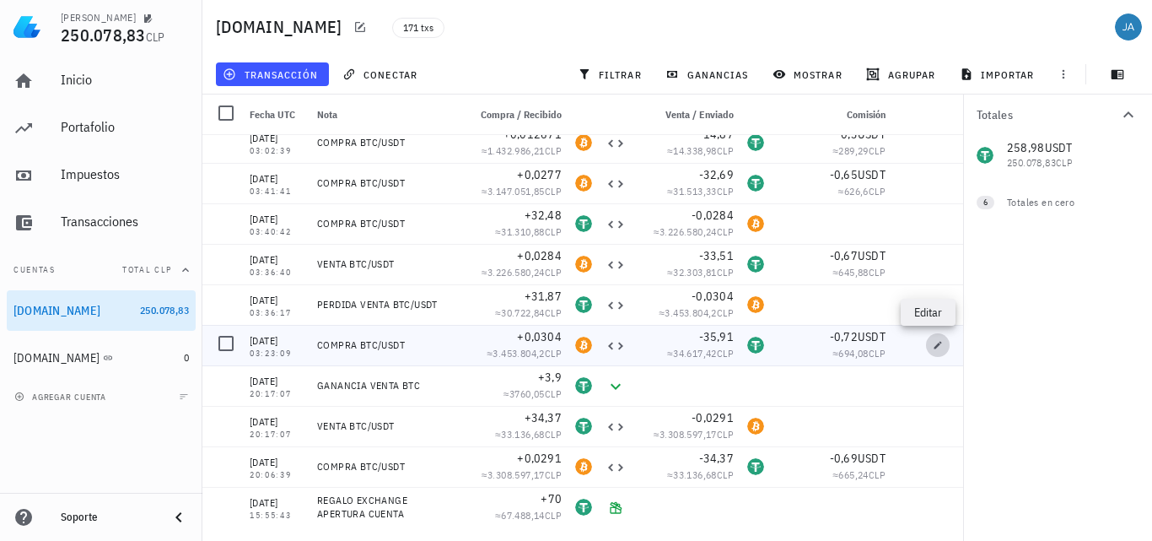
click at [933, 343] on icon "button" at bounding box center [938, 345] width 10 height 10
type input "[DATE]"
type input "03:23:09"
type textarea "COMPRA BTC/USDT"
type input "0,0304"
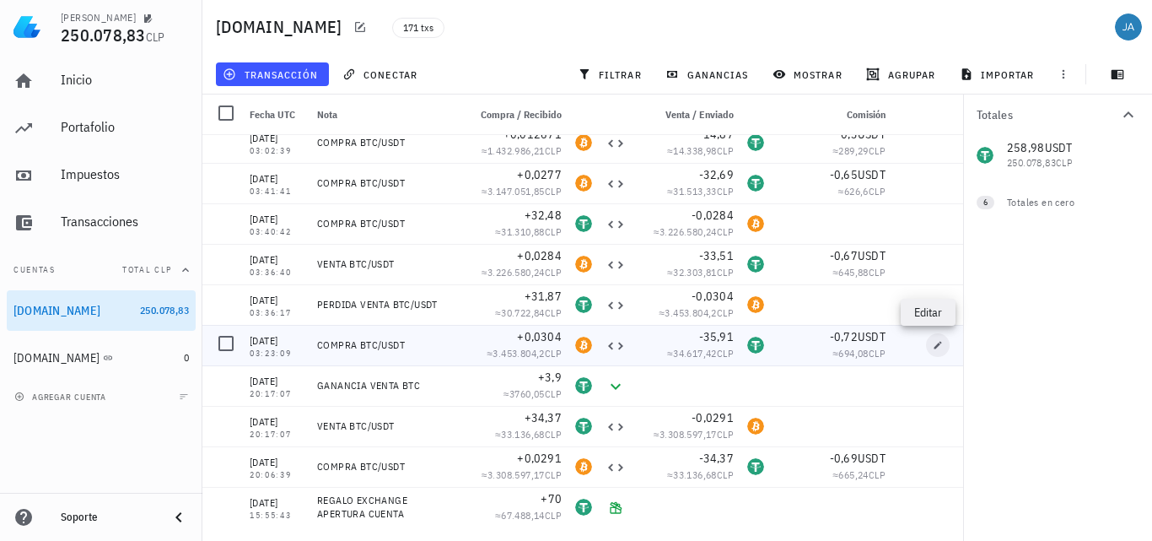
type input "BTC"
type input "35,91"
type input "USDT"
type input "0,72"
type input "USDT"
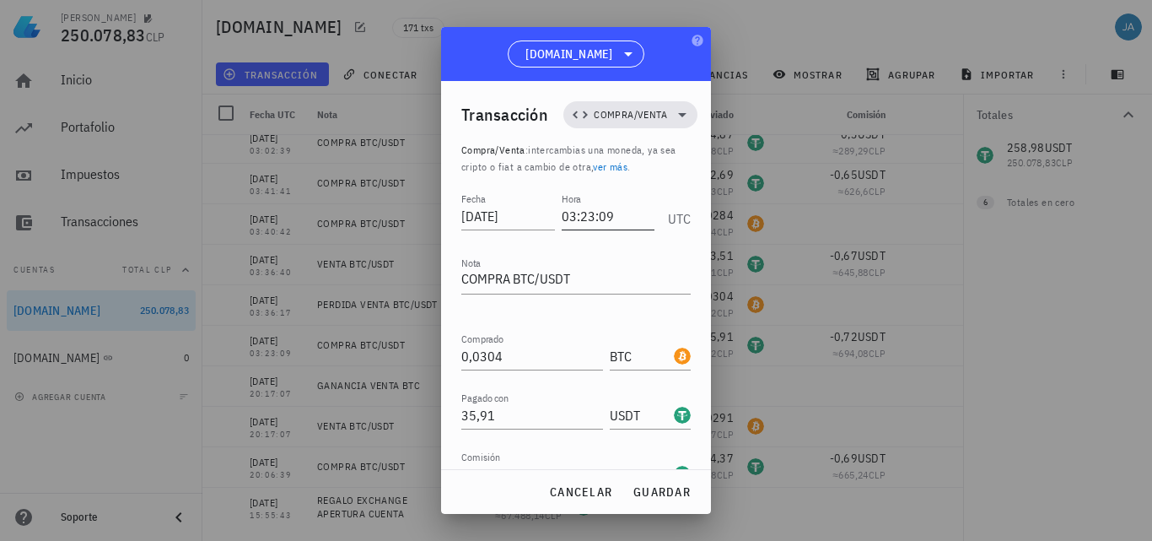
click at [569, 218] on input "03:23:09" at bounding box center [609, 215] width 94 height 27
click at [645, 495] on span "guardar" at bounding box center [662, 491] width 58 height 15
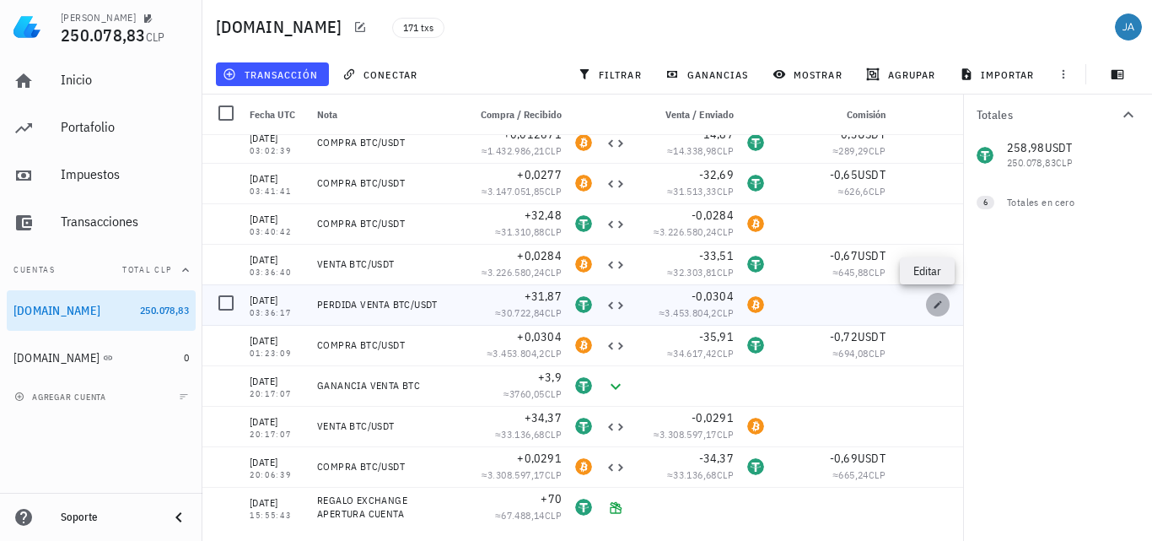
click at [935, 305] on icon "button" at bounding box center [939, 304] width 8 height 8
type input "03:36:17"
type textarea "PERDIDA VENTA BTC/USDT"
type input "31,87"
type input "USDT"
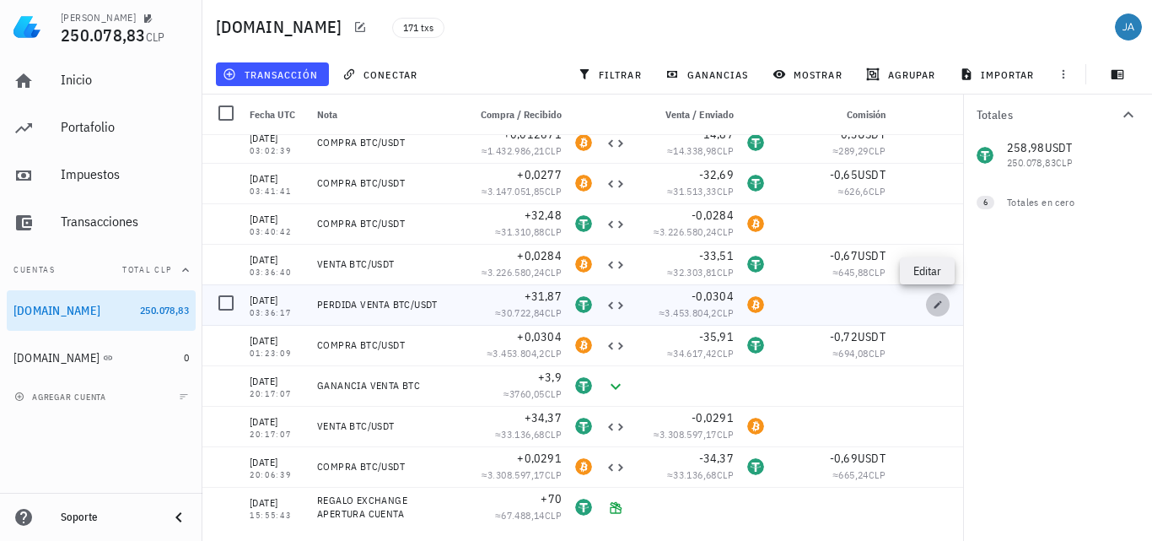
type input "0,0304"
type input "BTC"
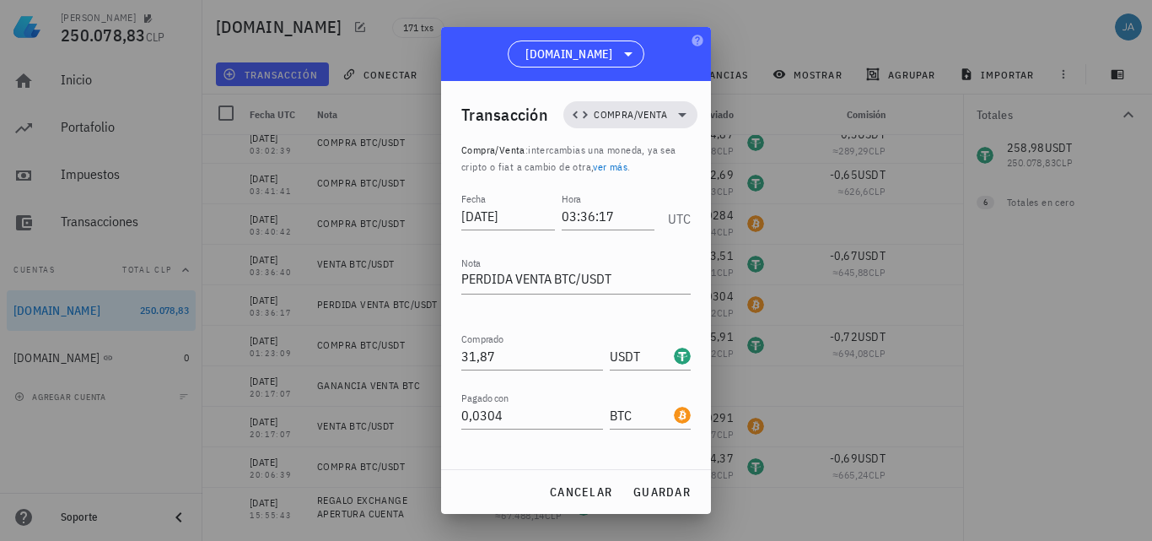
click at [451, 492] on div "cancelar guardar" at bounding box center [576, 492] width 270 height 44
drag, startPoint x: 569, startPoint y: 221, endPoint x: 567, endPoint y: 235, distance: 13.7
click at [569, 221] on input "03:36:17" at bounding box center [609, 215] width 94 height 27
type input "01:36:17"
drag, startPoint x: 515, startPoint y: 279, endPoint x: 432, endPoint y: 282, distance: 82.7
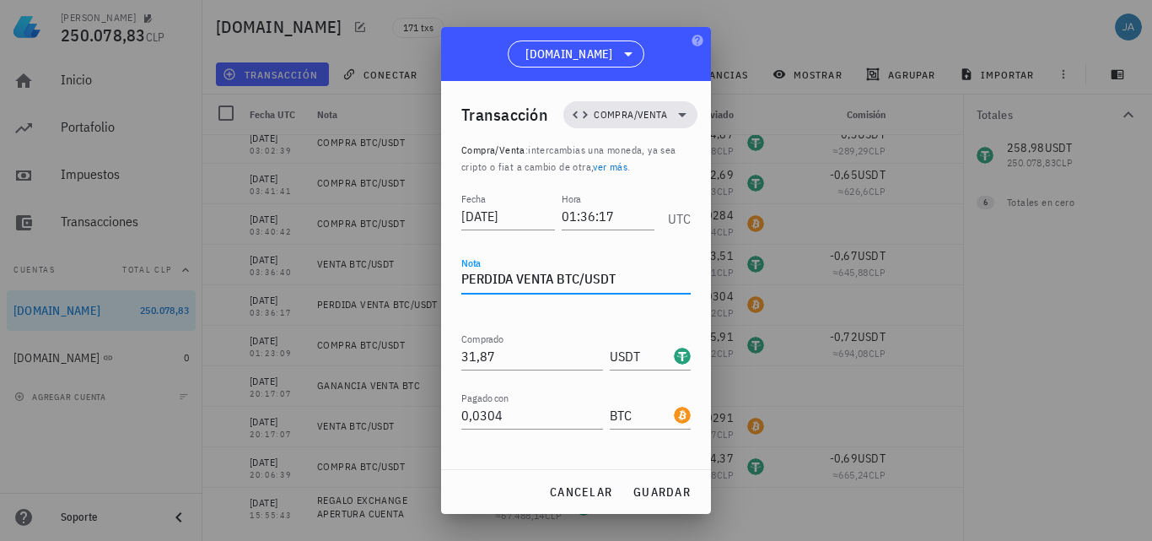
click at [432, 282] on div "JAIME 250.078,83 CLP Inicio [GEOGRAPHIC_DATA] Impuestos [GEOGRAPHIC_DATA] Cuent…" at bounding box center [576, 270] width 1152 height 541
click at [521, 281] on textarea "PERDIDA VENTA BTC/USDT" at bounding box center [575, 280] width 229 height 27
click at [595, 278] on textarea "VENTA BTC/USDT" at bounding box center [575, 280] width 229 height 27
type textarea "VENTA BTC/USDT CON GANANCIA"
click at [650, 489] on span "guardar" at bounding box center [662, 491] width 58 height 15
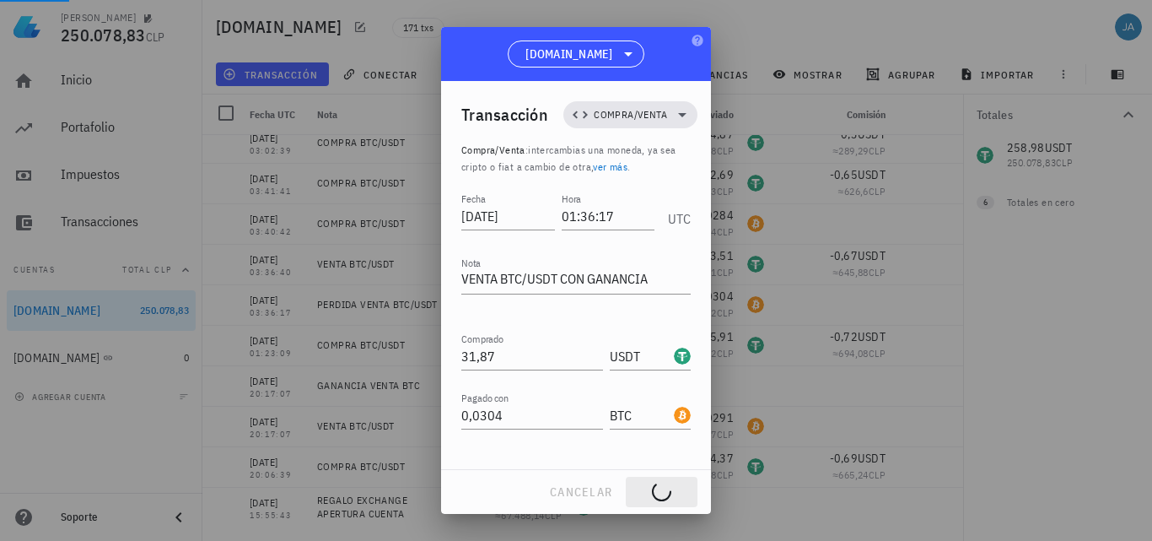
type input "03:36:17"
type textarea "PERDIDA VENTA BTC/USDT"
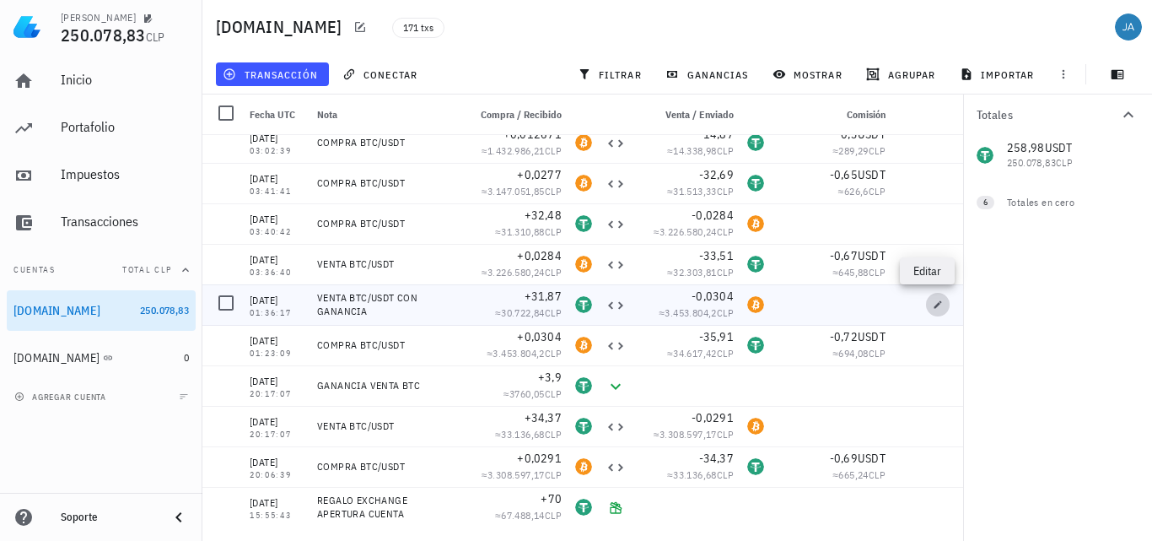
click at [933, 301] on icon "button" at bounding box center [938, 304] width 10 height 10
type input "01:36:17"
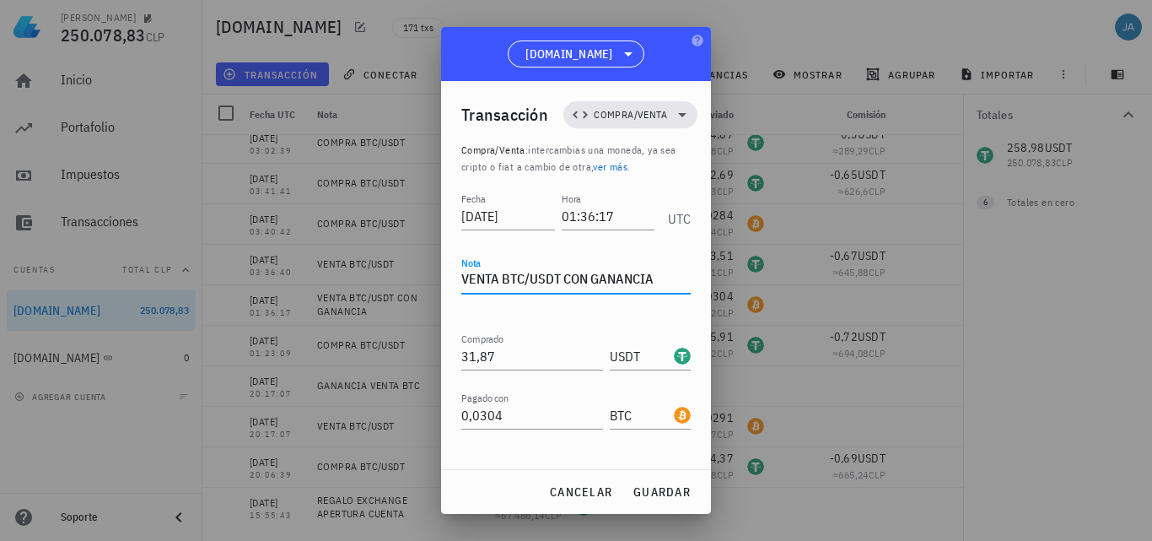
drag, startPoint x: 654, startPoint y: 278, endPoint x: 597, endPoint y: 278, distance: 56.5
click at [597, 278] on textarea "VENTA BTC/USDT CON GANANCIA" at bounding box center [575, 280] width 229 height 27
click at [650, 498] on span "guardar" at bounding box center [662, 491] width 58 height 15
type textarea "VENTA BTC/USDT CON GANANCIA"
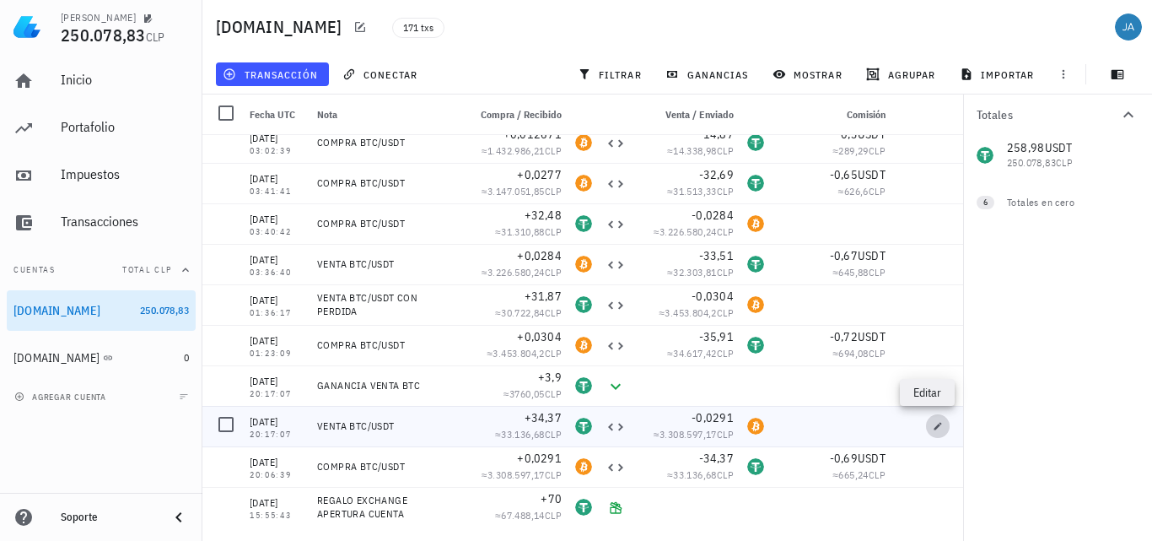
click at [935, 428] on icon "button" at bounding box center [939, 426] width 8 height 8
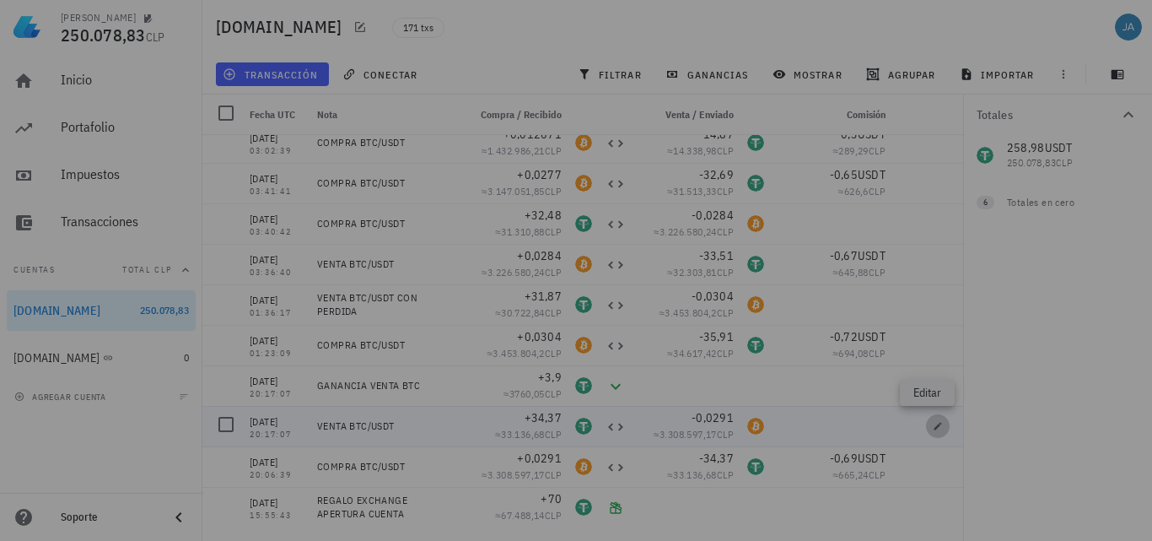
type input "[DATE]"
type input "20:17:07"
type textarea "VENTA BTC/USDT"
type input "34,37"
type input "0,0291"
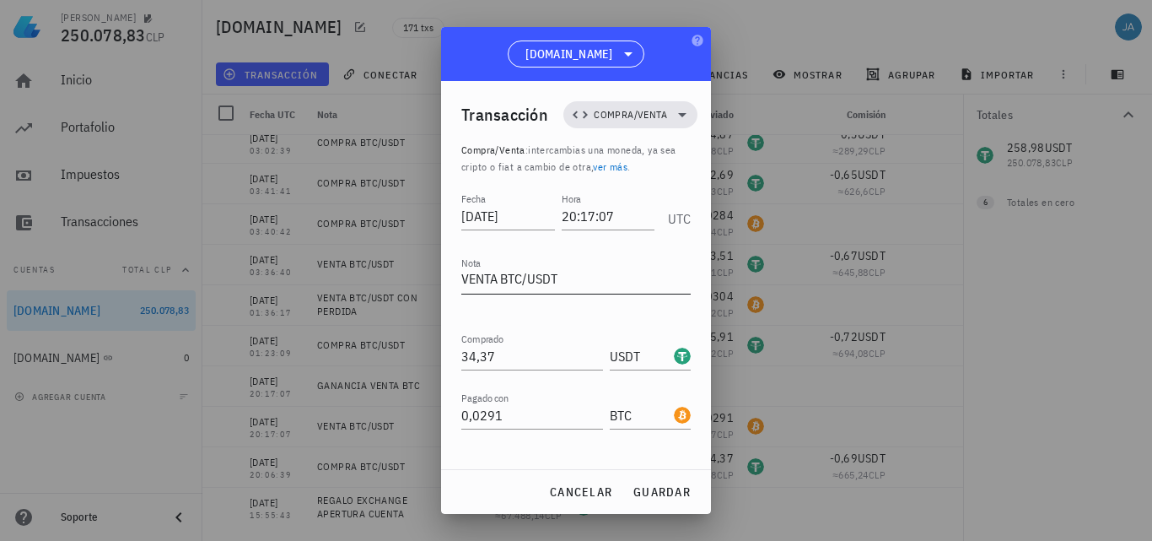
click at [583, 278] on textarea "VENTA BTC/USDT" at bounding box center [575, 280] width 229 height 27
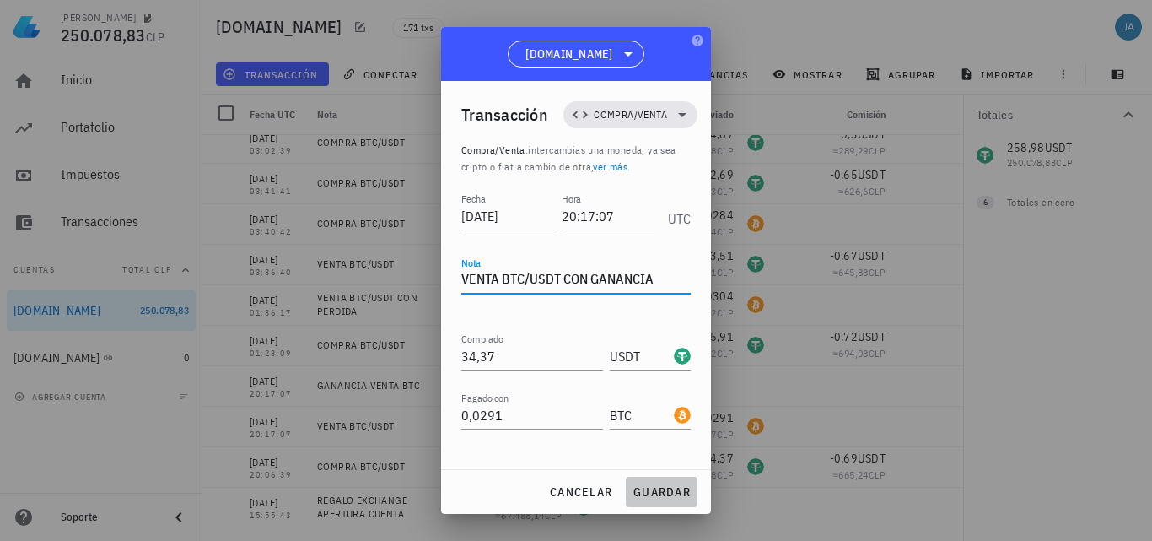
click at [663, 493] on span "guardar" at bounding box center [662, 491] width 58 height 15
type textarea "VENTA BTC/USDT"
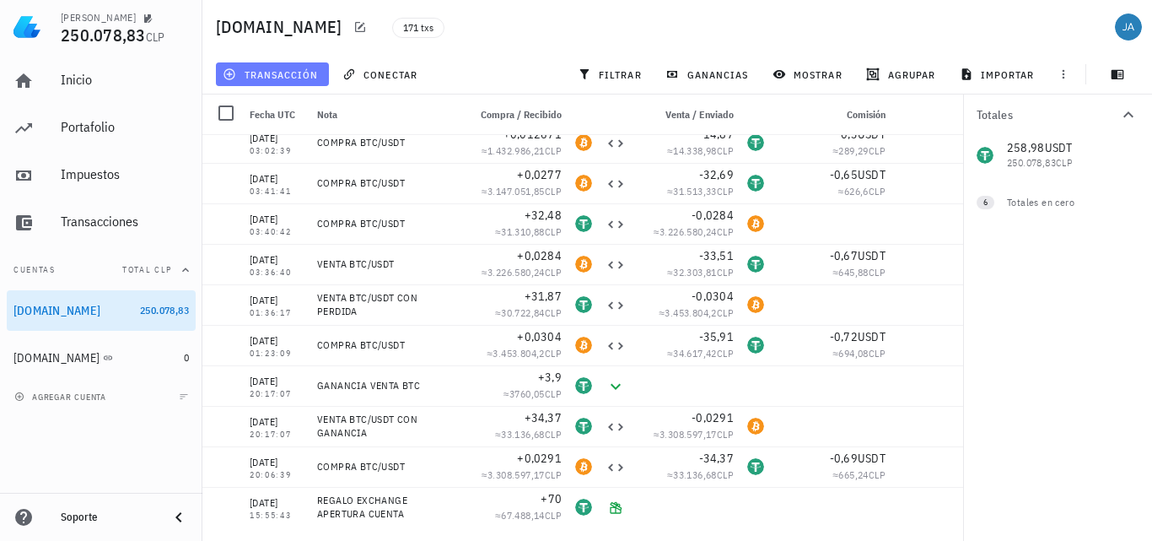
click at [304, 74] on span "transacción" at bounding box center [272, 73] width 92 height 13
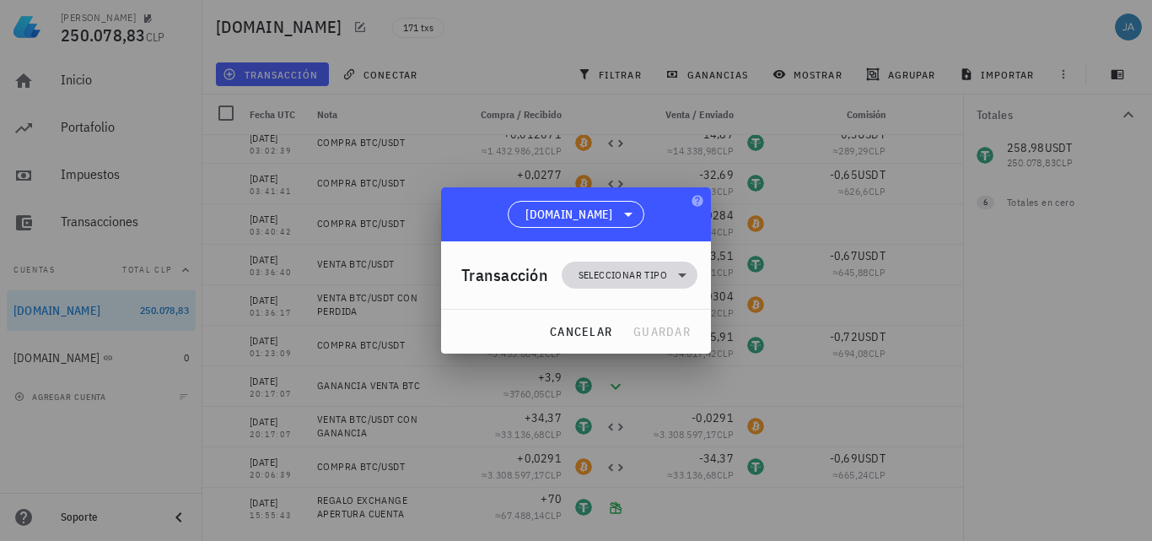
click at [685, 275] on icon at bounding box center [682, 275] width 8 height 4
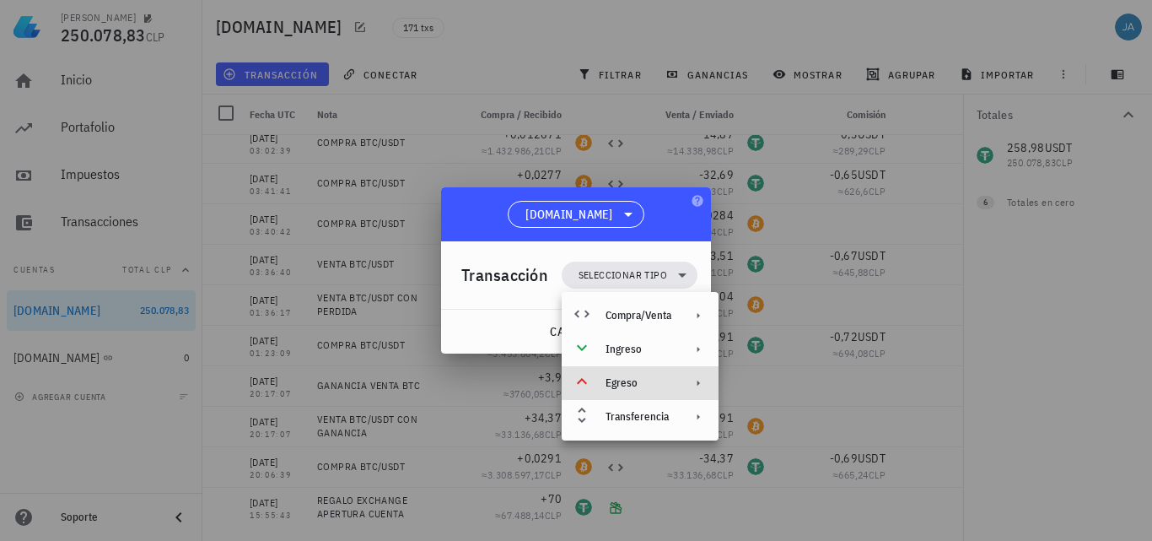
click at [641, 385] on div "Egreso" at bounding box center [639, 382] width 66 height 13
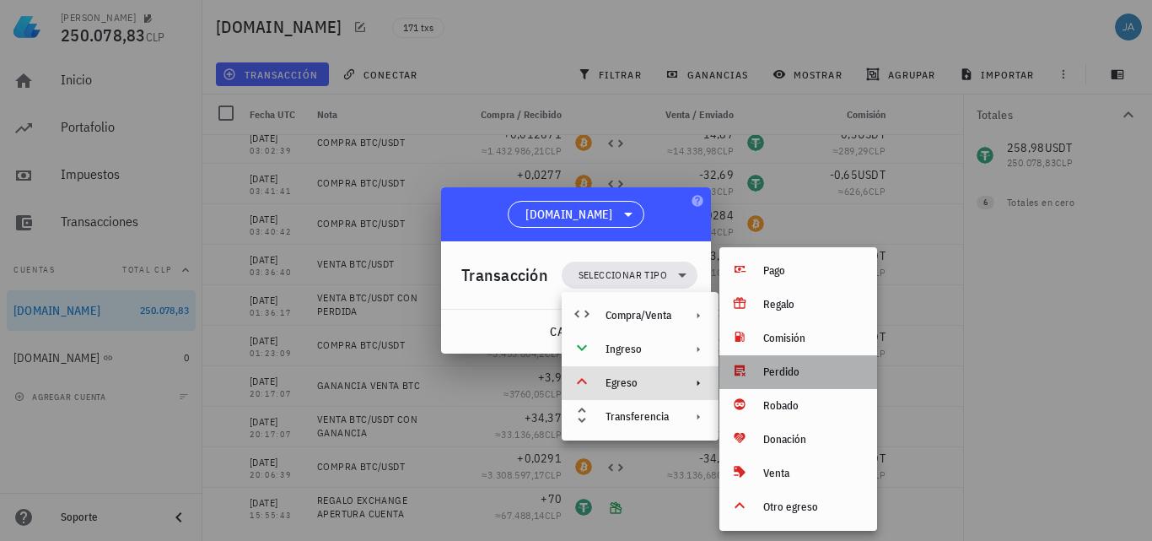
click at [791, 372] on div "Perdido" at bounding box center [813, 371] width 100 height 13
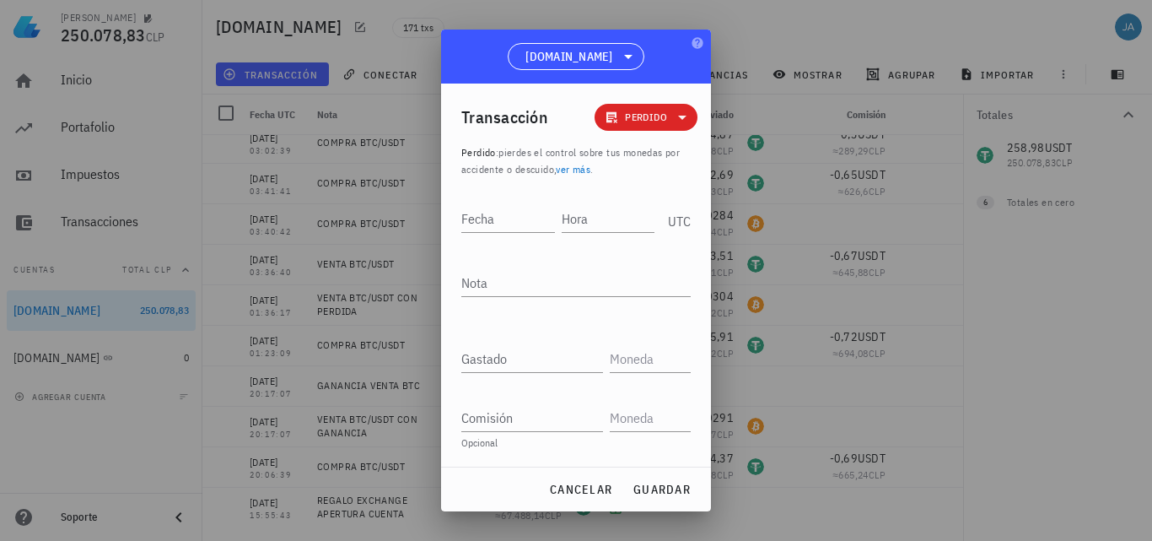
click at [517, 373] on div "Gastado" at bounding box center [575, 361] width 229 height 59
click at [522, 364] on input "Gastado" at bounding box center [532, 358] width 142 height 27
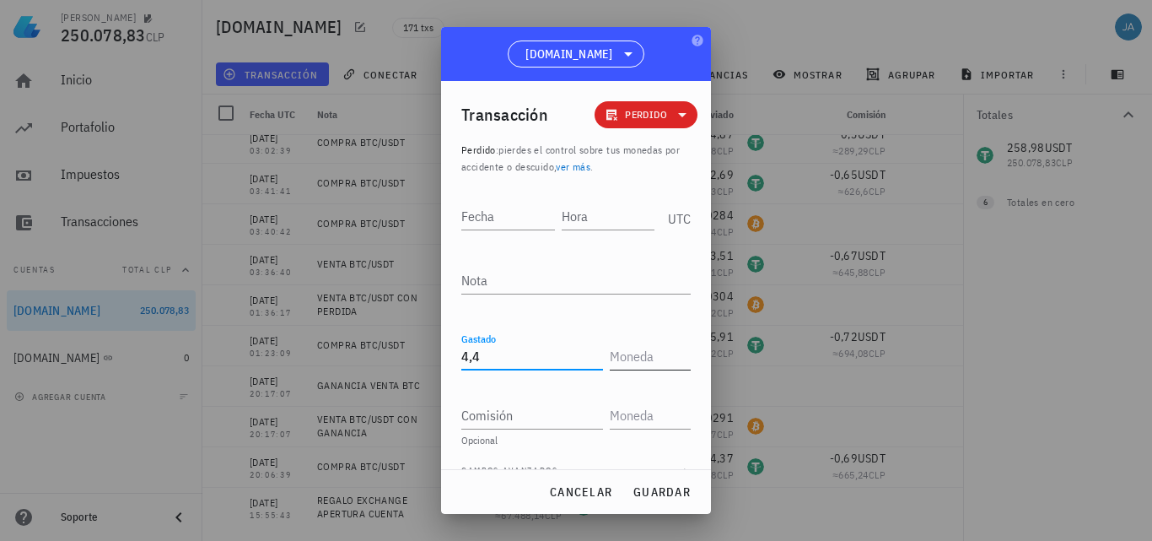
type input "4,4"
click at [640, 351] on input "text" at bounding box center [649, 356] width 78 height 27
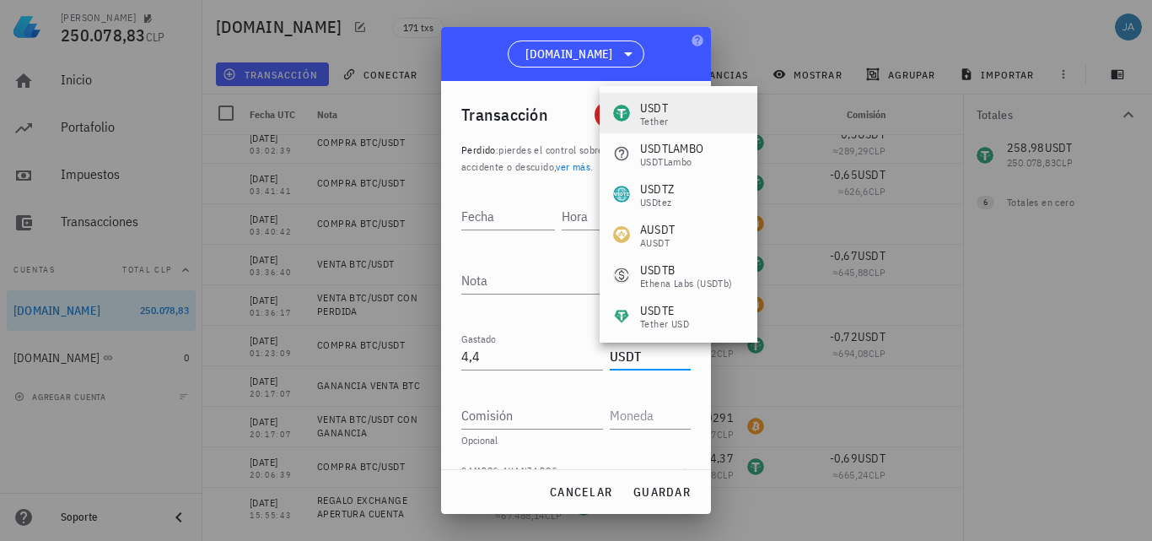
click at [688, 117] on div "USDT Tether" at bounding box center [679, 113] width 158 height 40
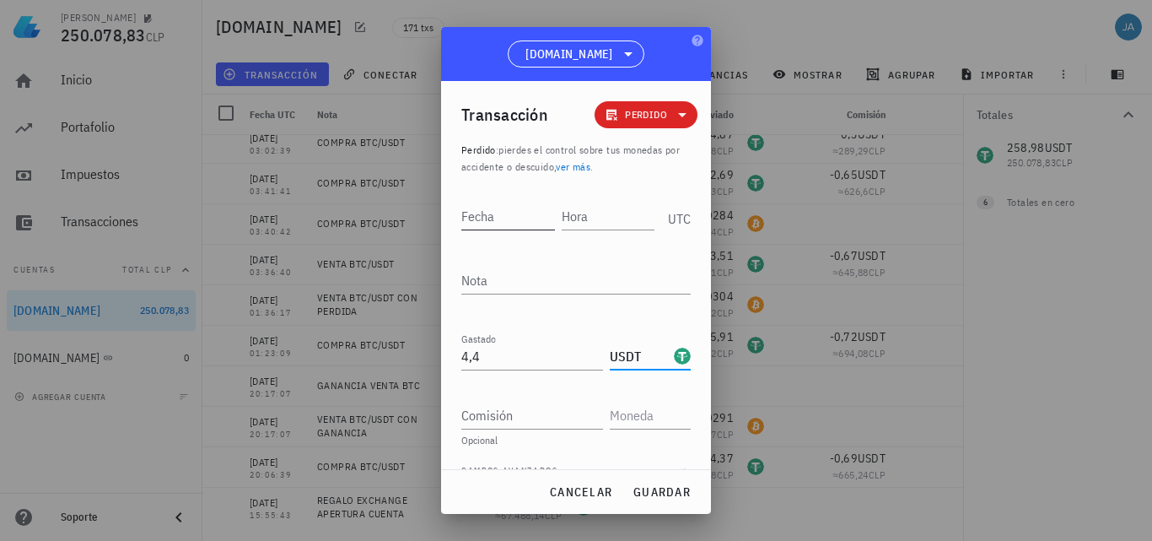
type input "USDT"
click at [500, 216] on input "Fecha" at bounding box center [508, 215] width 94 height 27
type input "0"
type input "[DATE]"
type input "01:36:17"
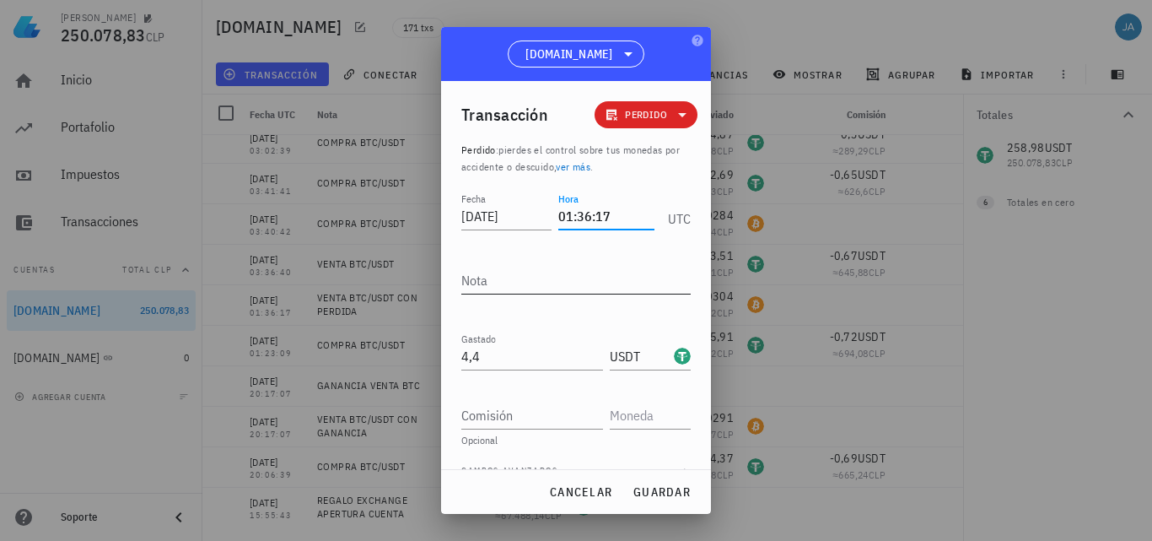
click at [546, 279] on textarea "Nota" at bounding box center [575, 280] width 229 height 27
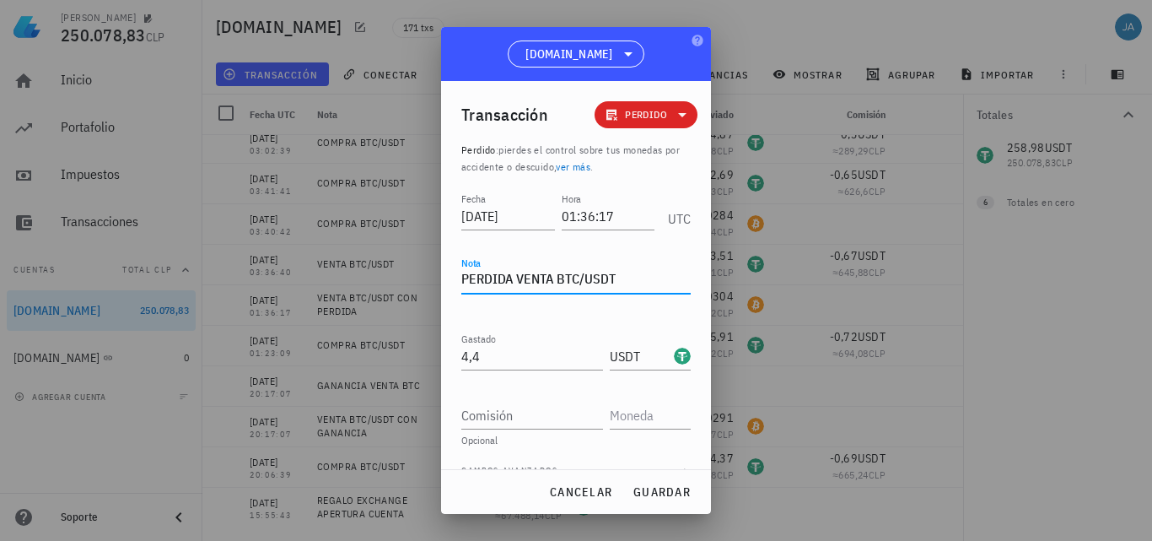
drag, startPoint x: 606, startPoint y: 279, endPoint x: 581, endPoint y: 277, distance: 24.6
click at [581, 277] on textarea "PERDIDA VENTA BTC/USDT" at bounding box center [575, 280] width 229 height 27
type textarea "PERDIDA VENTA BTC"
click at [665, 492] on span "guardar" at bounding box center [662, 491] width 58 height 15
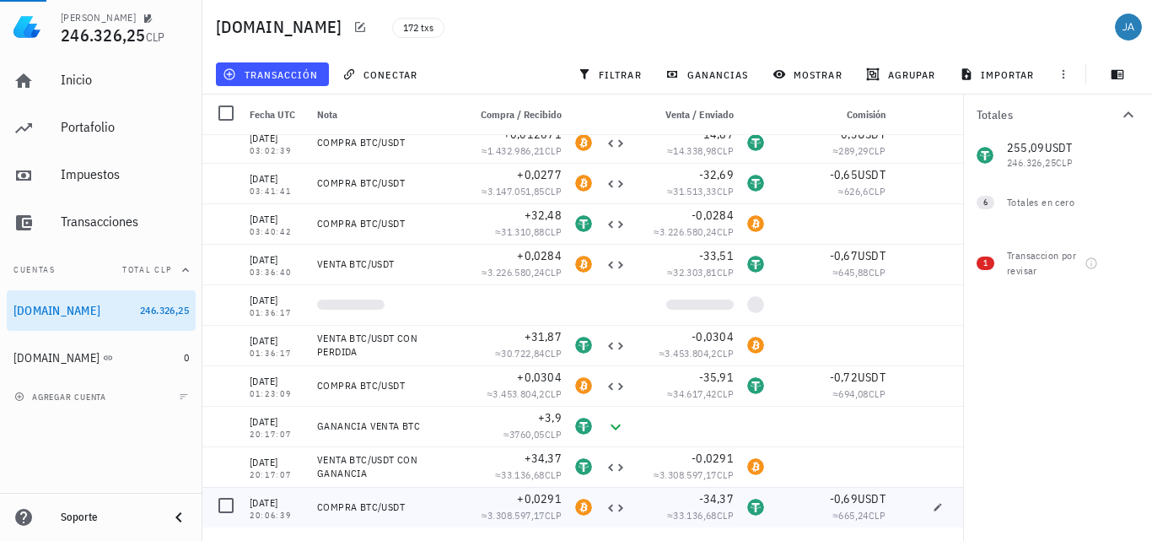
scroll to position [6573, 0]
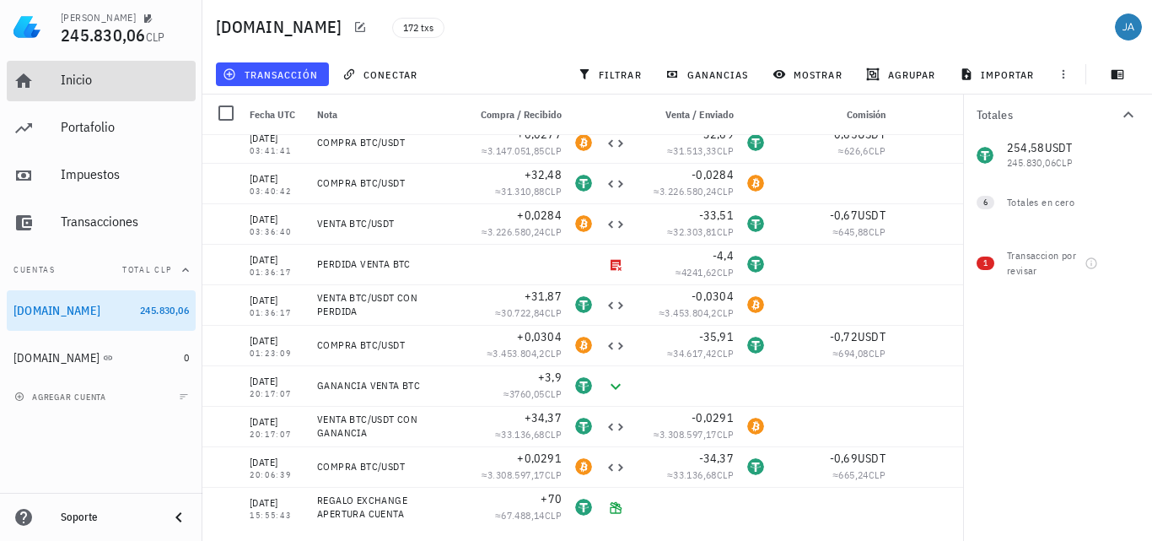
click at [110, 91] on div "Inicio" at bounding box center [125, 81] width 128 height 38
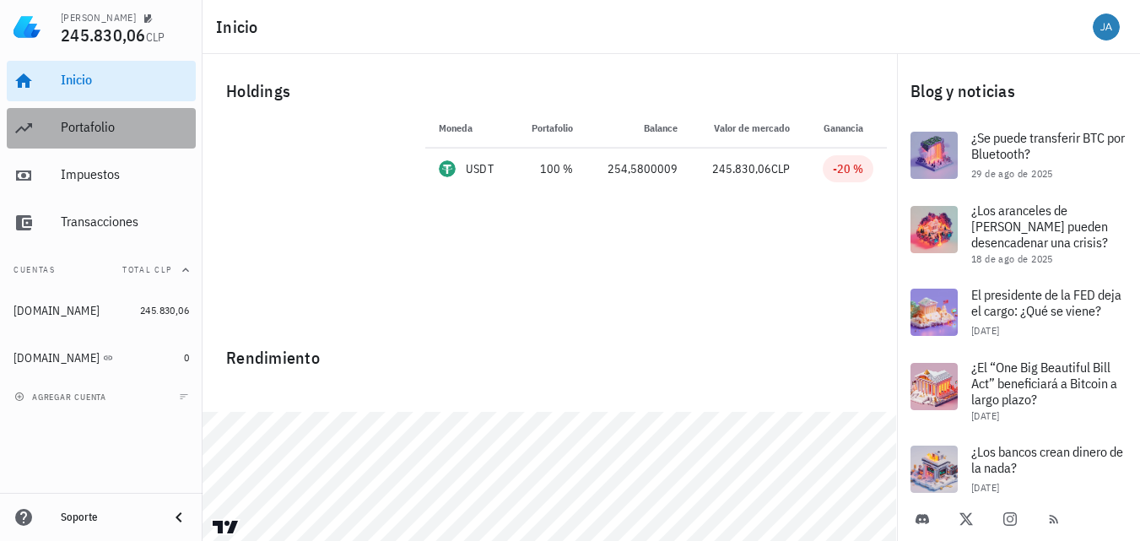
click at [107, 126] on div "Portafolio" at bounding box center [125, 127] width 128 height 16
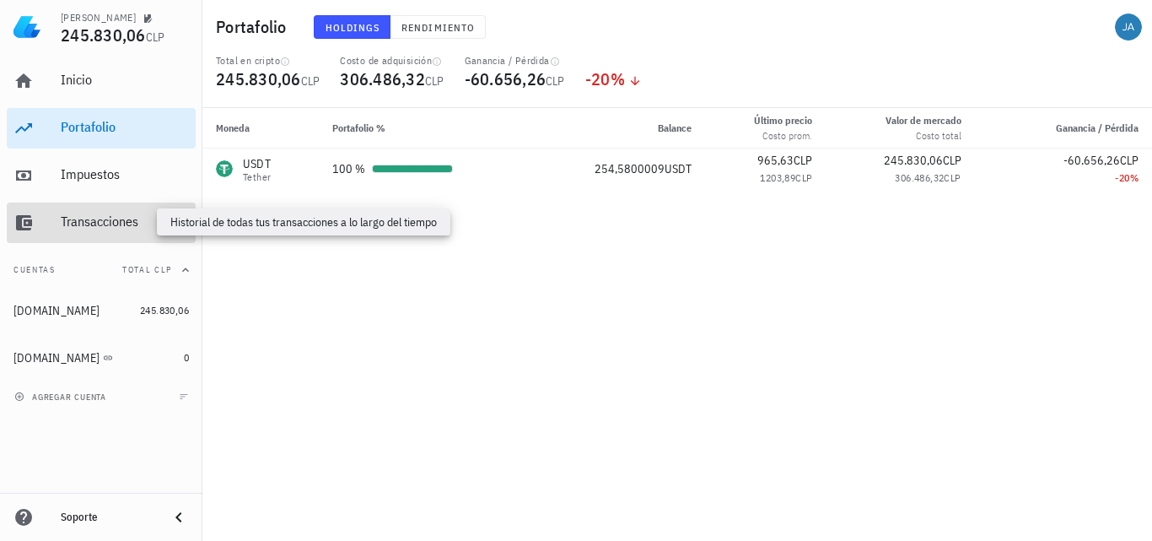
click at [91, 215] on div "Transacciones" at bounding box center [125, 221] width 128 height 16
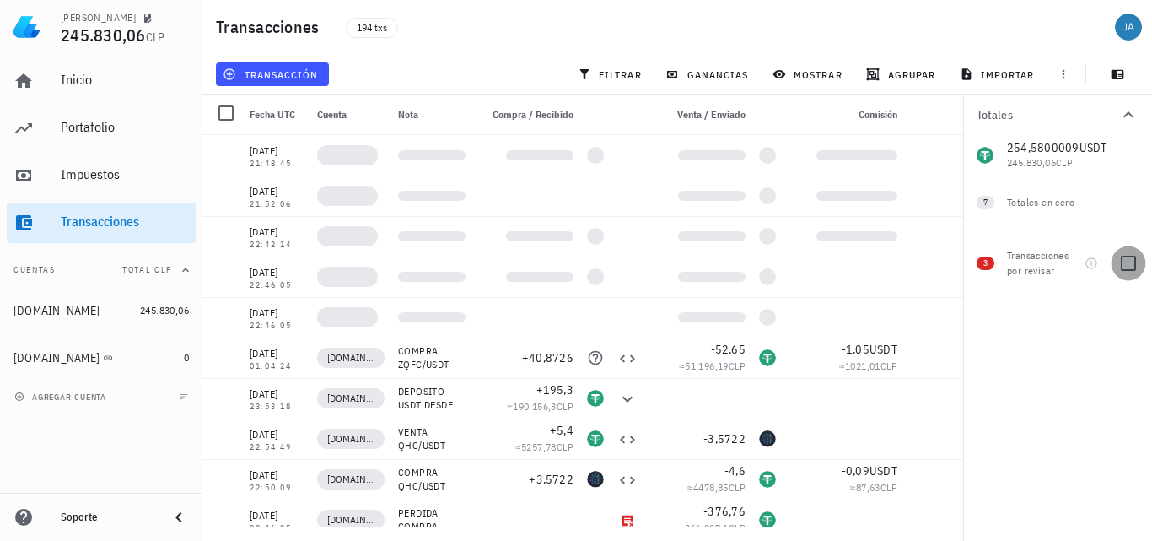
click at [1131, 267] on div at bounding box center [1128, 263] width 29 height 29
checkbox input "true"
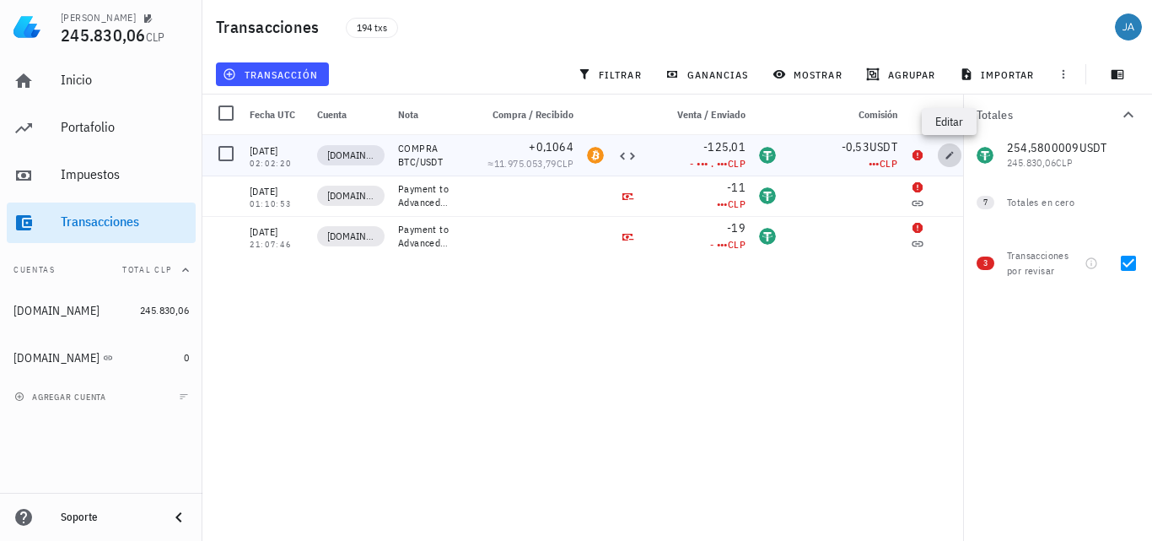
click at [947, 157] on icon "button" at bounding box center [951, 155] width 8 height 8
type input "[DATE]"
type input "02:02:20"
type textarea "COMPRA BTC/USDT"
type input "0,1064"
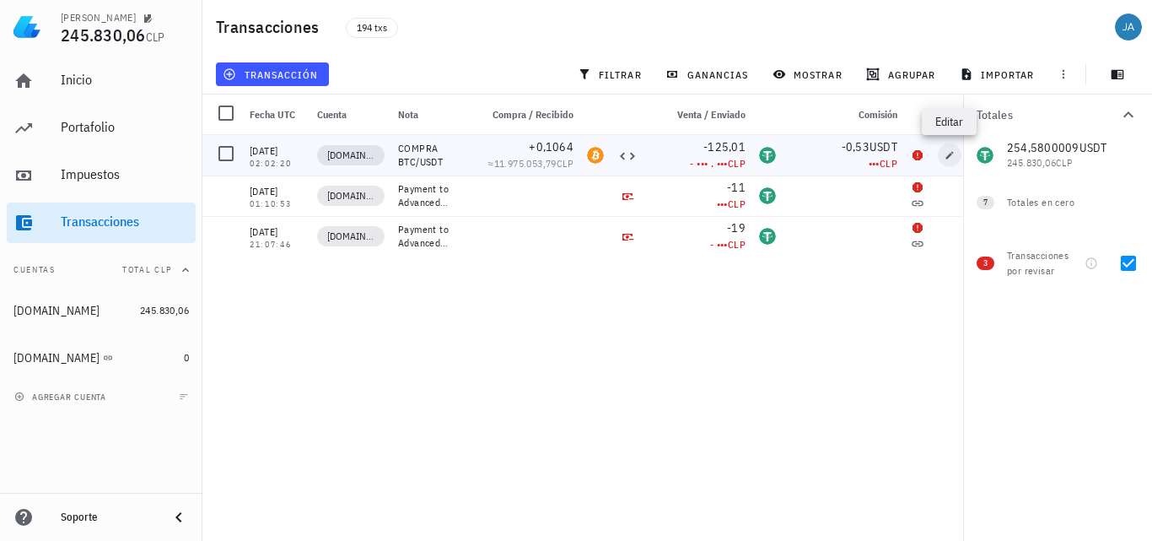
type input "BTC"
type input "125,01"
type input "0,53"
type input "USDT"
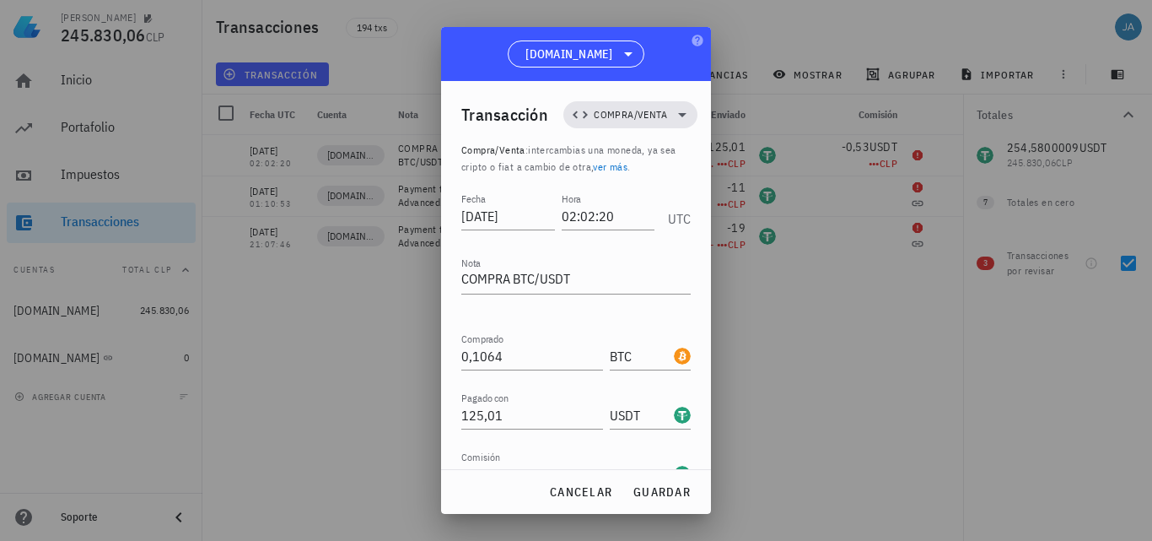
scroll to position [84, 0]
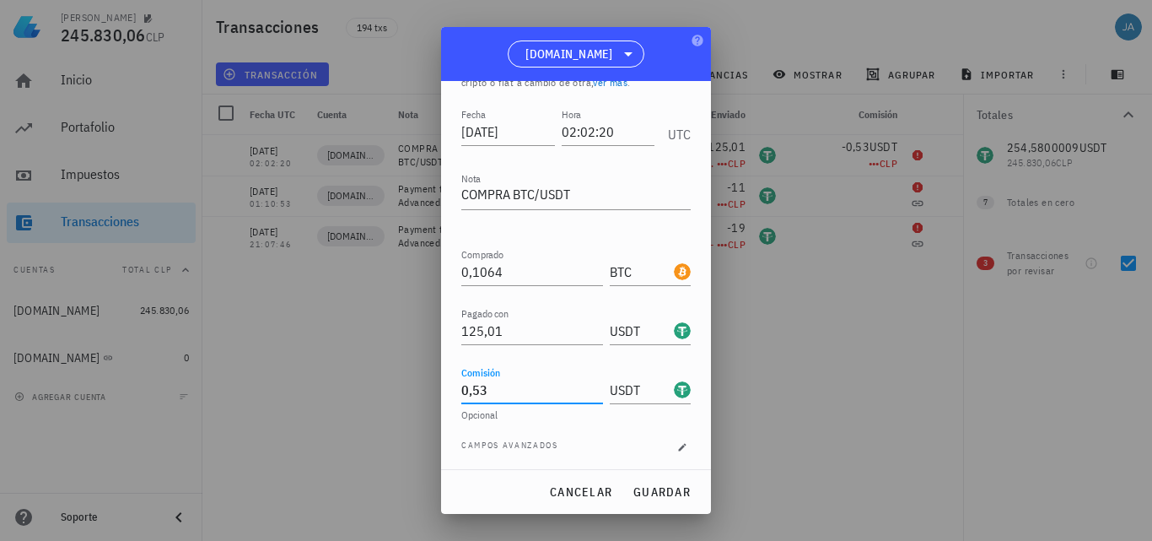
drag, startPoint x: 504, startPoint y: 401, endPoint x: 405, endPoint y: 393, distance: 99.8
click at [407, 396] on div "[PERSON_NAME] 245.830,06 CLP Inicio [GEOGRAPHIC_DATA] Impuestos [GEOGRAPHIC_DAT…" at bounding box center [576, 270] width 1152 height 541
click at [587, 497] on span "cancelar" at bounding box center [580, 491] width 63 height 15
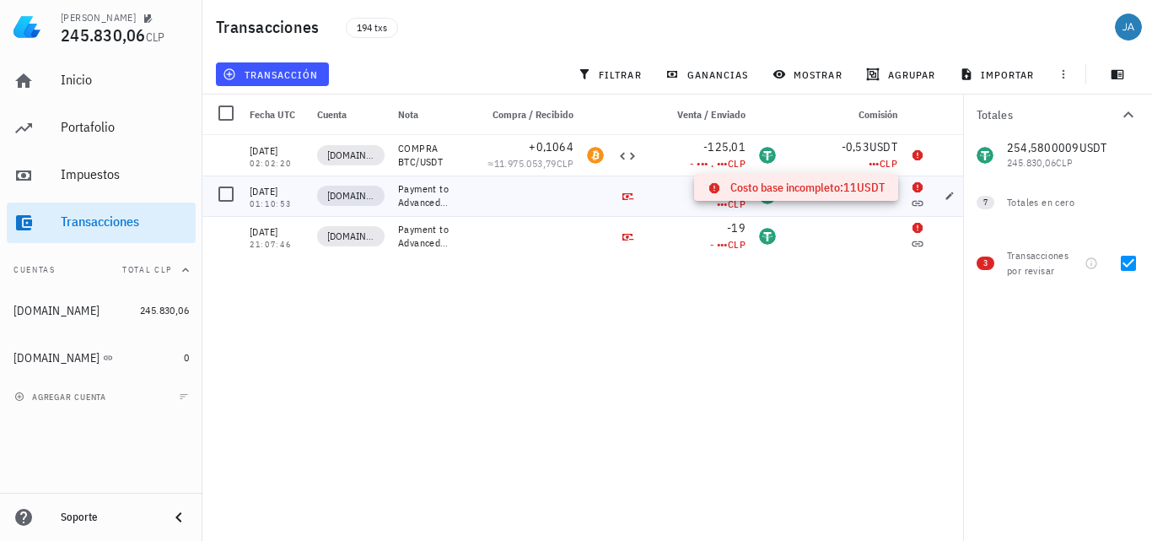
click at [915, 186] on icon at bounding box center [918, 187] width 10 height 10
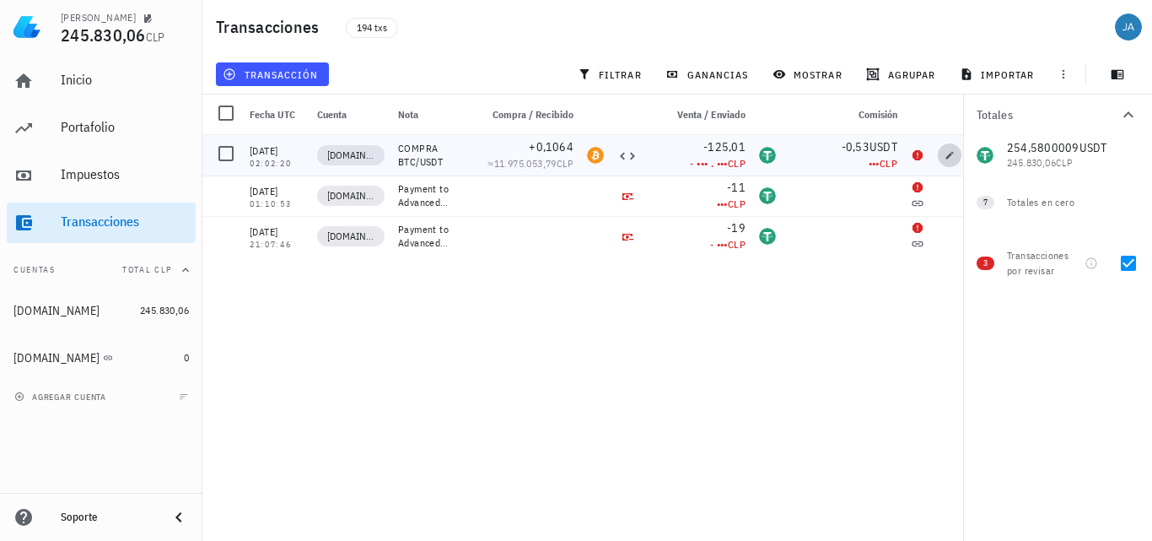
click at [947, 158] on icon "button" at bounding box center [951, 155] width 8 height 8
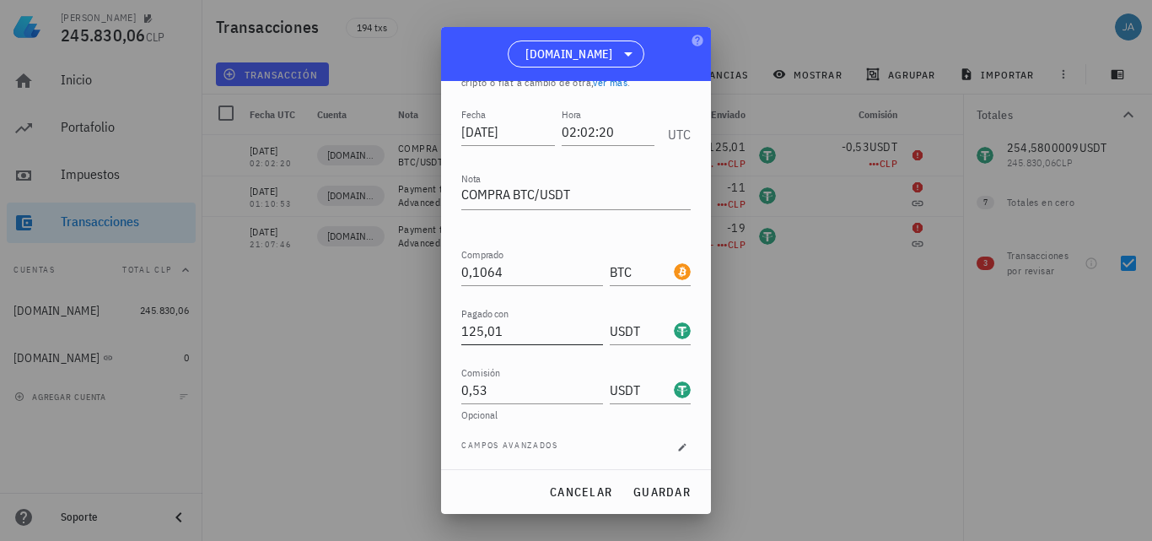
scroll to position [88, 0]
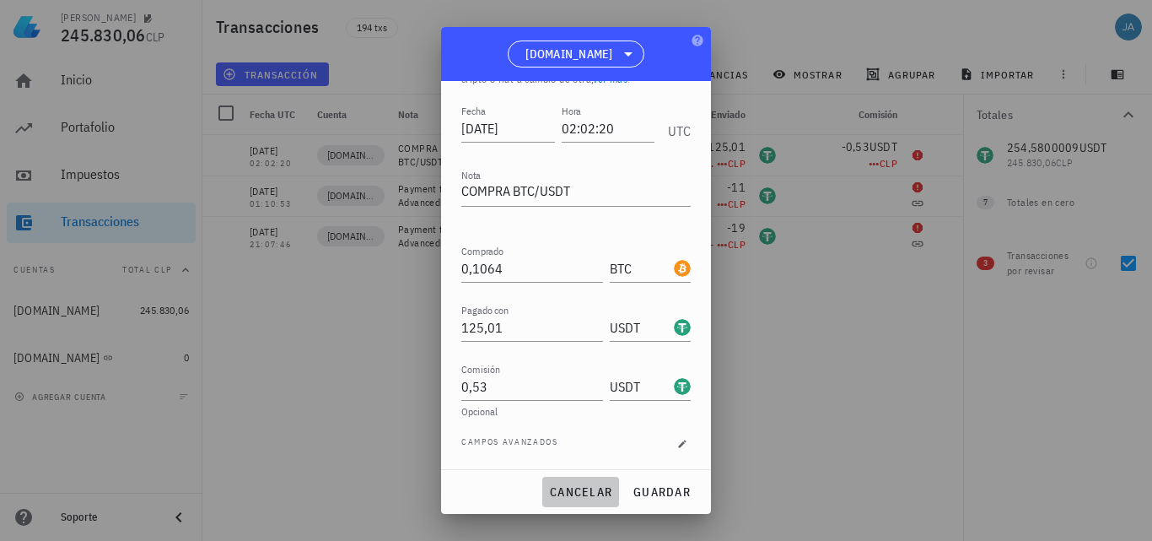
click at [576, 498] on span "cancelar" at bounding box center [580, 491] width 63 height 15
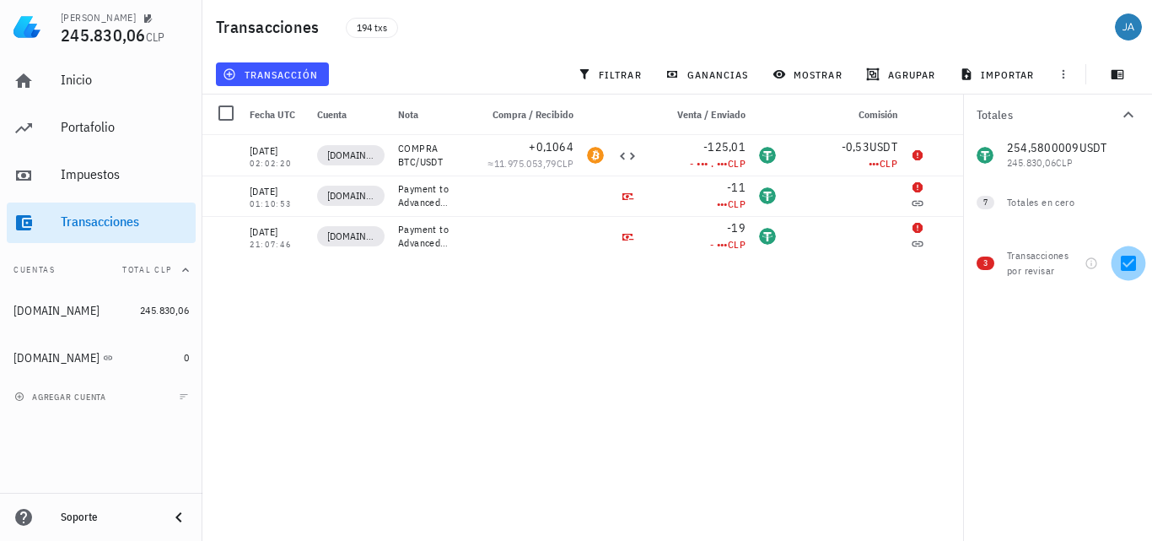
click at [1136, 262] on div at bounding box center [1128, 263] width 29 height 29
checkbox input "false"
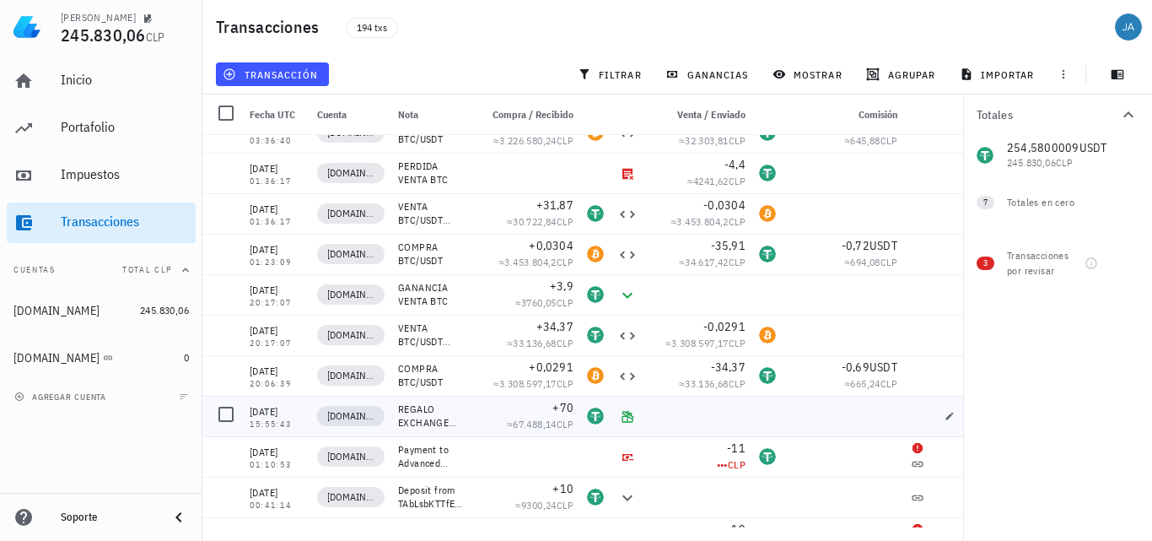
scroll to position [7464, 0]
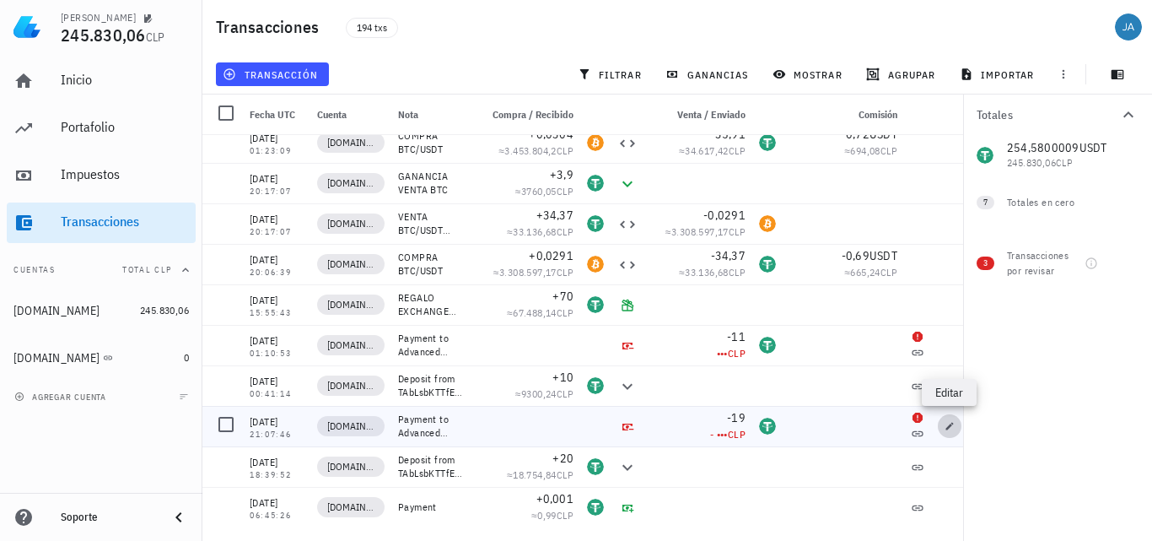
click at [953, 425] on icon "button" at bounding box center [950, 426] width 10 height 10
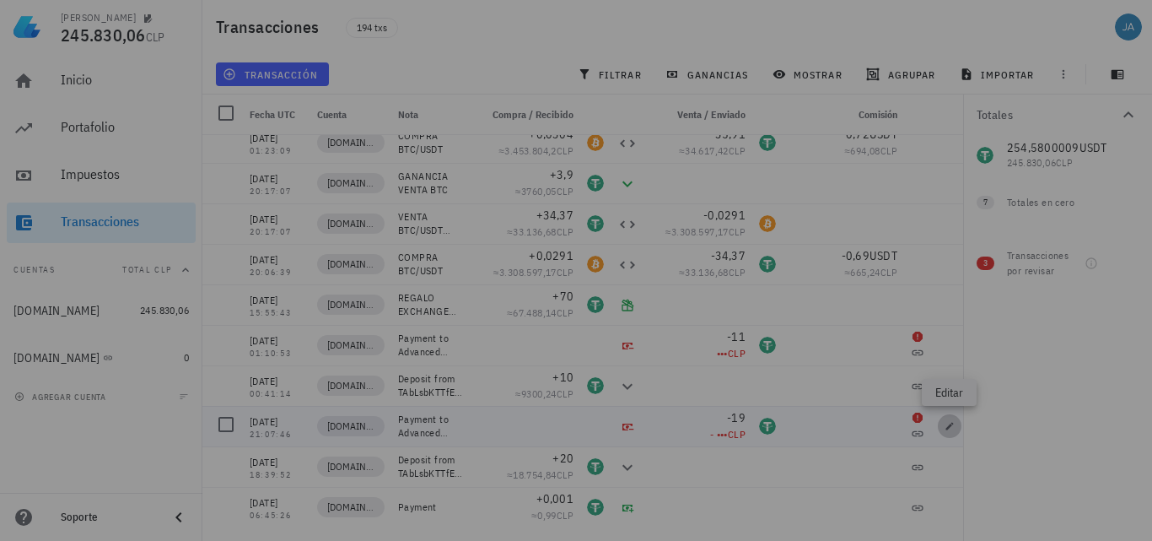
type input "[DATE]"
type input "21:07:46"
type textarea "Payment to Advanced Payment Solutions Ltd. (5bc8edb9-39af-4cc6-9c09-afad1f35525…"
type input "19"
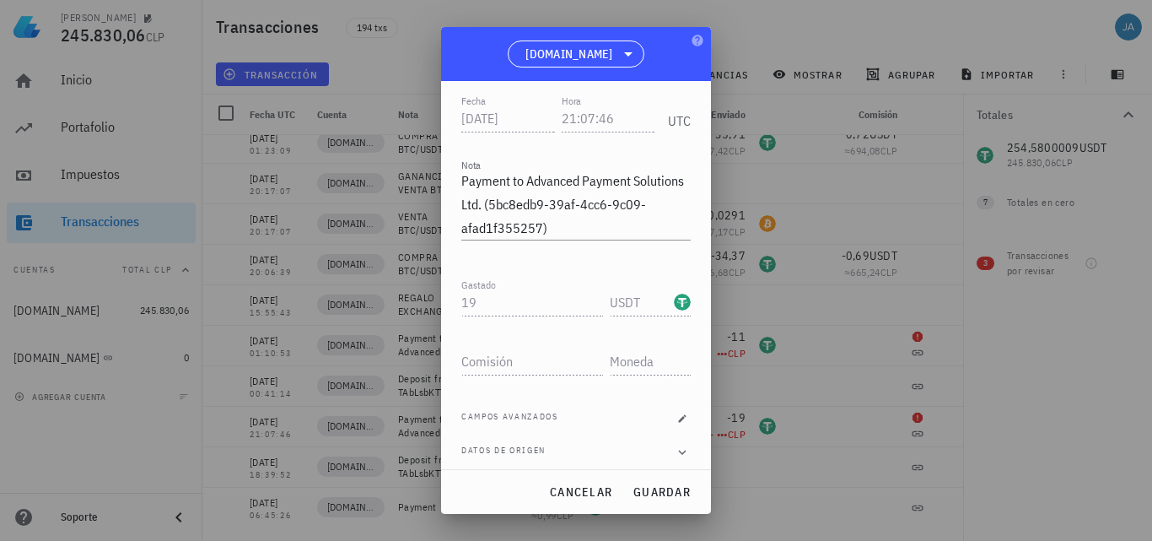
scroll to position [189, 0]
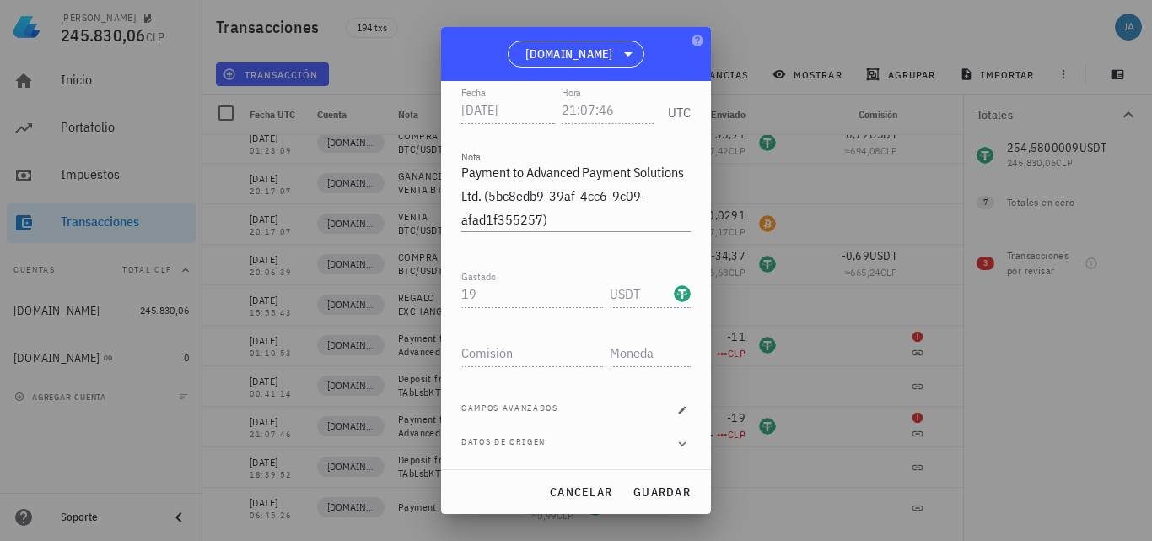
click at [674, 289] on div "USDT-icon" at bounding box center [682, 293] width 17 height 17
click at [677, 406] on icon "button" at bounding box center [682, 410] width 10 height 10
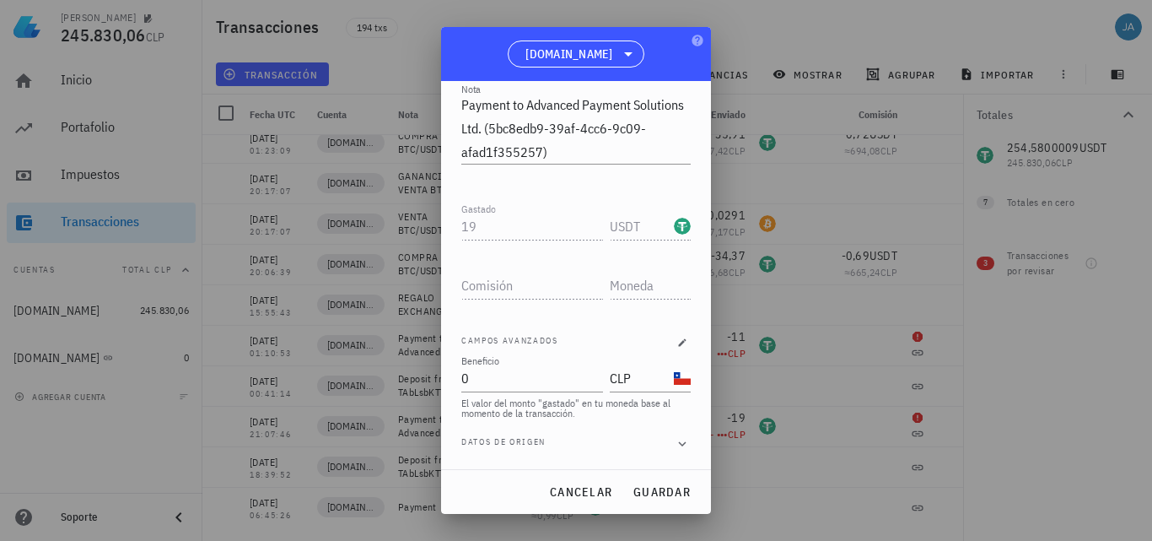
click at [500, 456] on div "Fecha [DATE] Hora 21:07:46 UTC Nota Payment to Advanced Payment Solutions Ltd. …" at bounding box center [575, 242] width 229 height 454
click at [675, 445] on icon "button" at bounding box center [682, 444] width 15 height 20
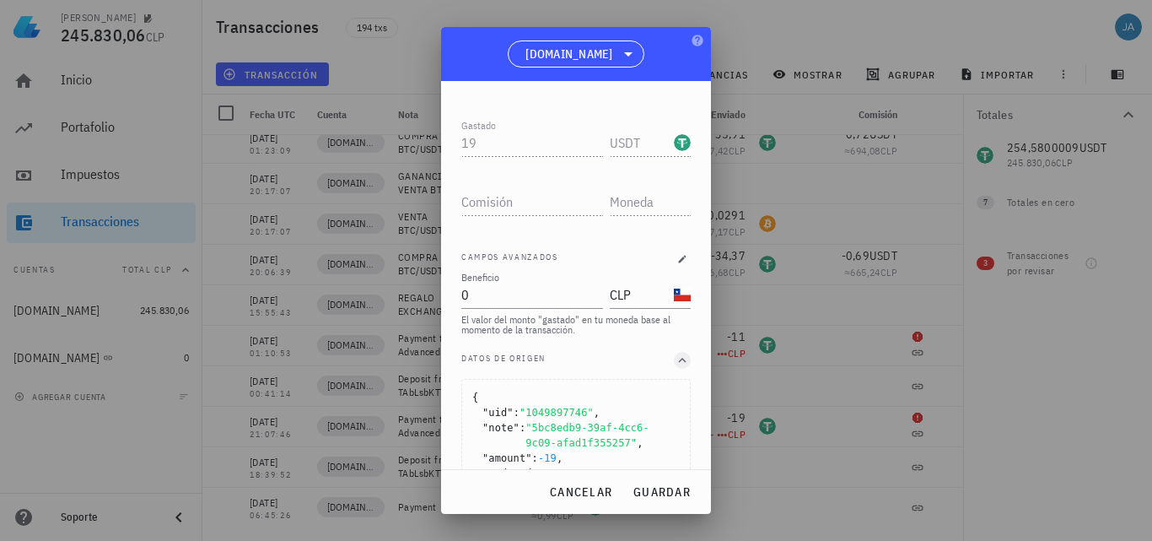
scroll to position [208, 0]
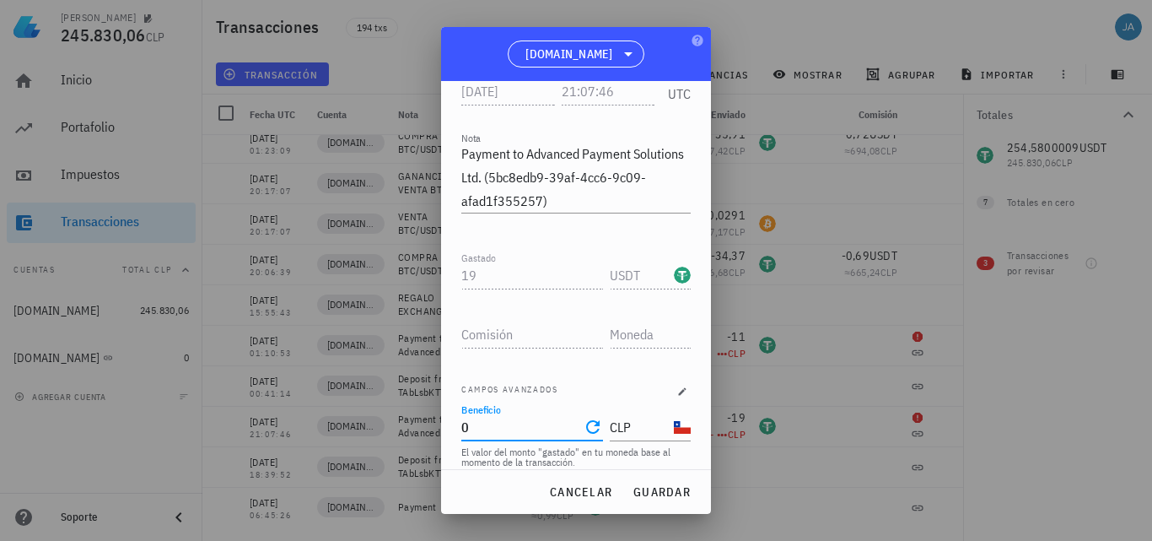
drag, startPoint x: 489, startPoint y: 434, endPoint x: 380, endPoint y: 427, distance: 109.9
click at [380, 427] on div "[PERSON_NAME] 245.830,06 CLP Inicio [GEOGRAPHIC_DATA] Impuestos [GEOGRAPHIC_DAT…" at bounding box center [576, 270] width 1152 height 541
click at [658, 496] on span "guardar" at bounding box center [662, 491] width 58 height 15
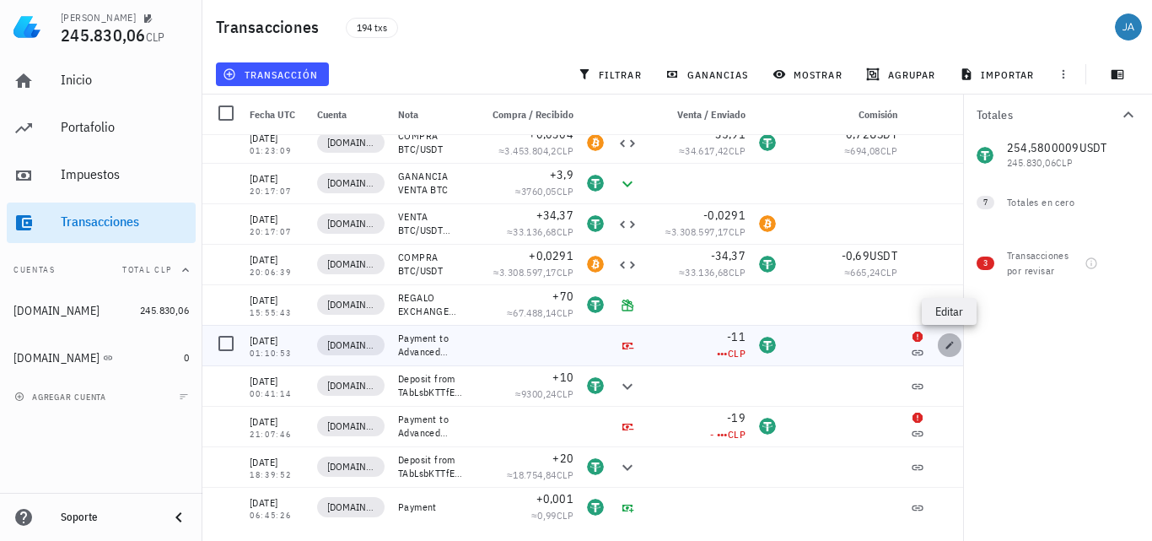
click at [948, 343] on icon "button" at bounding box center [950, 345] width 10 height 10
type input "[DATE]"
type input "01:10:53"
type textarea "Payment to Advanced Payment Solutions Ltd. (4fad16e4-fbf6-432f-92aa-6183429ff4a…"
type input "11"
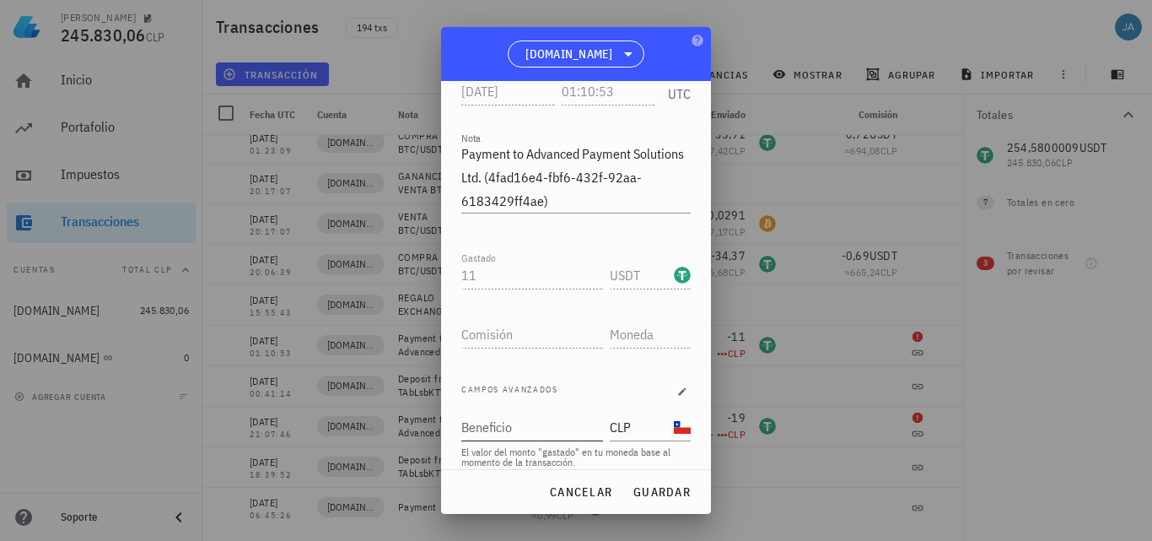
click at [538, 426] on input "Beneficio" at bounding box center [530, 426] width 138 height 27
type input "0"
click at [666, 489] on span "guardar" at bounding box center [662, 491] width 58 height 15
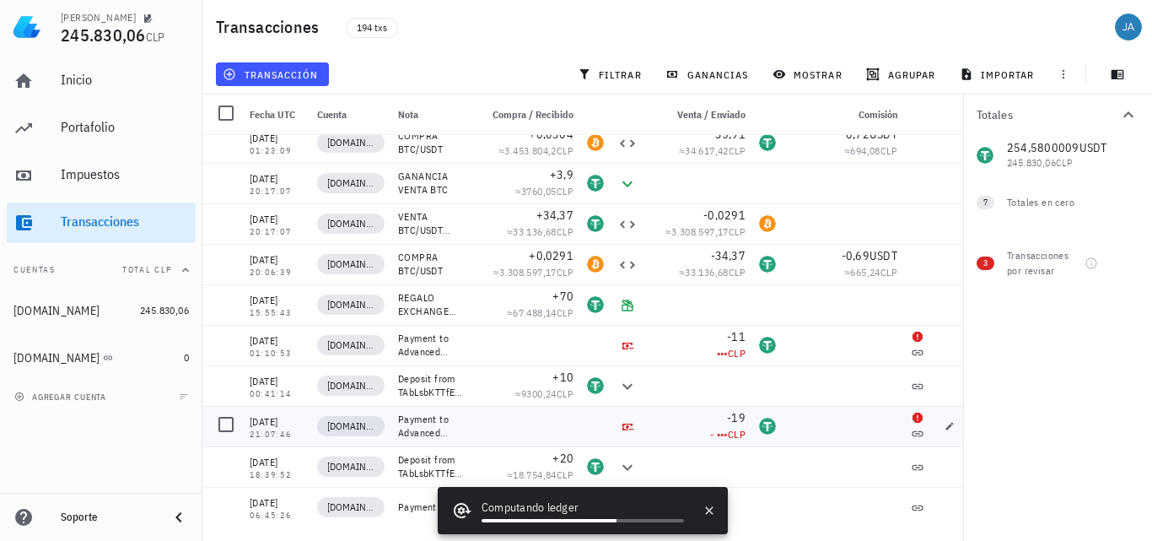
scroll to position [0, 0]
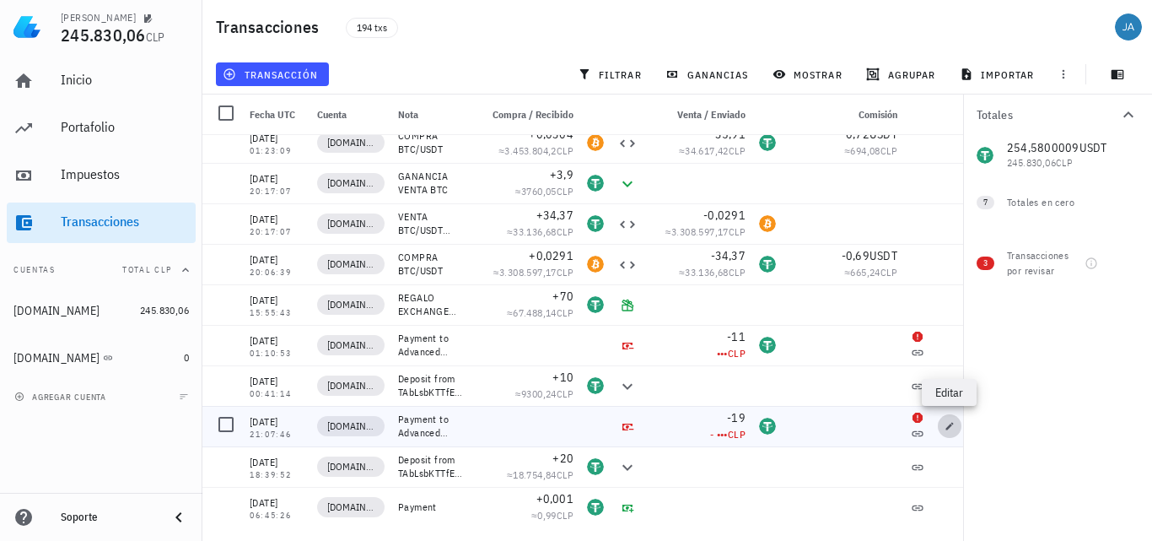
click at [947, 424] on icon "button" at bounding box center [950, 426] width 10 height 10
type input "[DATE]"
type input "21:07:46"
type textarea "Payment to Advanced Payment Solutions Ltd. (5bc8edb9-39af-4cc6-9c09-afad1f35525…"
type input "19"
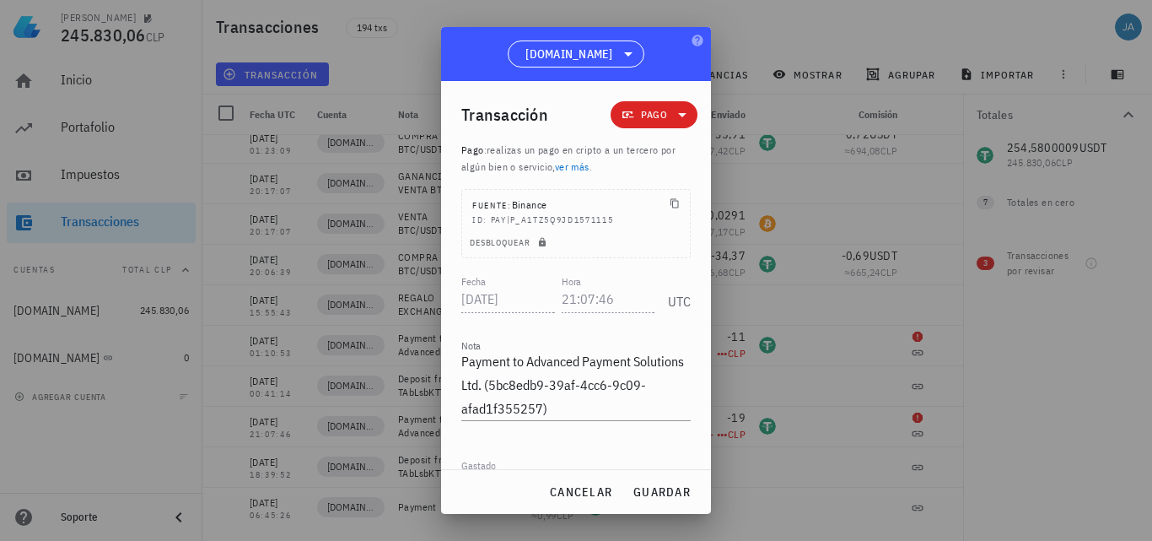
scroll to position [189, 0]
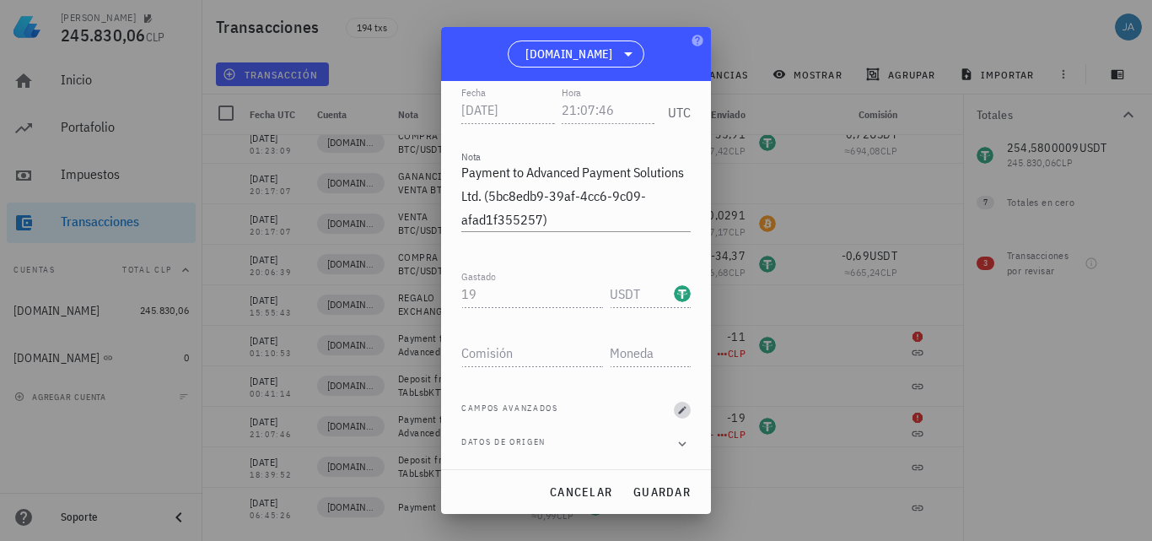
click at [677, 410] on icon "button" at bounding box center [682, 410] width 10 height 10
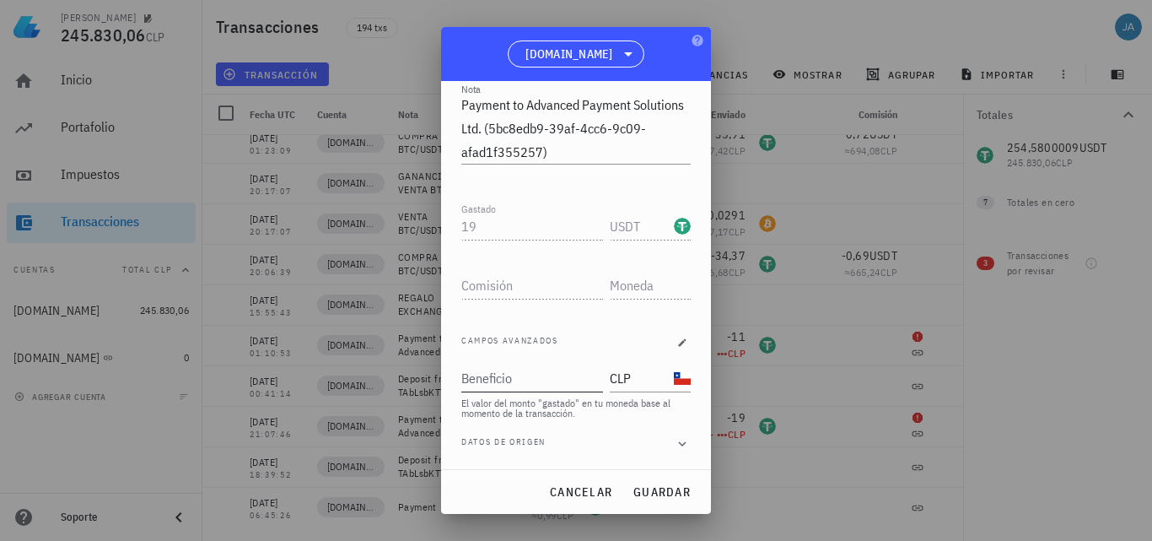
click at [553, 375] on input "Beneficio" at bounding box center [530, 377] width 138 height 27
type input "0"
click at [639, 490] on span "guardar" at bounding box center [662, 491] width 58 height 15
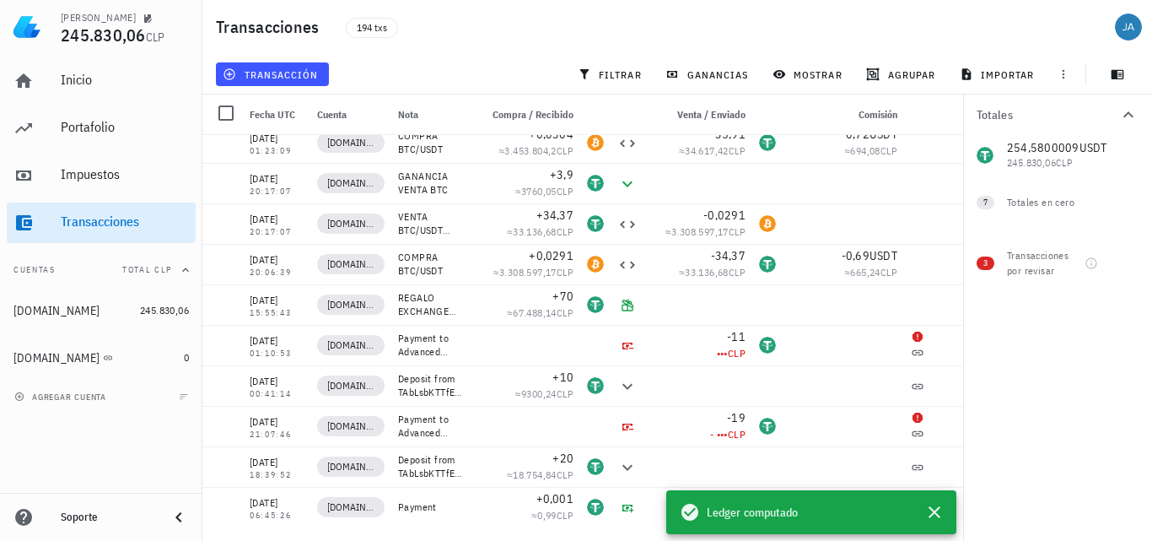
scroll to position [0, 0]
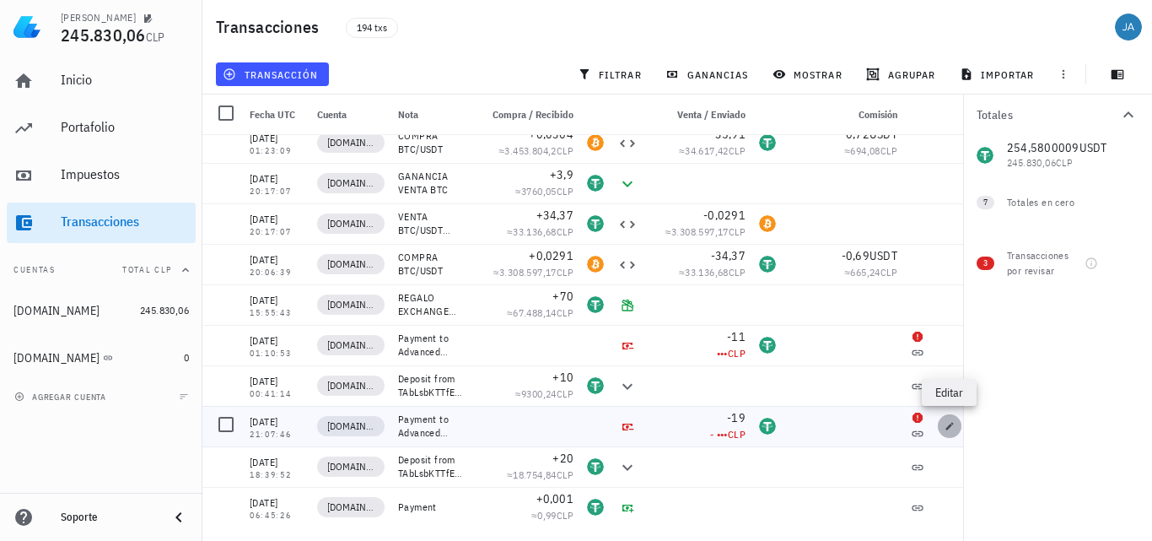
click at [948, 430] on icon "button" at bounding box center [950, 426] width 10 height 10
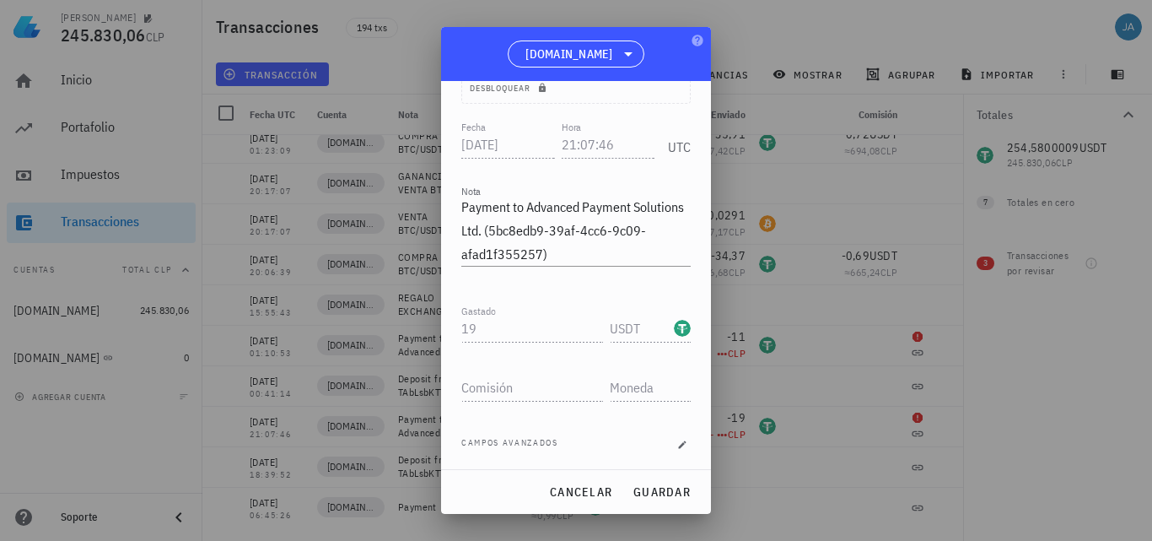
scroll to position [189, 0]
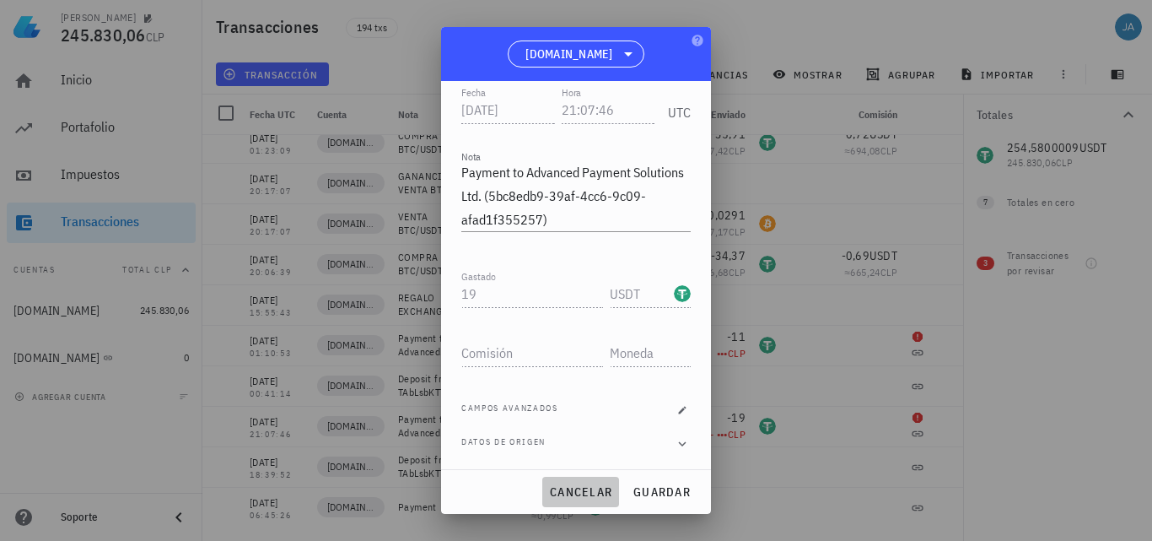
click at [556, 497] on span "cancelar" at bounding box center [580, 491] width 63 height 15
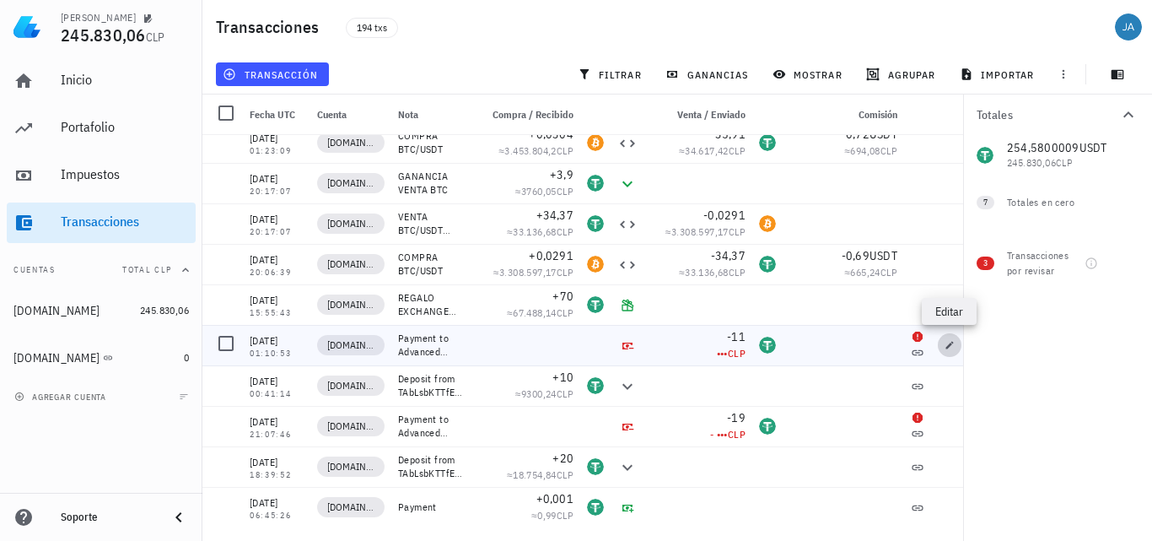
click at [946, 342] on icon "button" at bounding box center [950, 345] width 10 height 10
type input "[DATE]"
type input "01:10:53"
type textarea "Payment to Advanced Payment Solutions Ltd. (4fad16e4-fbf6-432f-92aa-6183429ff4a…"
type input "11"
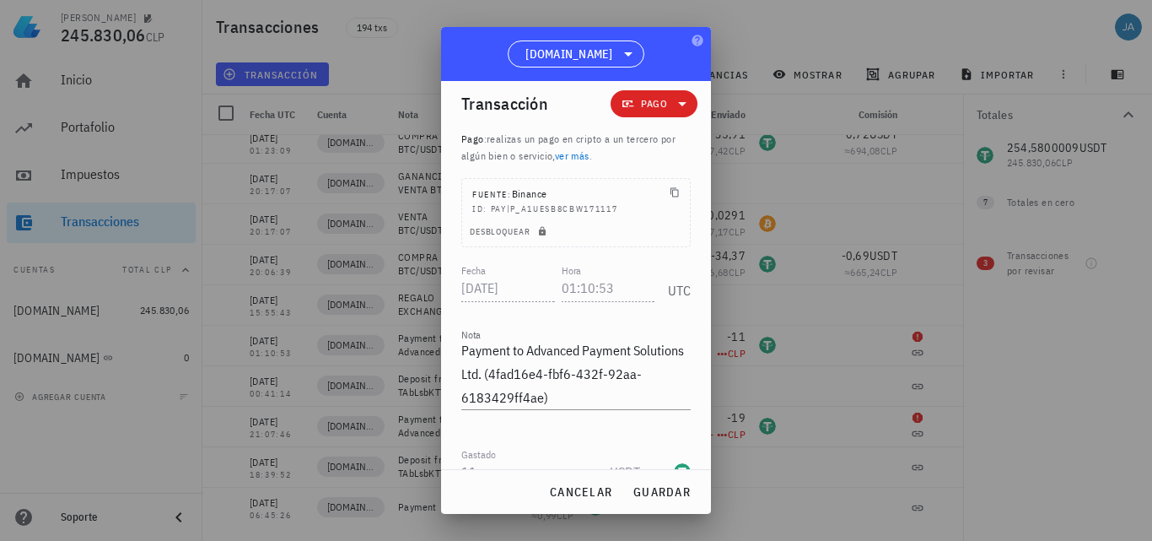
scroll to position [0, 0]
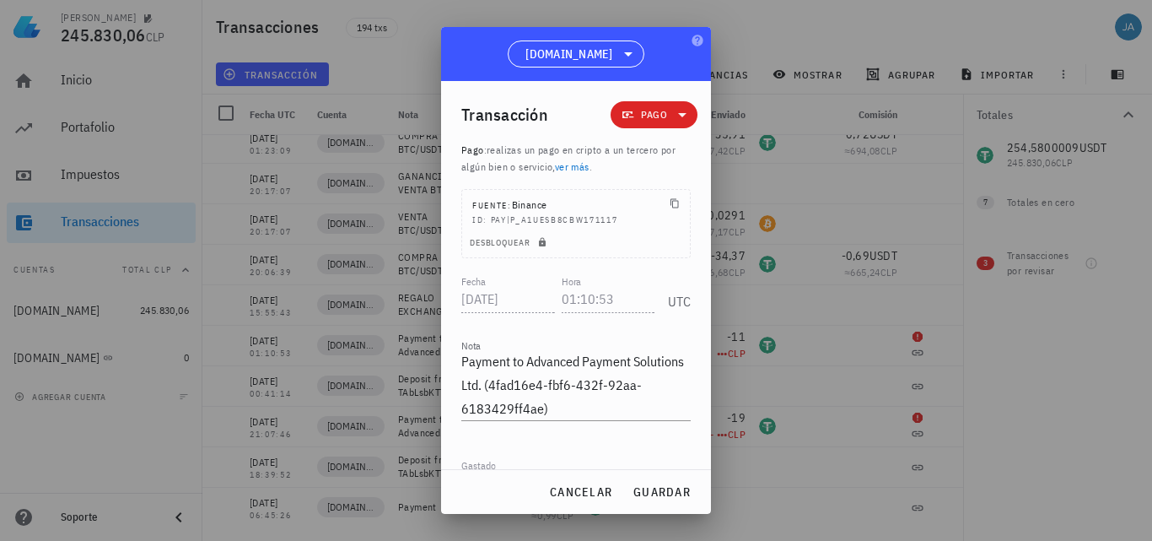
click at [598, 279] on div "Hora 01:10:53" at bounding box center [612, 296] width 100 height 42
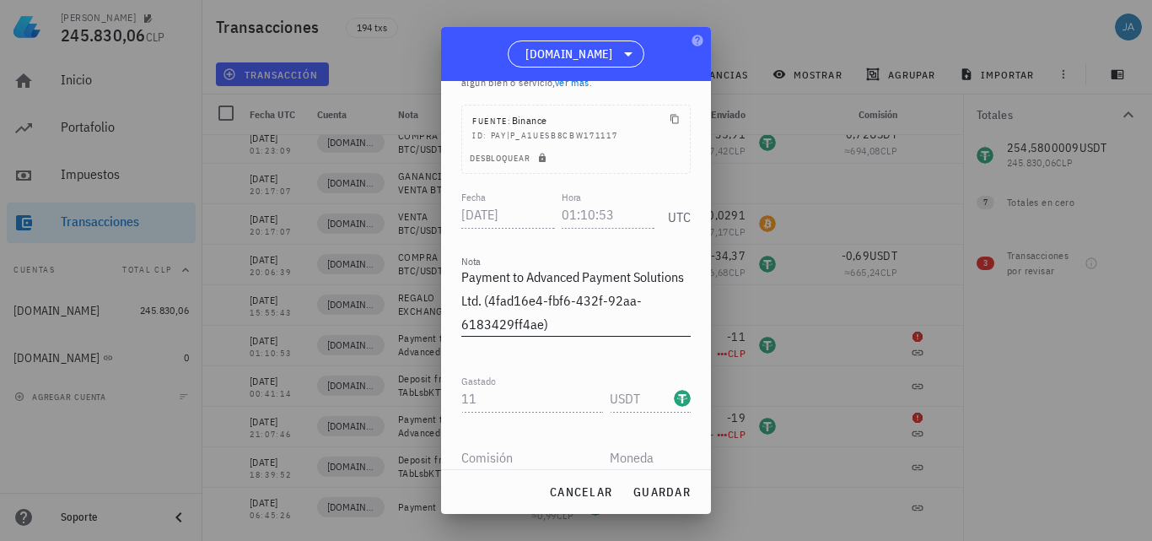
scroll to position [253, 0]
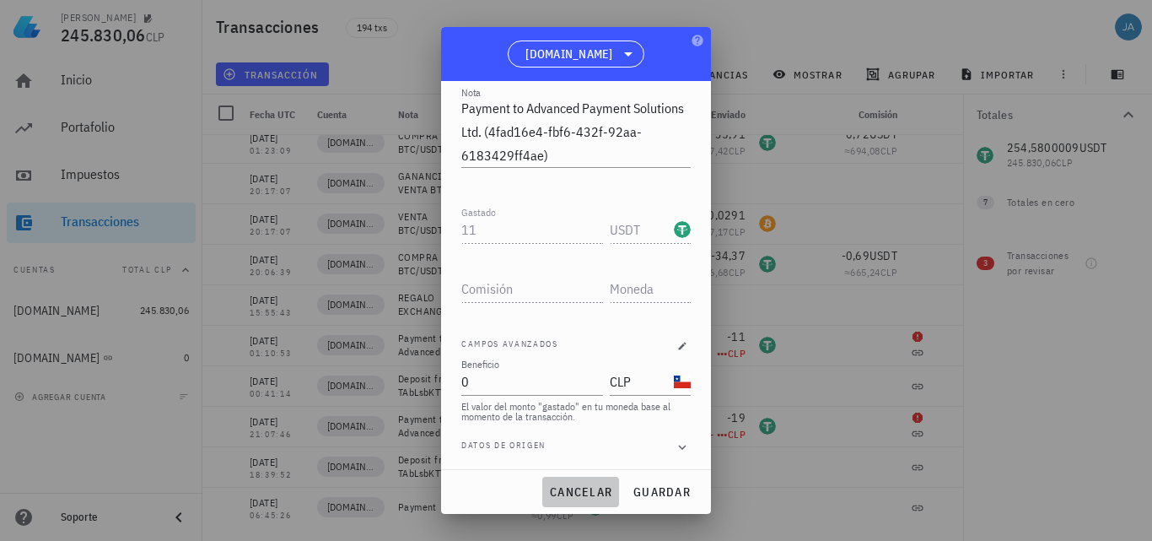
click at [560, 485] on span "cancelar" at bounding box center [580, 491] width 63 height 15
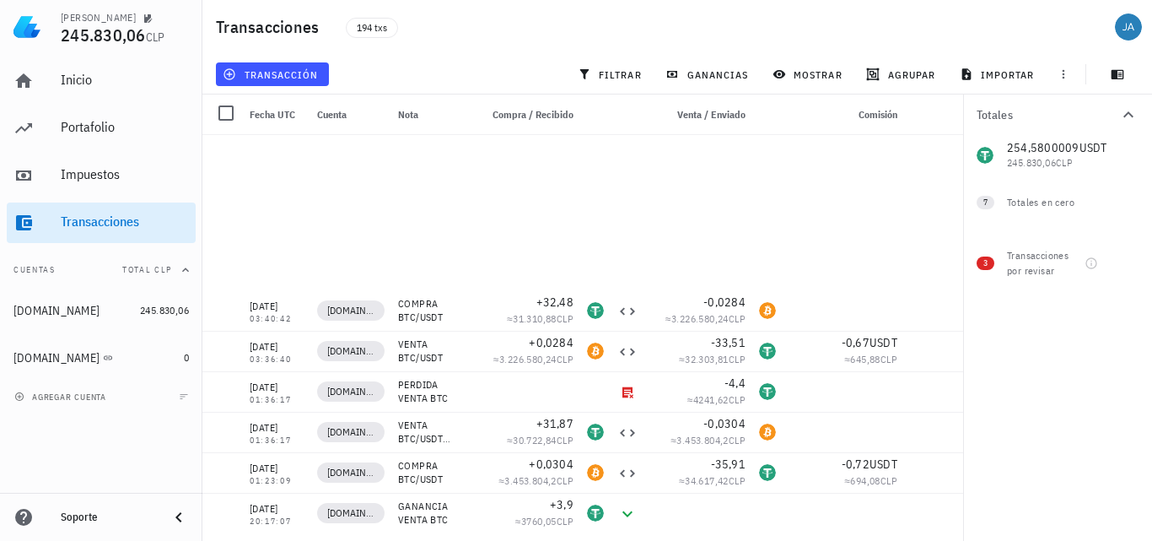
scroll to position [7464, 0]
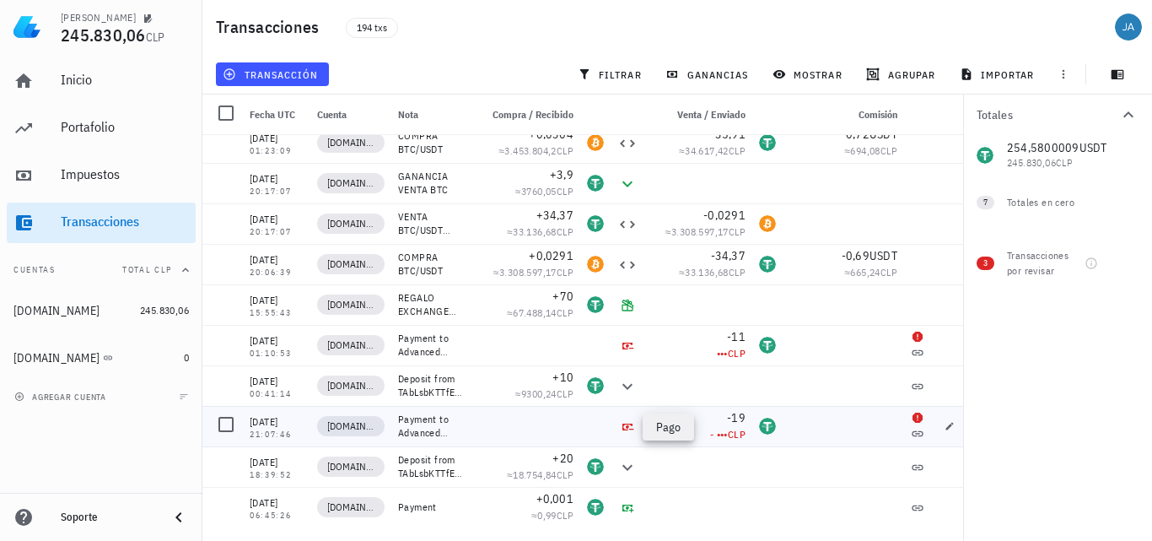
click at [629, 425] on icon at bounding box center [627, 426] width 13 height 13
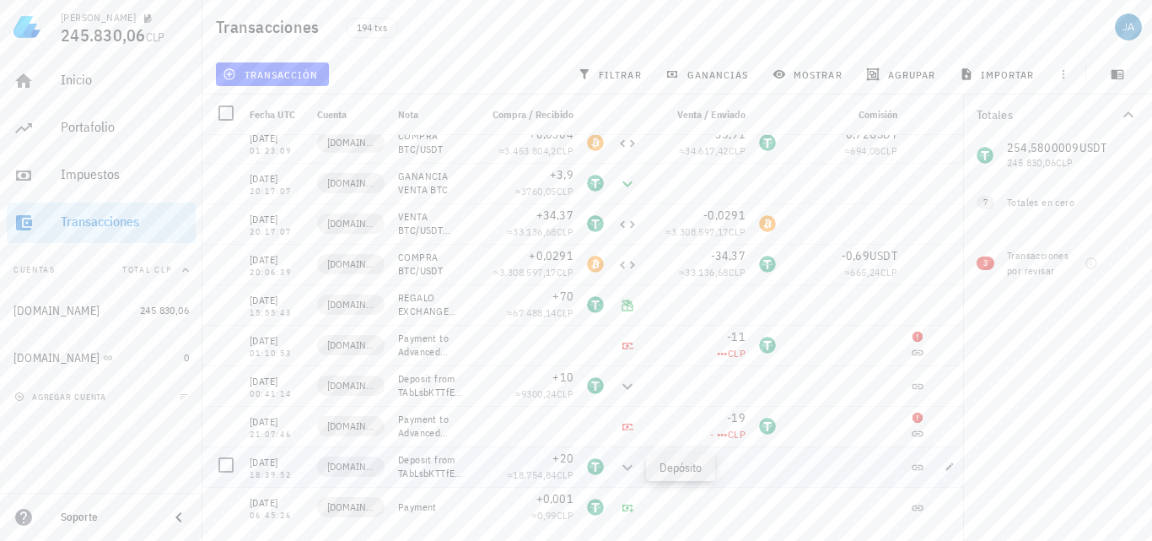
click at [623, 467] on icon at bounding box center [628, 467] width 20 height 20
click at [949, 385] on icon "button" at bounding box center [950, 385] width 10 height 10
type input "00:41:14"
type textarea "Deposit from TAbLsbKTTfE19C9LB1H6oCbo6QMyuVP82K"
type input "10"
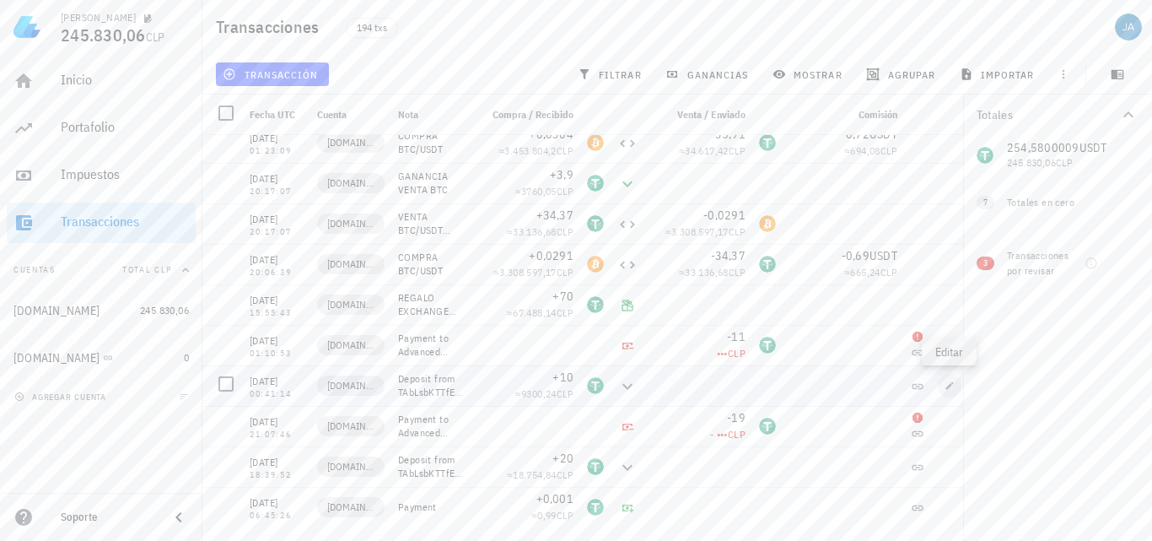
type input "USDT"
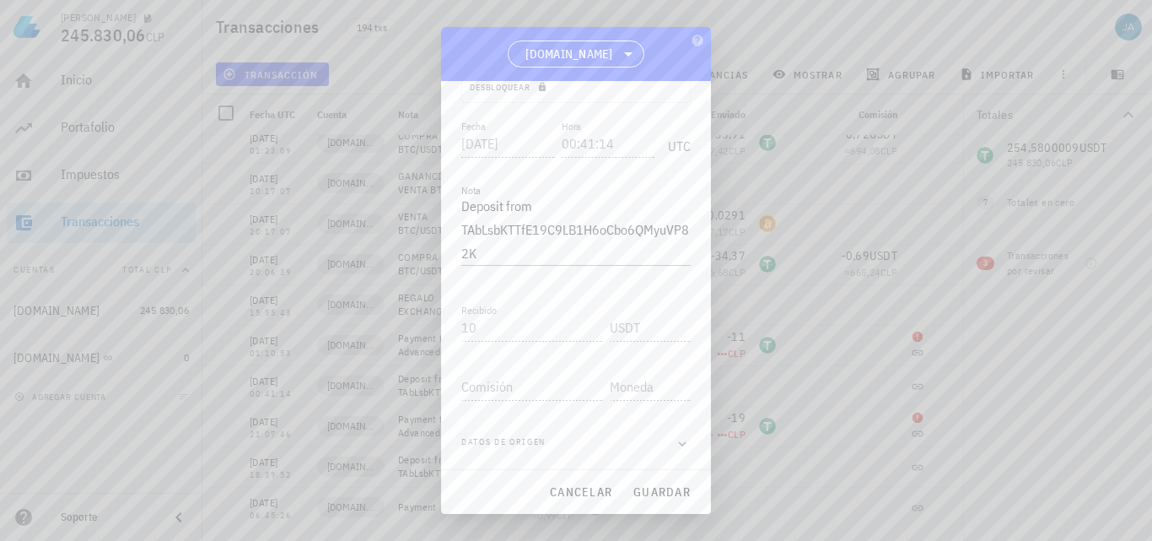
scroll to position [155, 0]
click at [509, 349] on div at bounding box center [575, 354] width 229 height 12
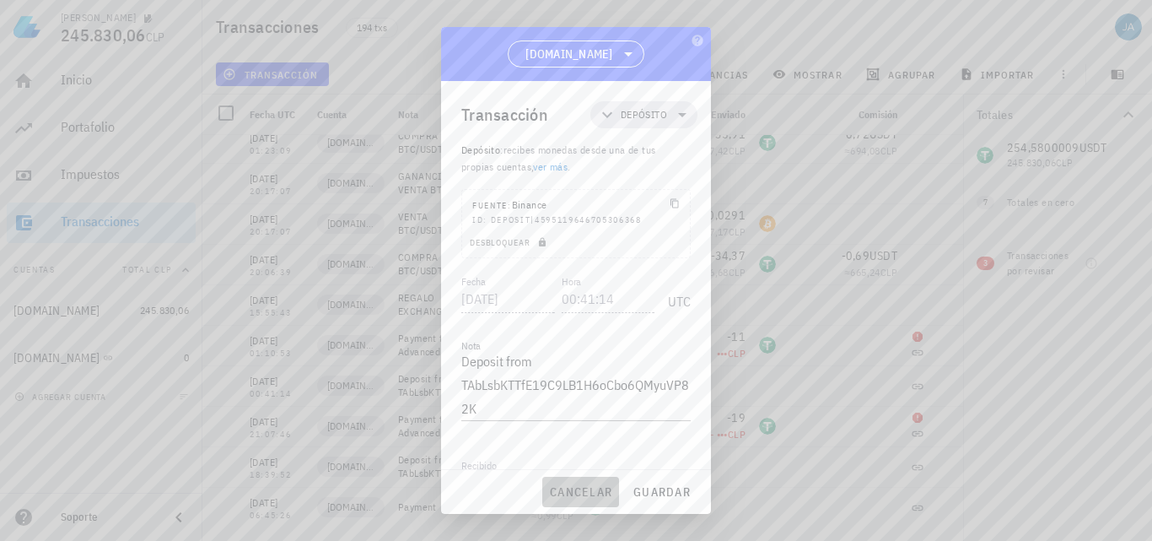
click at [568, 491] on span "cancelar" at bounding box center [580, 491] width 63 height 15
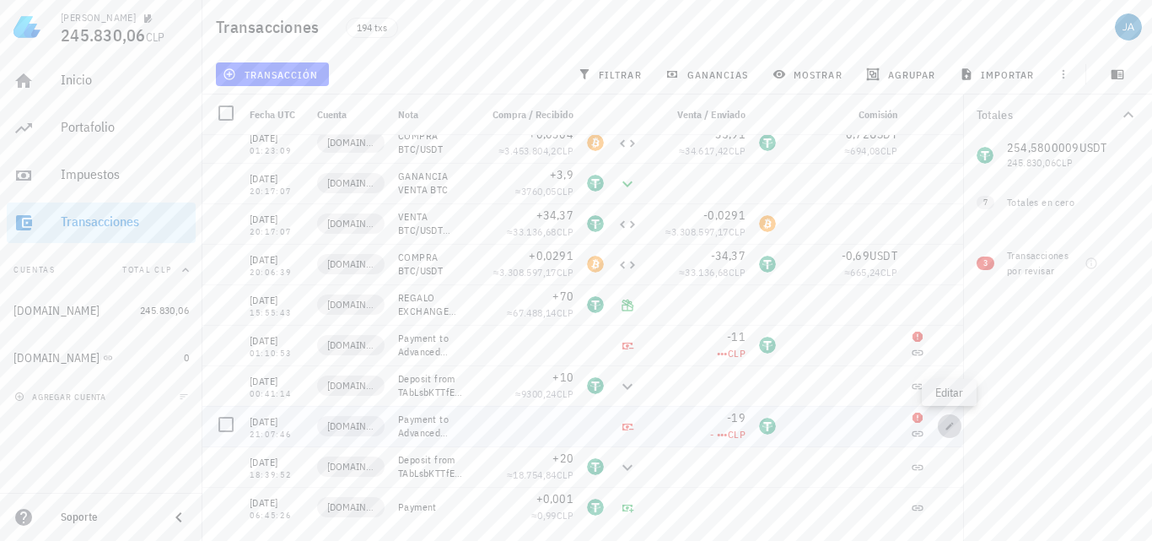
click at [946, 429] on icon "button" at bounding box center [950, 426] width 10 height 10
type input "[DATE]"
type input "21:07:46"
type textarea "Payment to Advanced Payment Solutions Ltd. (5bc8edb9-39af-4cc6-9c09-afad1f35525…"
type input "19"
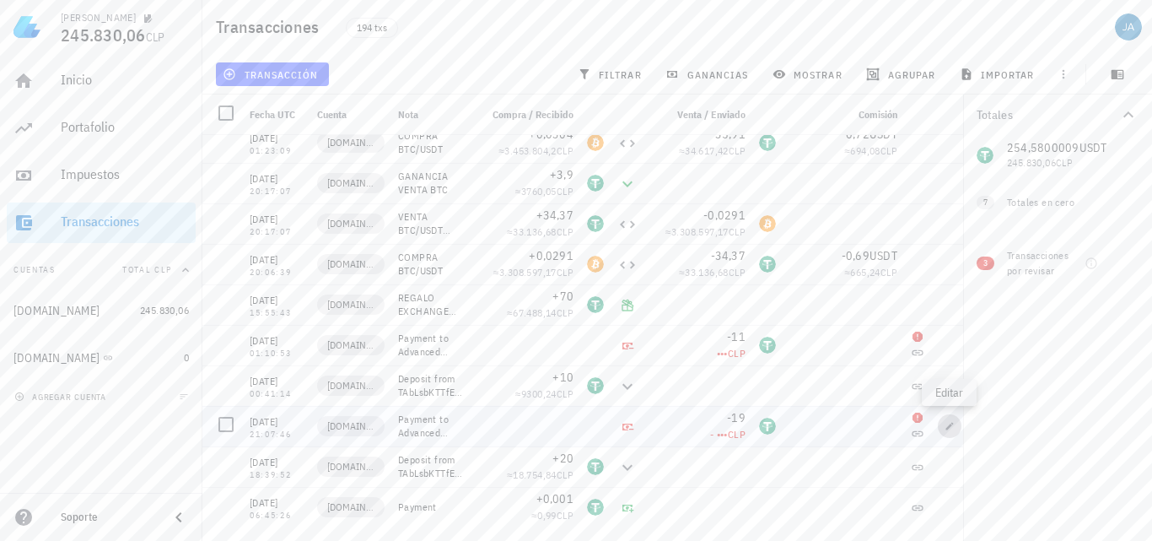
type input "USDT"
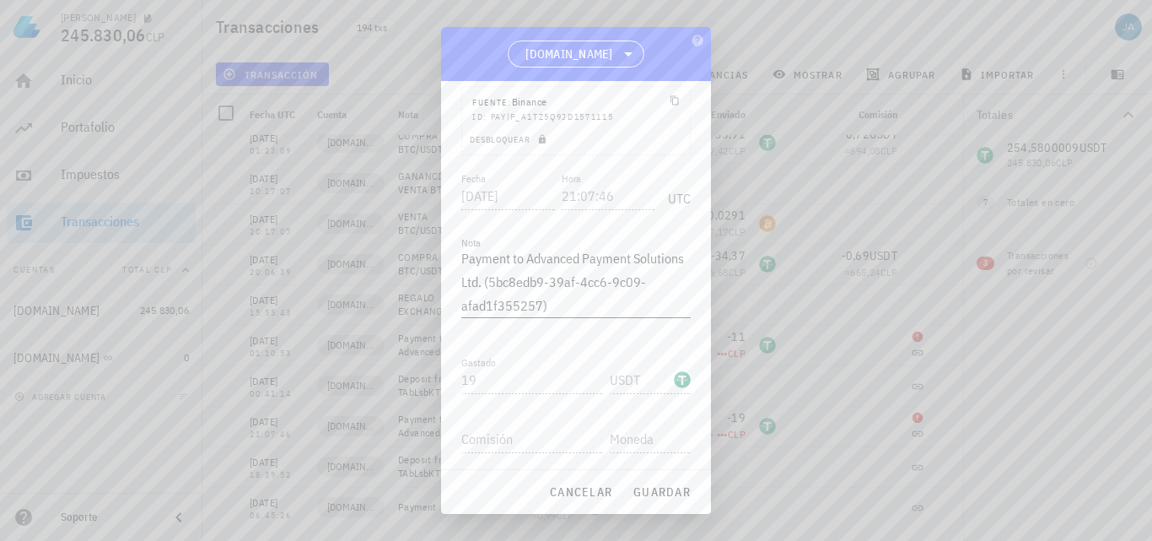
scroll to position [20, 0]
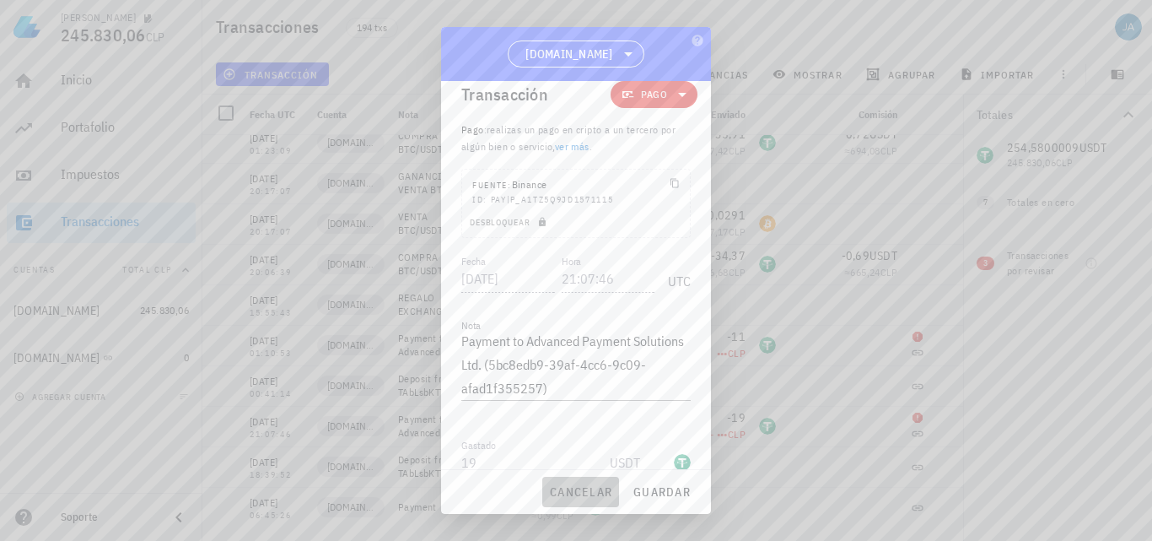
click at [606, 496] on span "cancelar" at bounding box center [580, 491] width 63 height 15
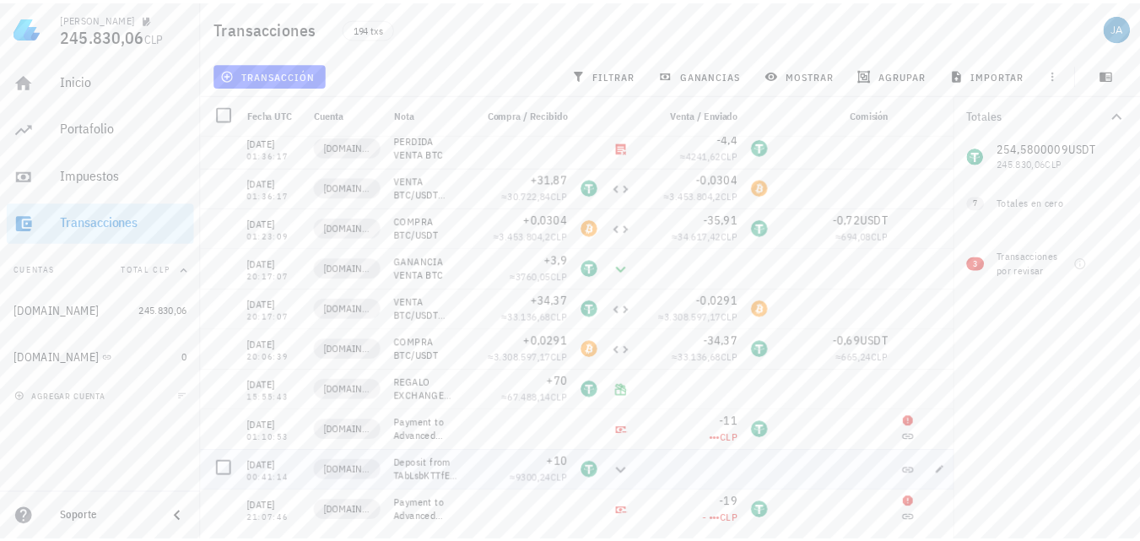
scroll to position [7464, 0]
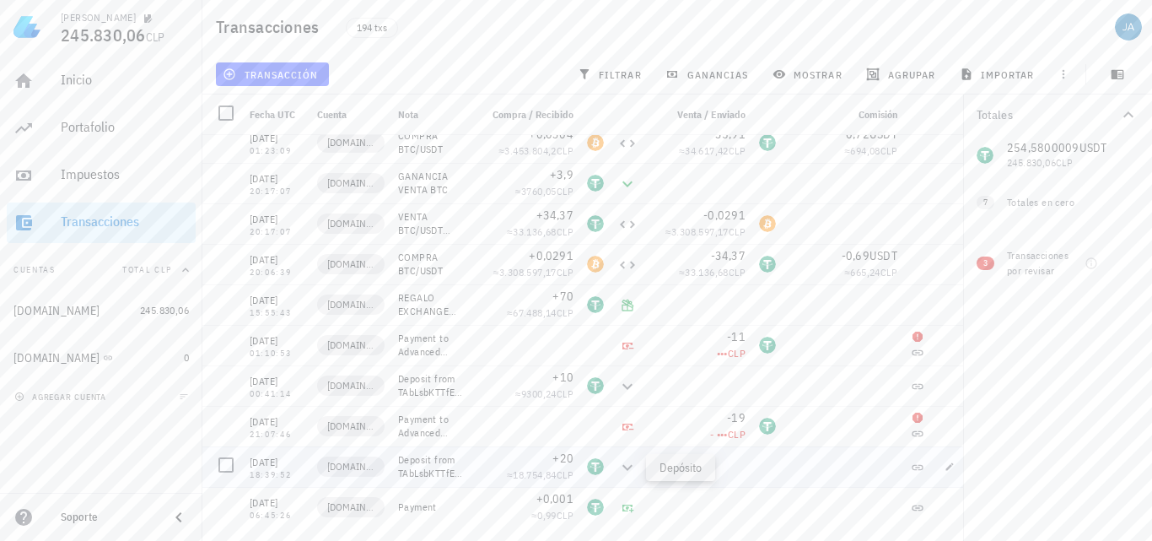
click at [626, 467] on icon at bounding box center [628, 467] width 20 height 20
click at [625, 384] on icon at bounding box center [628, 386] width 20 height 20
click at [952, 511] on icon "button" at bounding box center [950, 507] width 10 height 10
type input "[DATE]"
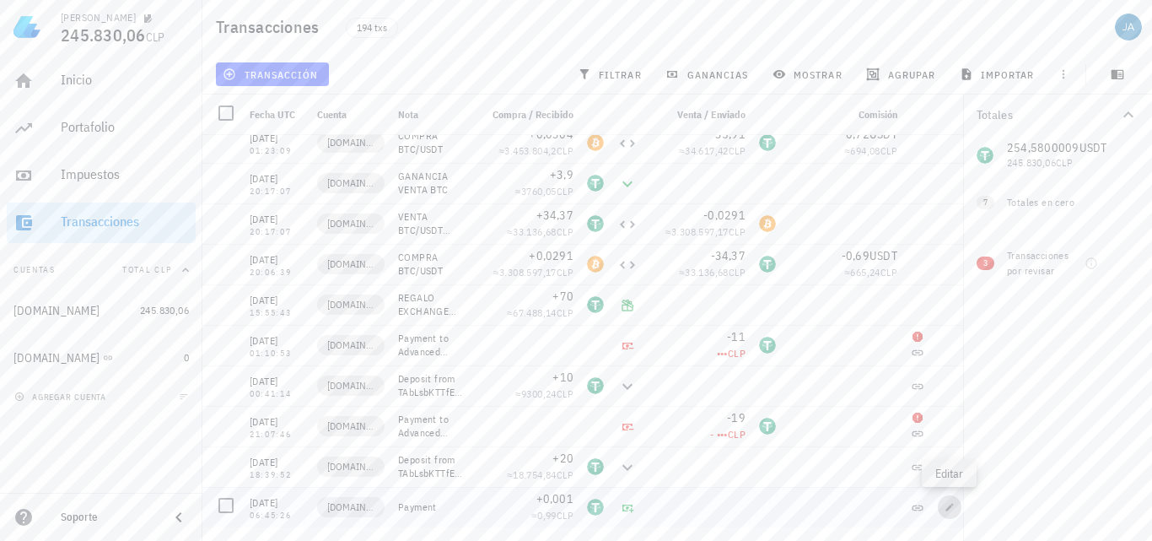
type input "06:45:26"
type textarea "Payment"
type input "0,001"
type input "USDT"
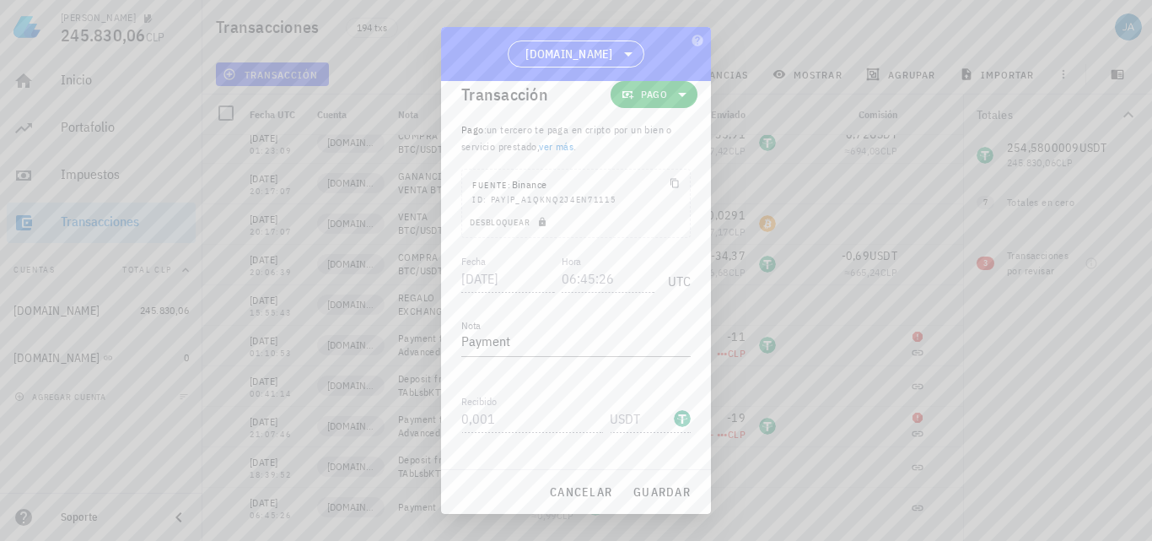
click at [952, 511] on div at bounding box center [576, 270] width 1152 height 541
click at [571, 495] on span "cancelar" at bounding box center [580, 491] width 63 height 15
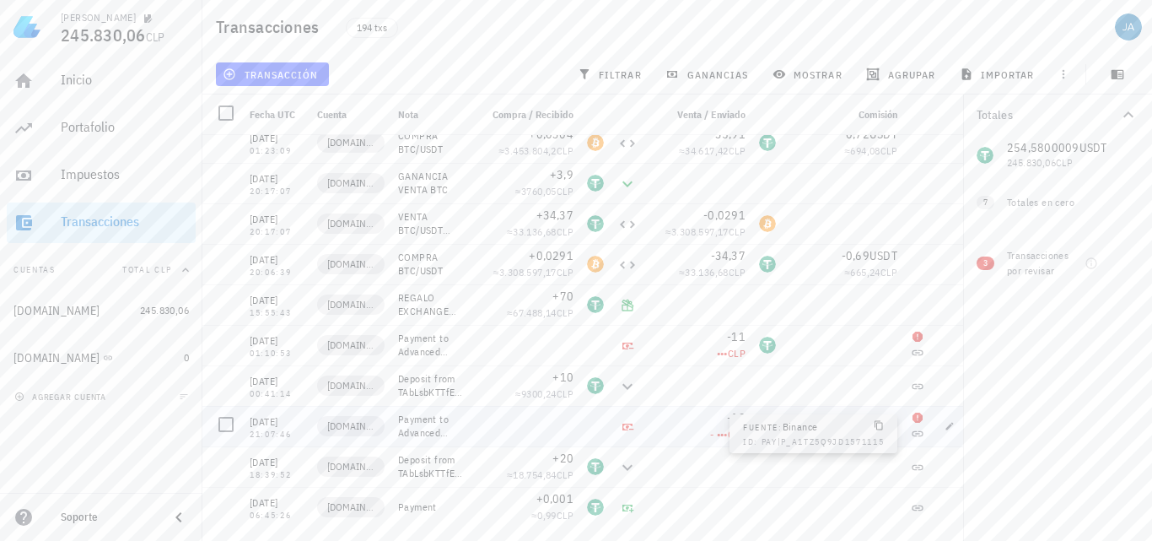
click at [919, 432] on icon at bounding box center [917, 433] width 13 height 13
click at [717, 359] on span "•••" at bounding box center [722, 353] width 11 height 13
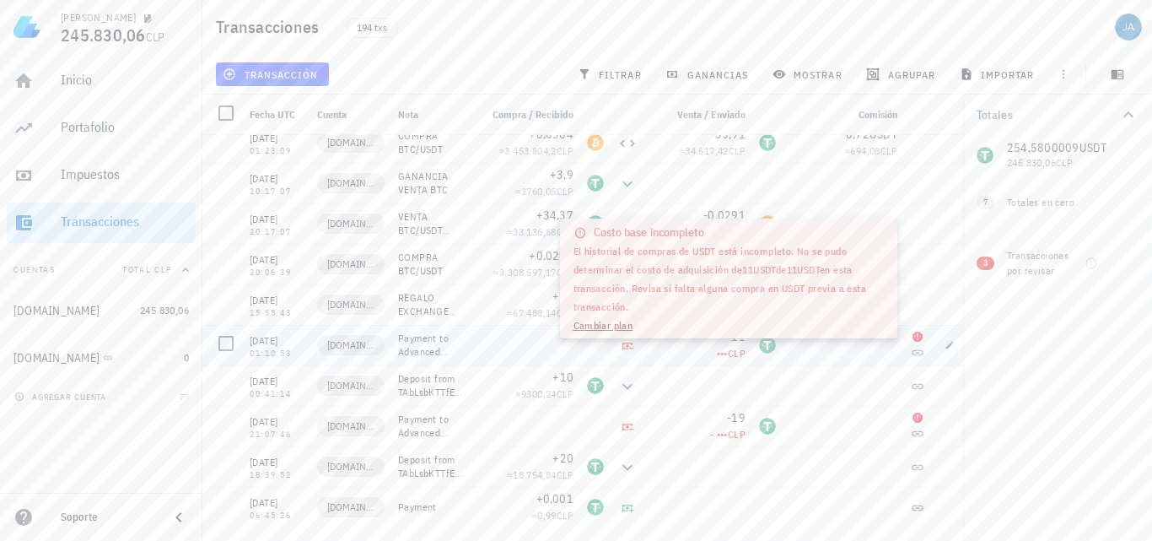
click at [731, 346] on div "••• CLP" at bounding box center [698, 353] width 94 height 17
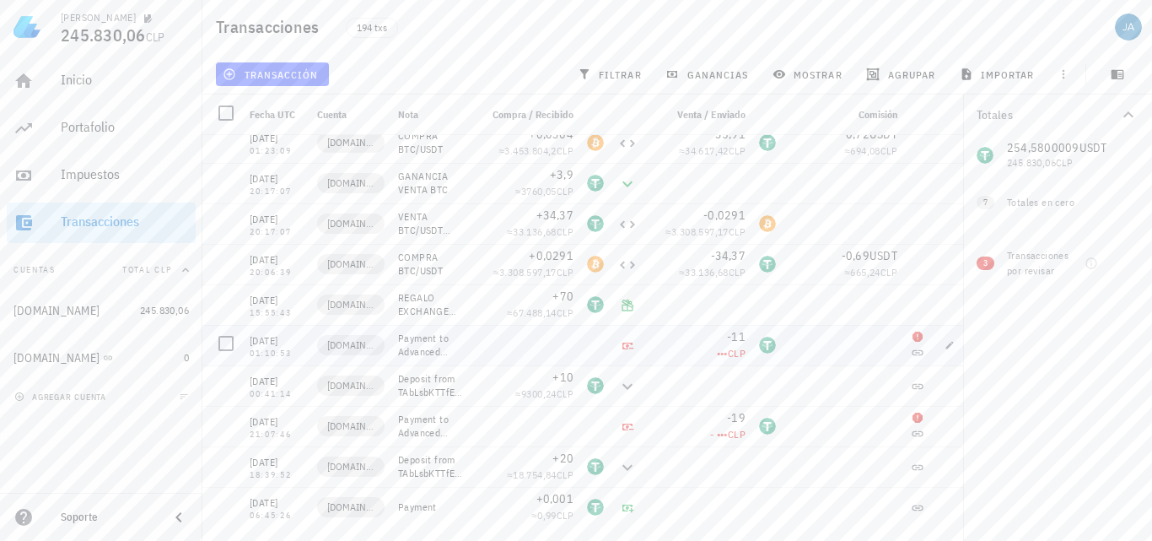
click at [731, 346] on div "••• CLP" at bounding box center [698, 353] width 94 height 17
click at [717, 353] on span "•••" at bounding box center [722, 353] width 11 height 13
click at [612, 326] on link "Cambiar plan" at bounding box center [604, 325] width 60 height 13
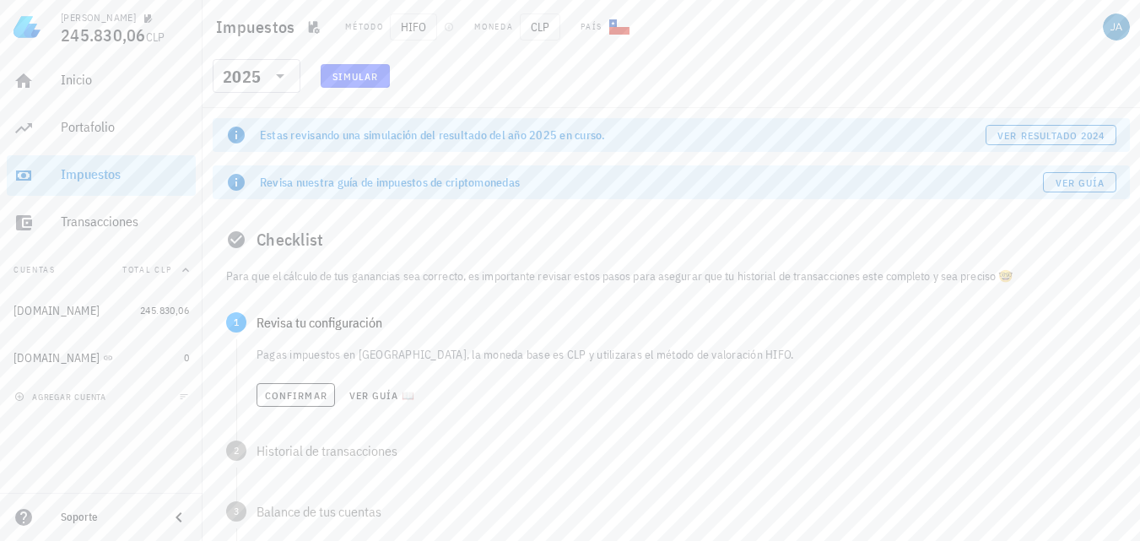
scroll to position [84, 0]
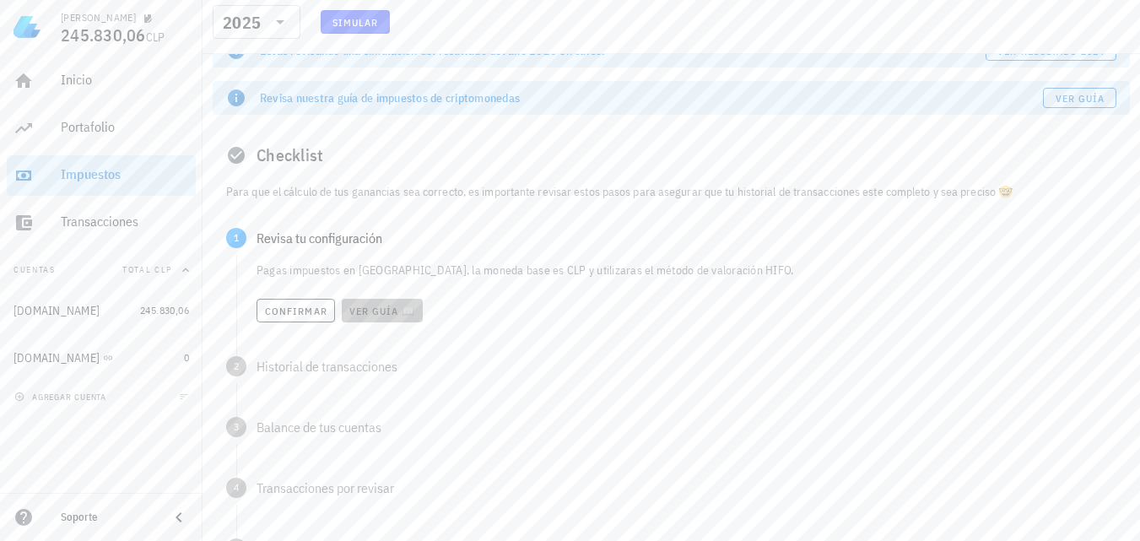
click at [371, 313] on span "Ver guía 📖" at bounding box center [381, 311] width 67 height 13
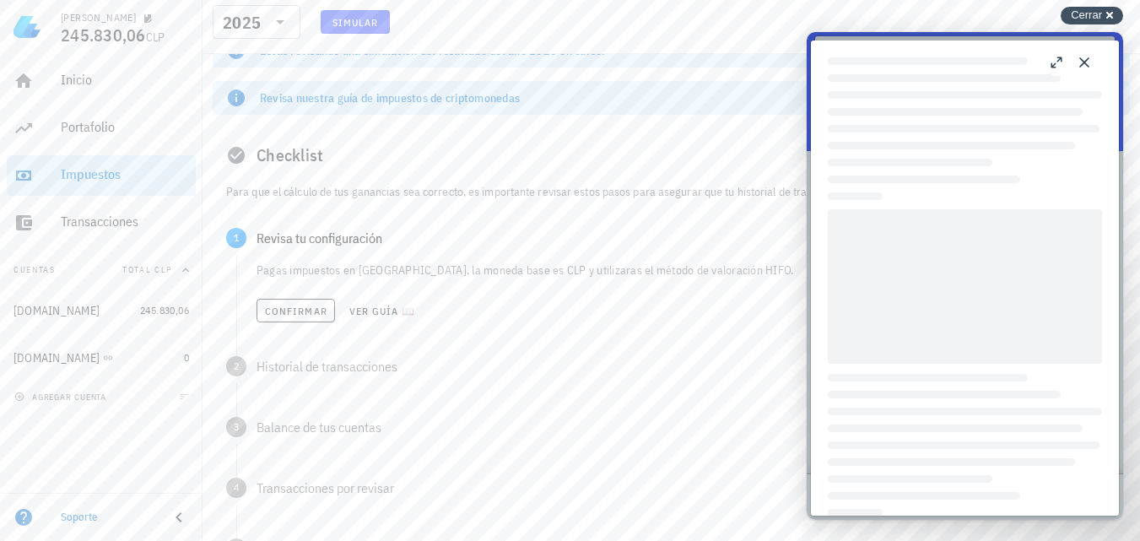
click at [1115, 19] on div "Cerrar cross-small" at bounding box center [1091, 16] width 62 height 18
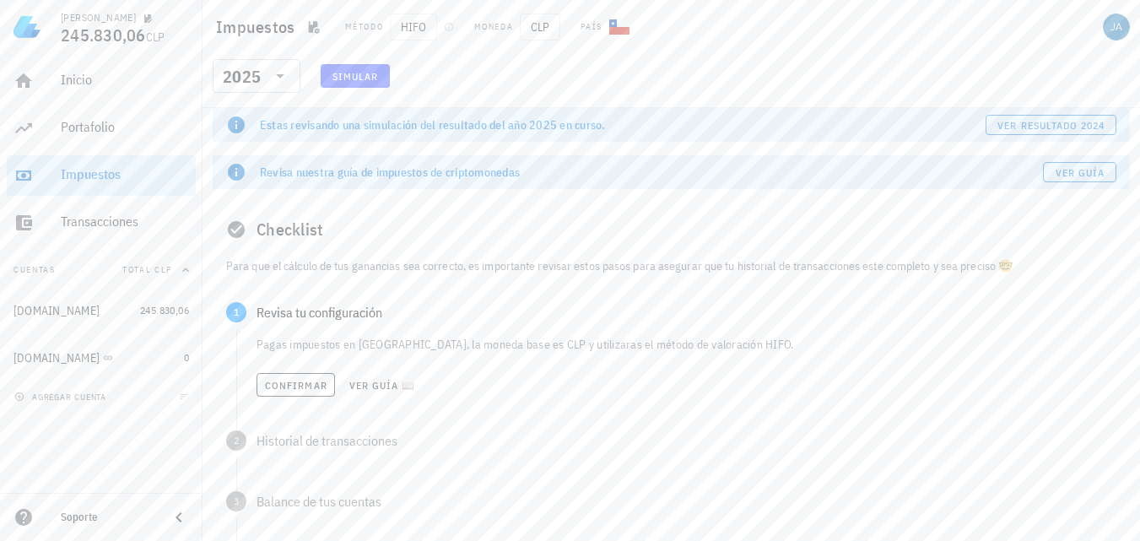
scroll to position [0, 0]
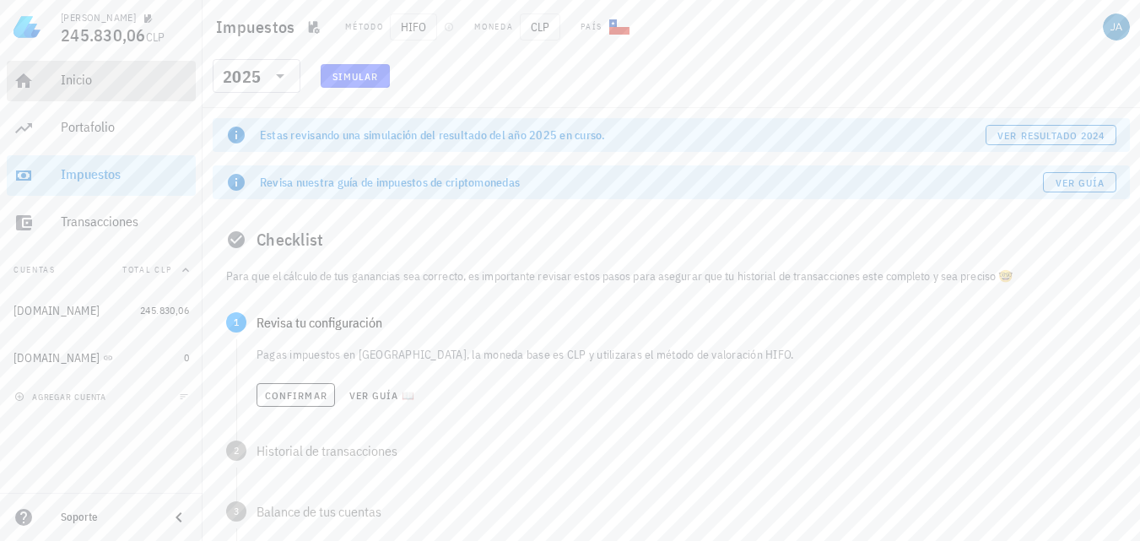
click at [117, 89] on div "Inicio" at bounding box center [125, 81] width 128 height 38
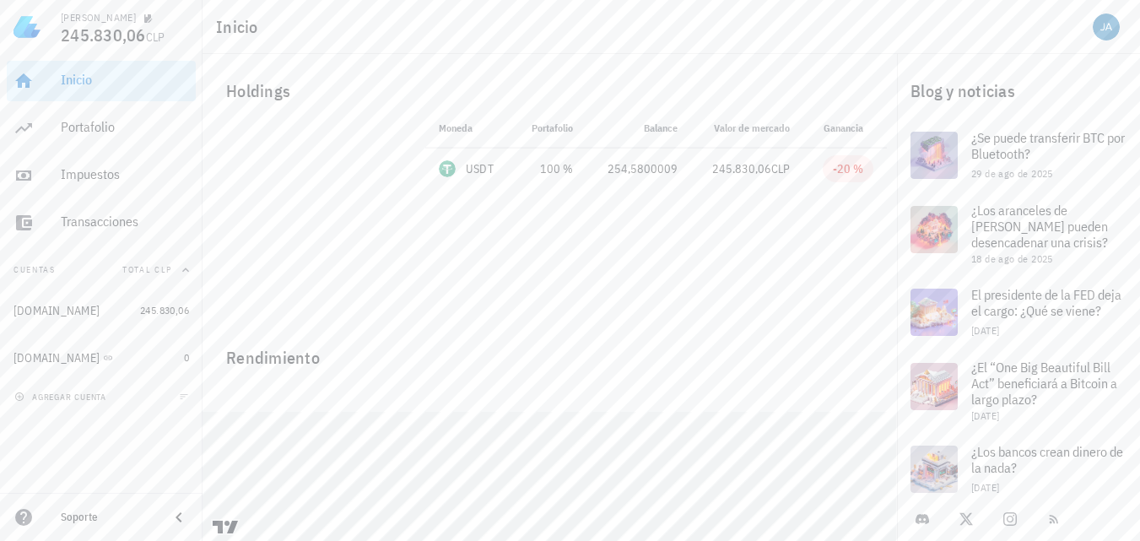
scroll to position [26, 0]
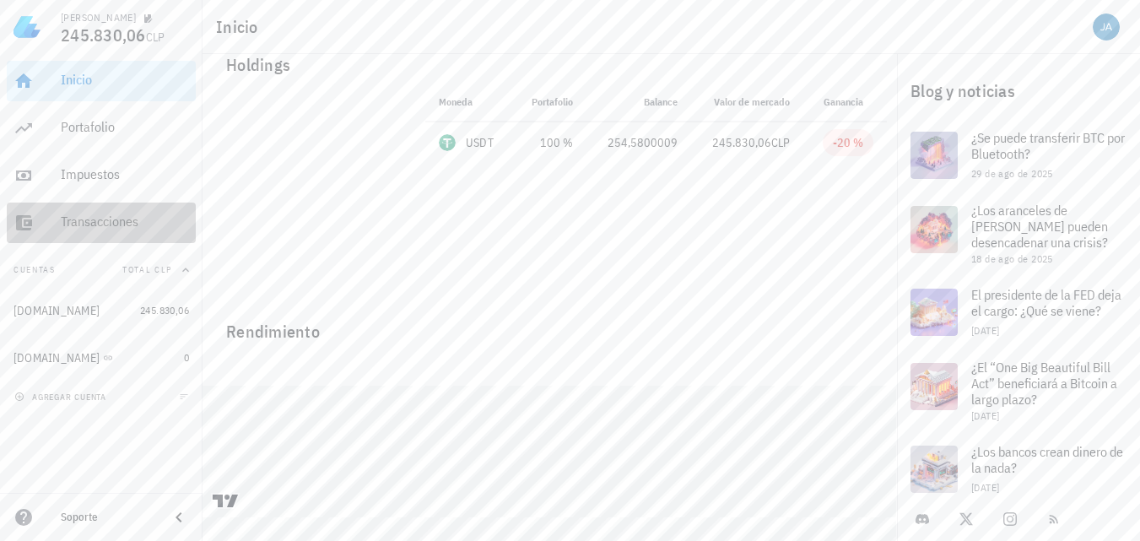
click at [98, 236] on div "Transacciones" at bounding box center [125, 222] width 128 height 38
click at [79, 127] on div "Portafolio" at bounding box center [125, 127] width 128 height 16
